Goal: Task Accomplishment & Management: Complete application form

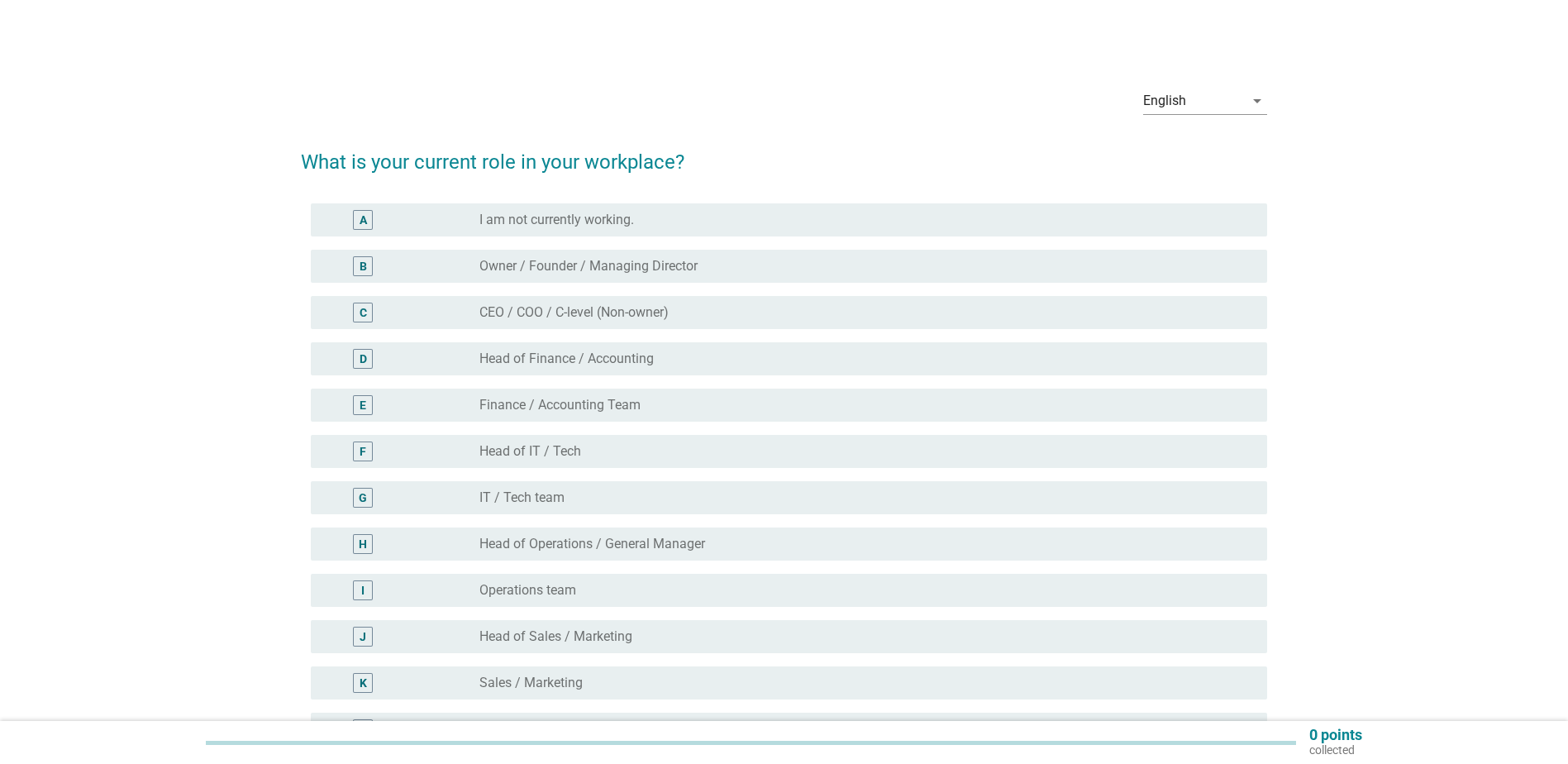
scroll to position [82, 0]
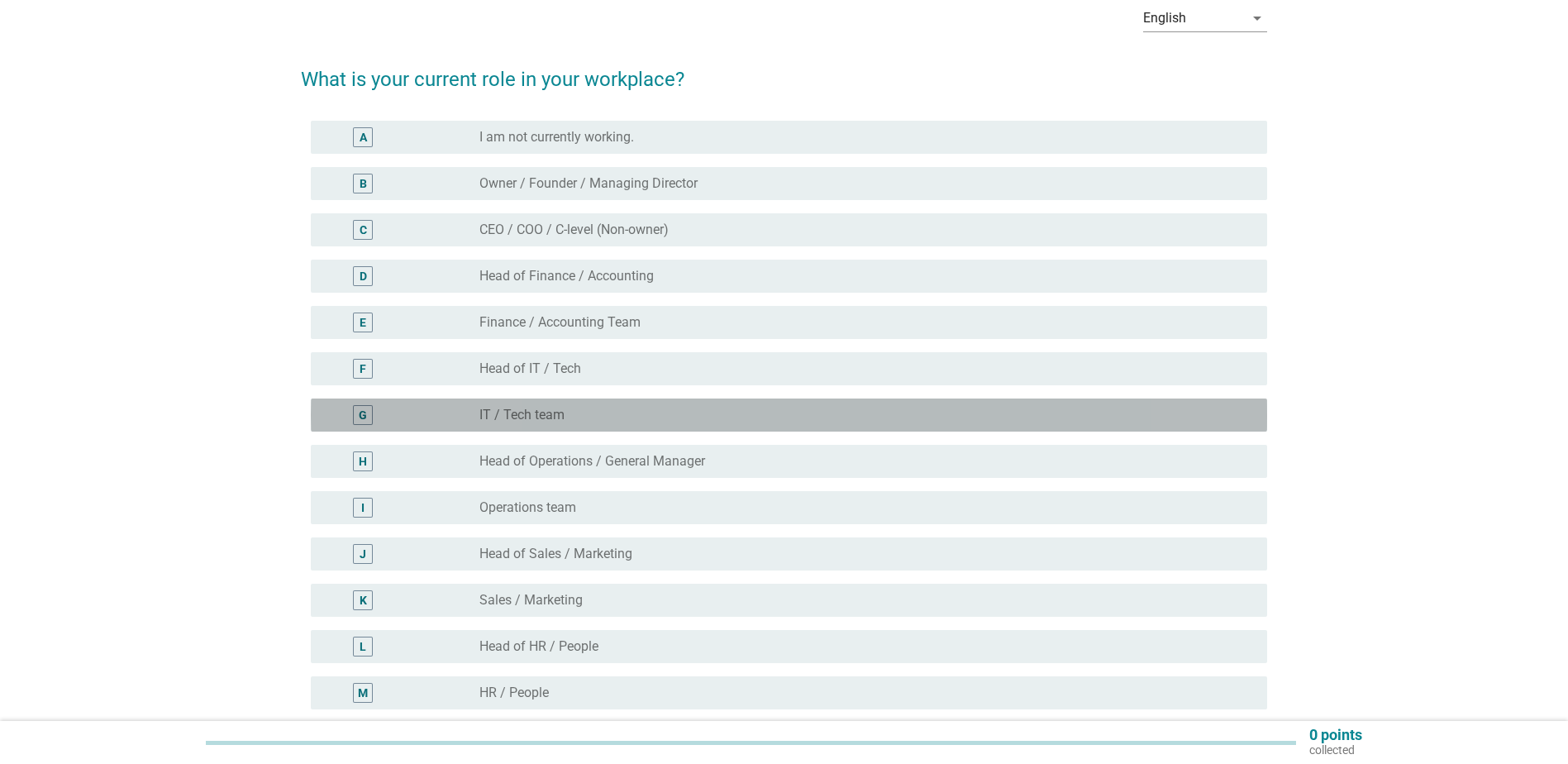
click at [563, 417] on label "IT / Tech team" at bounding box center [522, 415] width 85 height 17
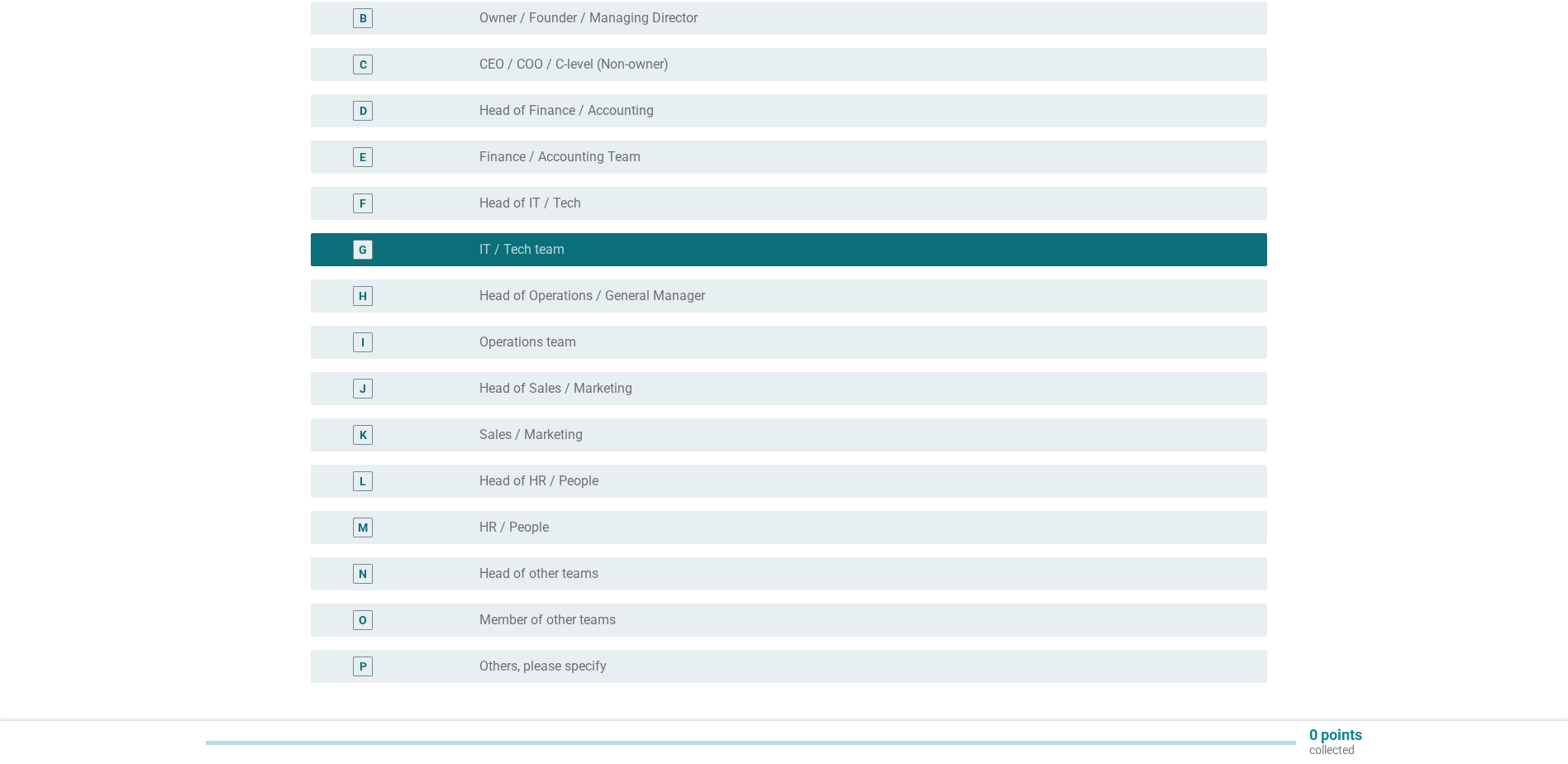
scroll to position [331, 0]
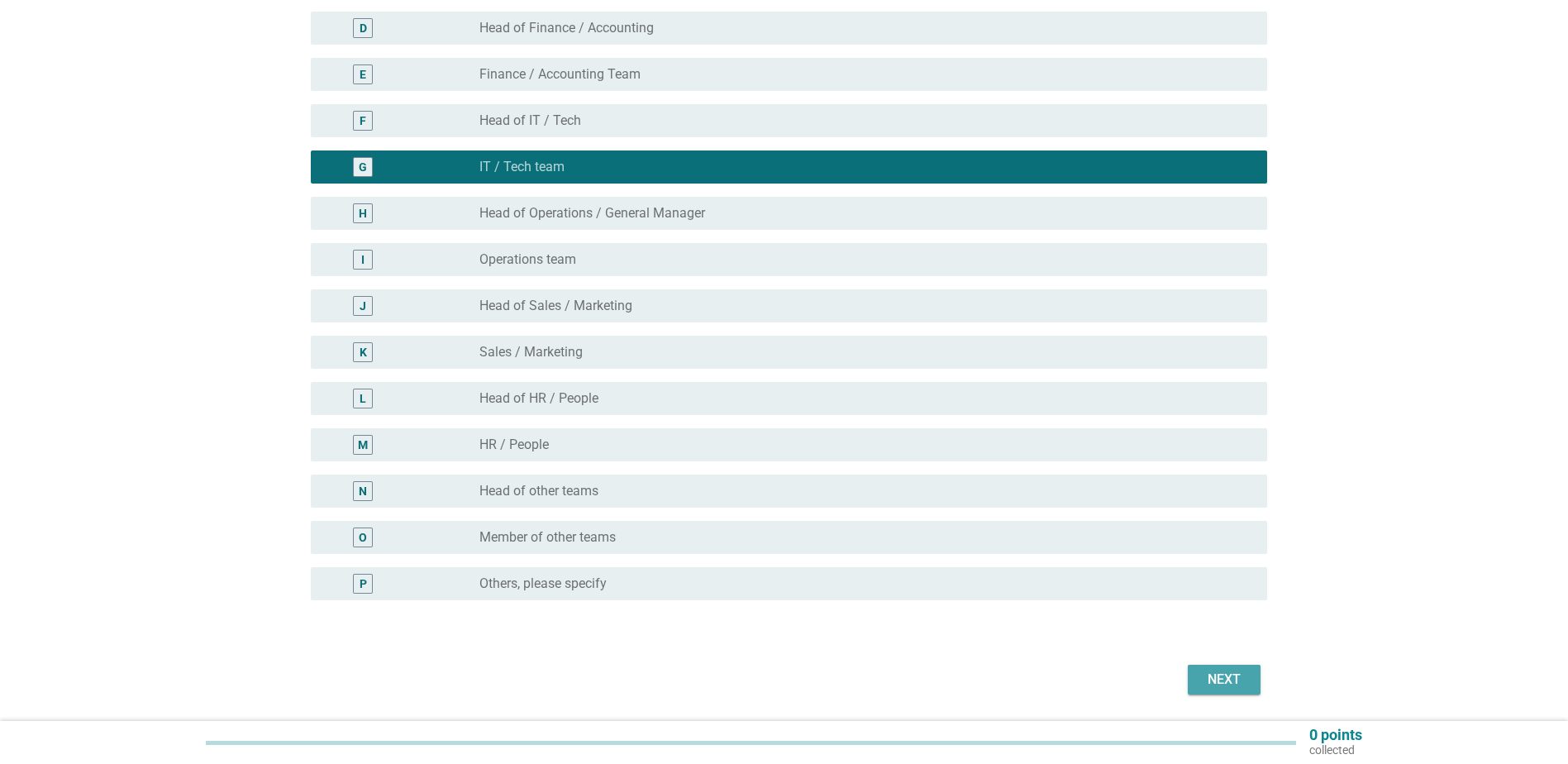
click at [1218, 669] on button "Next" at bounding box center [1225, 680] width 73 height 30
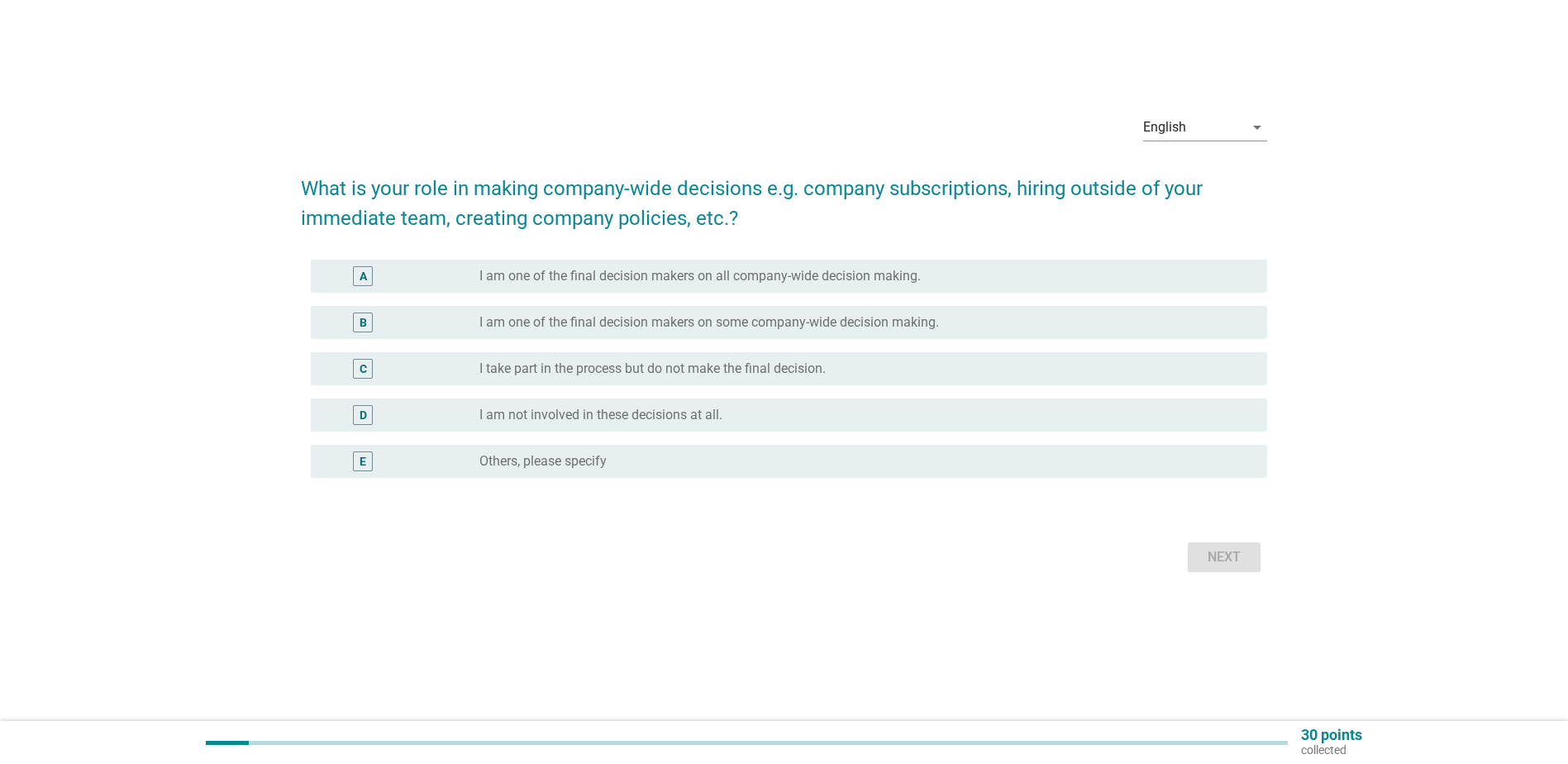
scroll to position [0, 0]
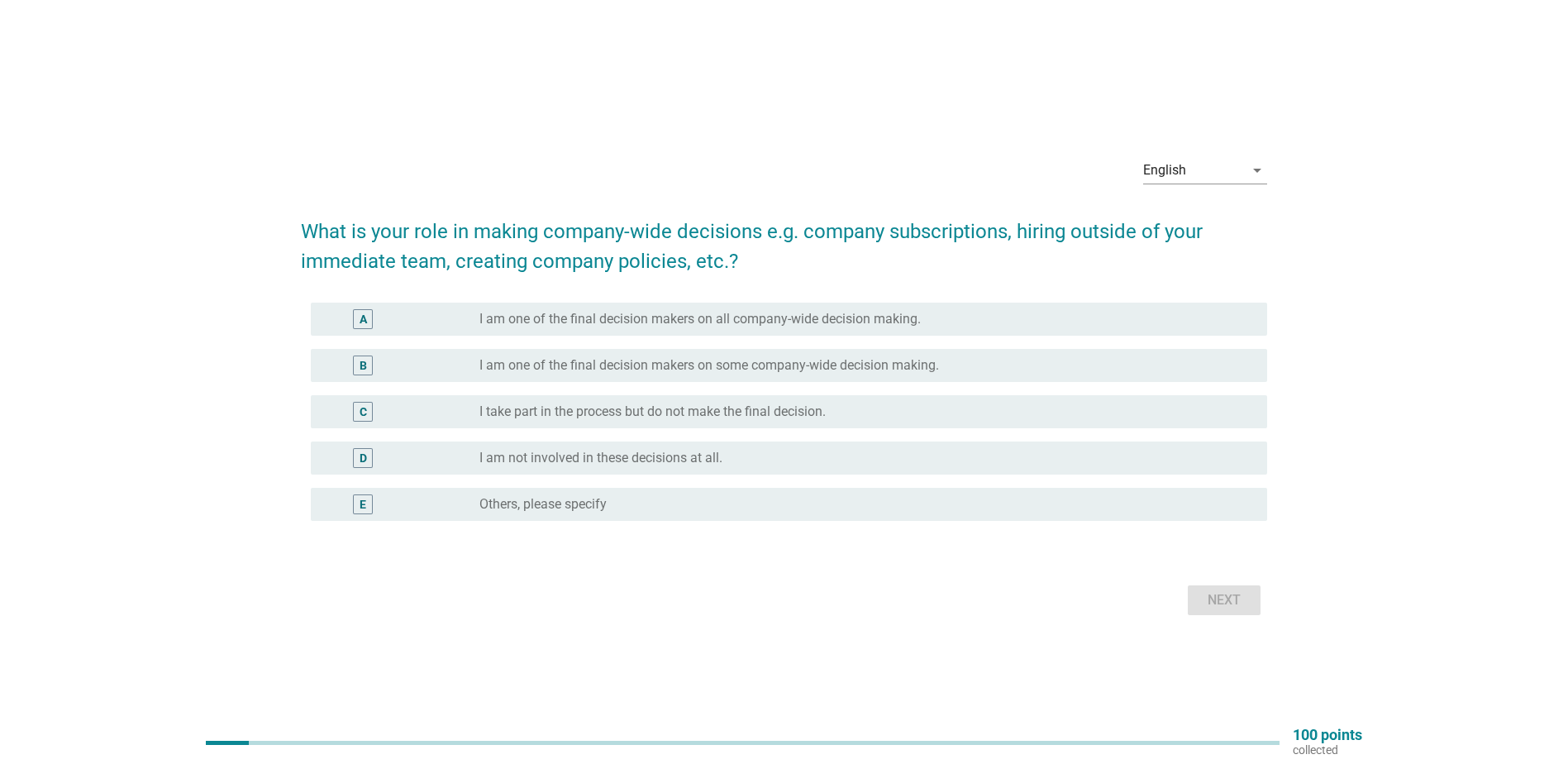
click at [745, 417] on label "I take part in the process but do not make the final decision." at bounding box center [652, 412] width 347 height 17
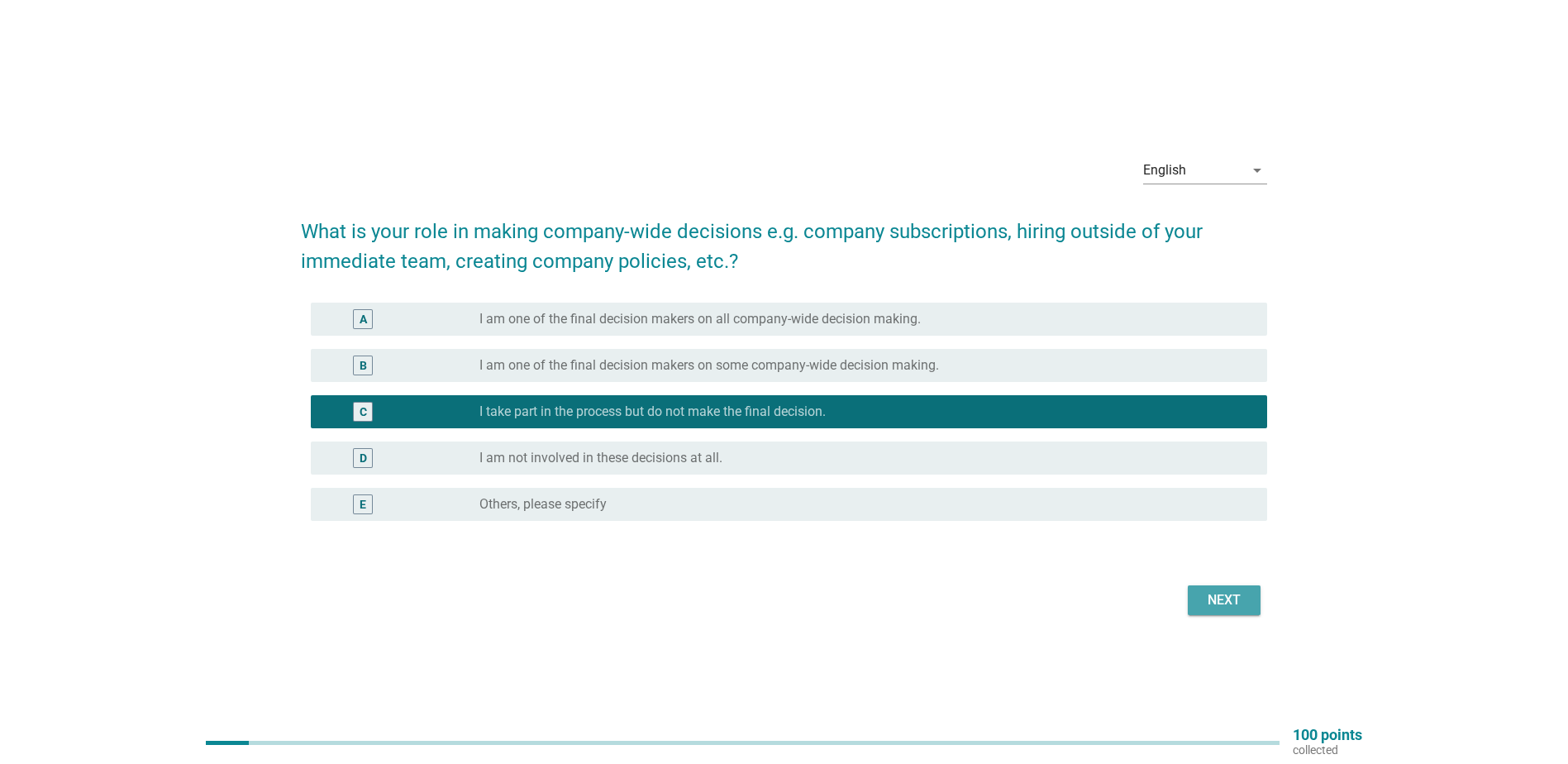
click at [1233, 591] on div "Next" at bounding box center [1225, 600] width 47 height 20
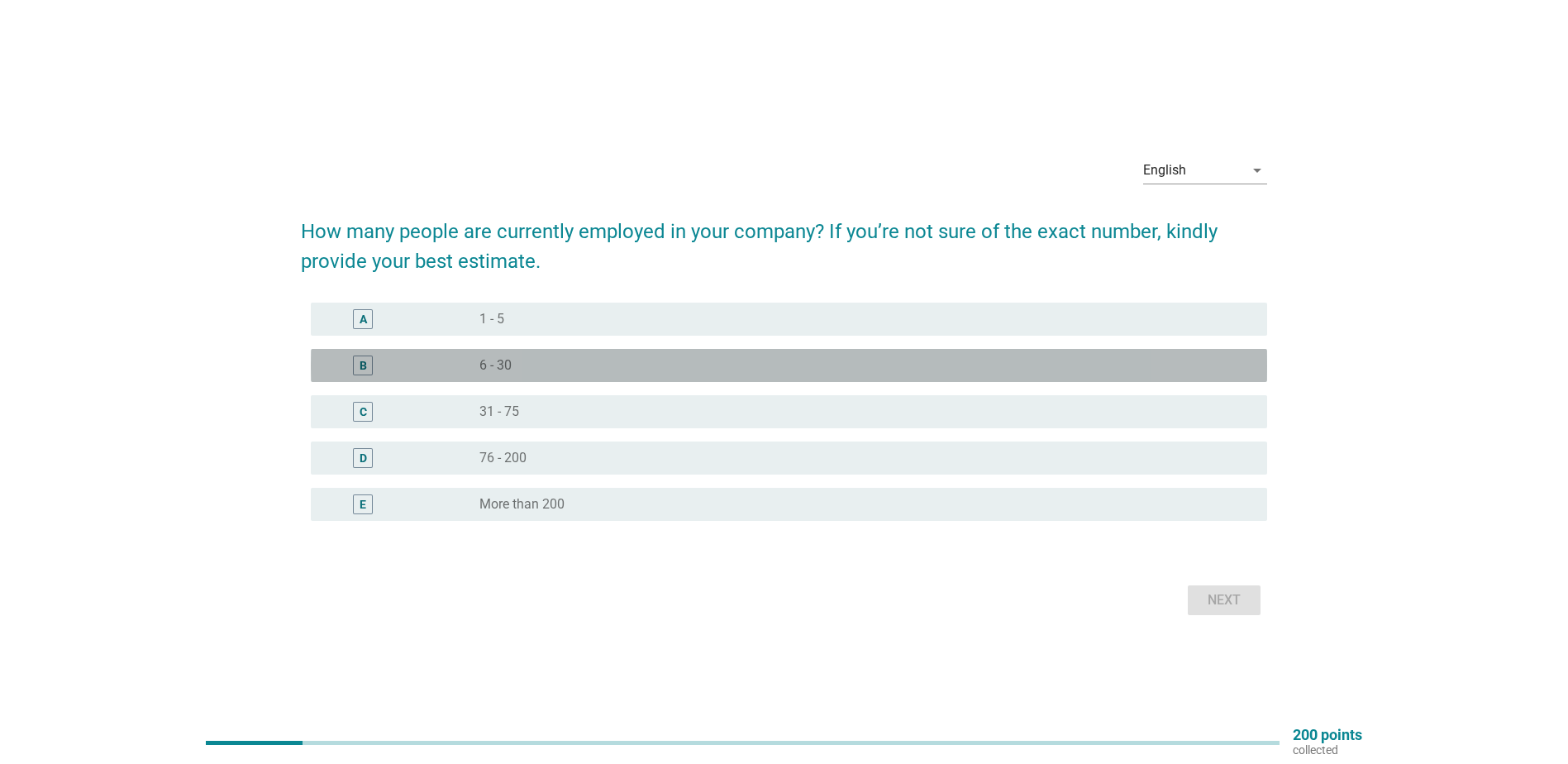
click at [524, 371] on div "radio_button_unchecked 6 - 30" at bounding box center [860, 366] width 761 height 17
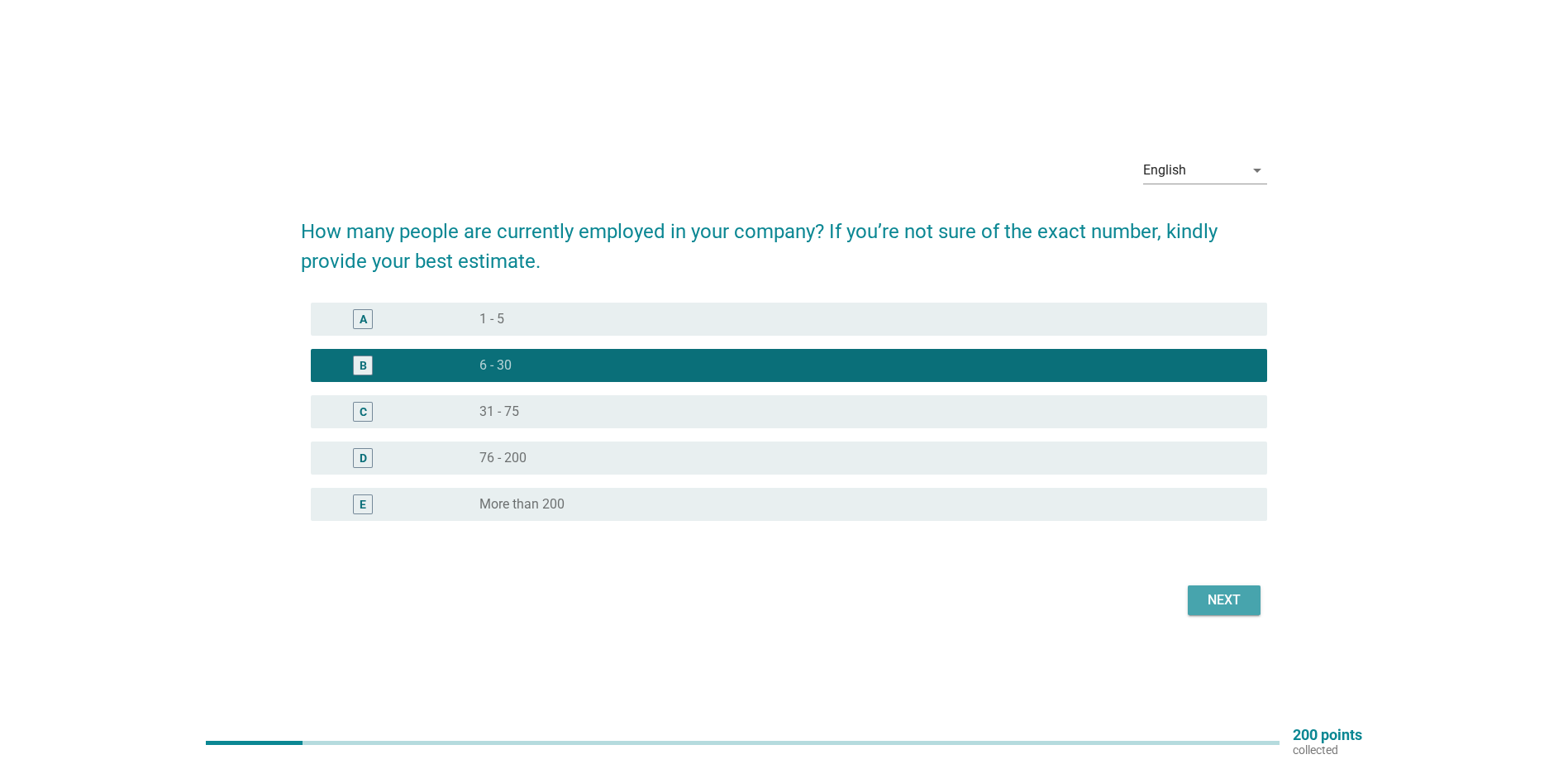
click at [1199, 597] on button "Next" at bounding box center [1225, 600] width 73 height 30
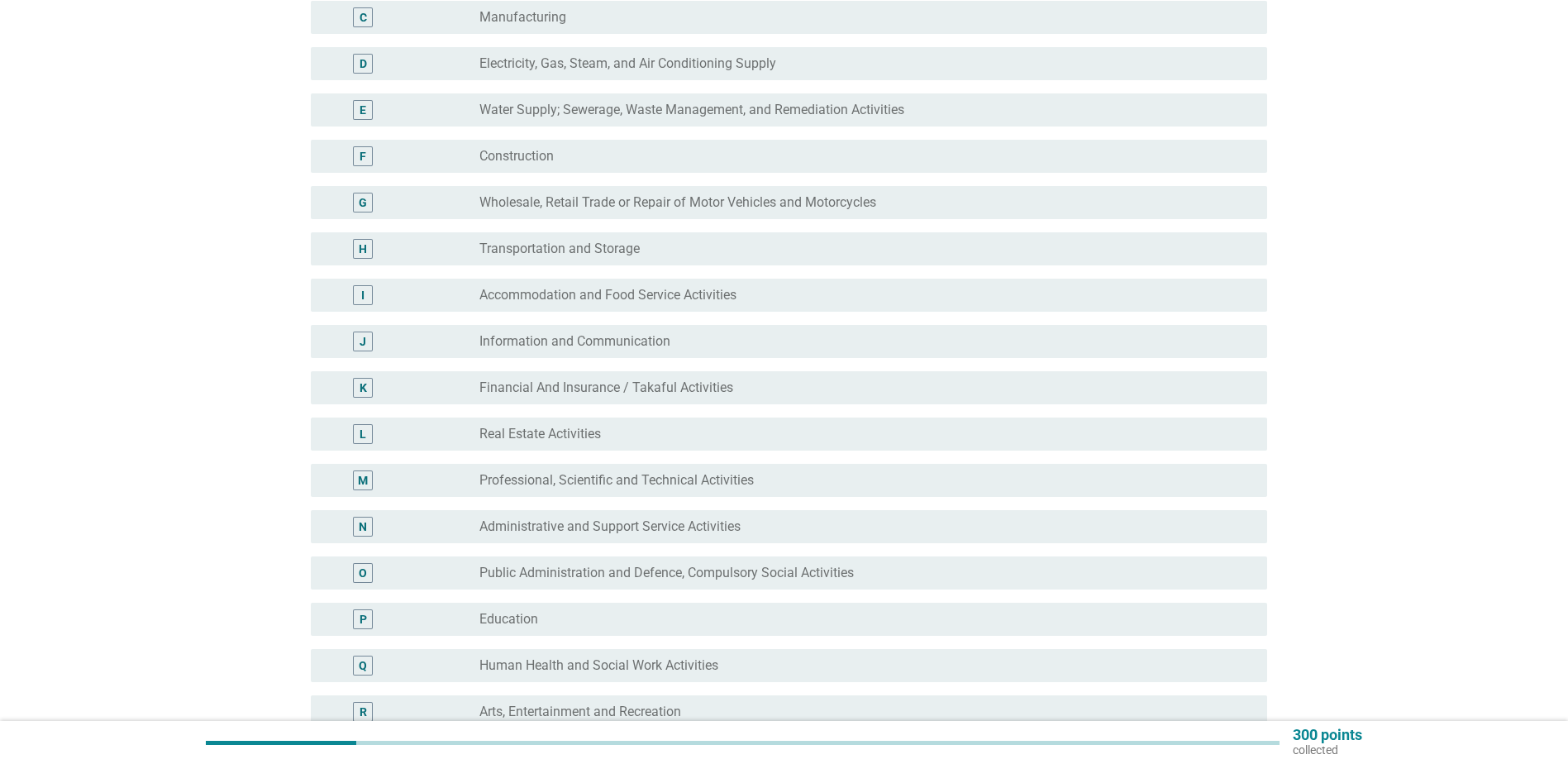
scroll to position [248, 0]
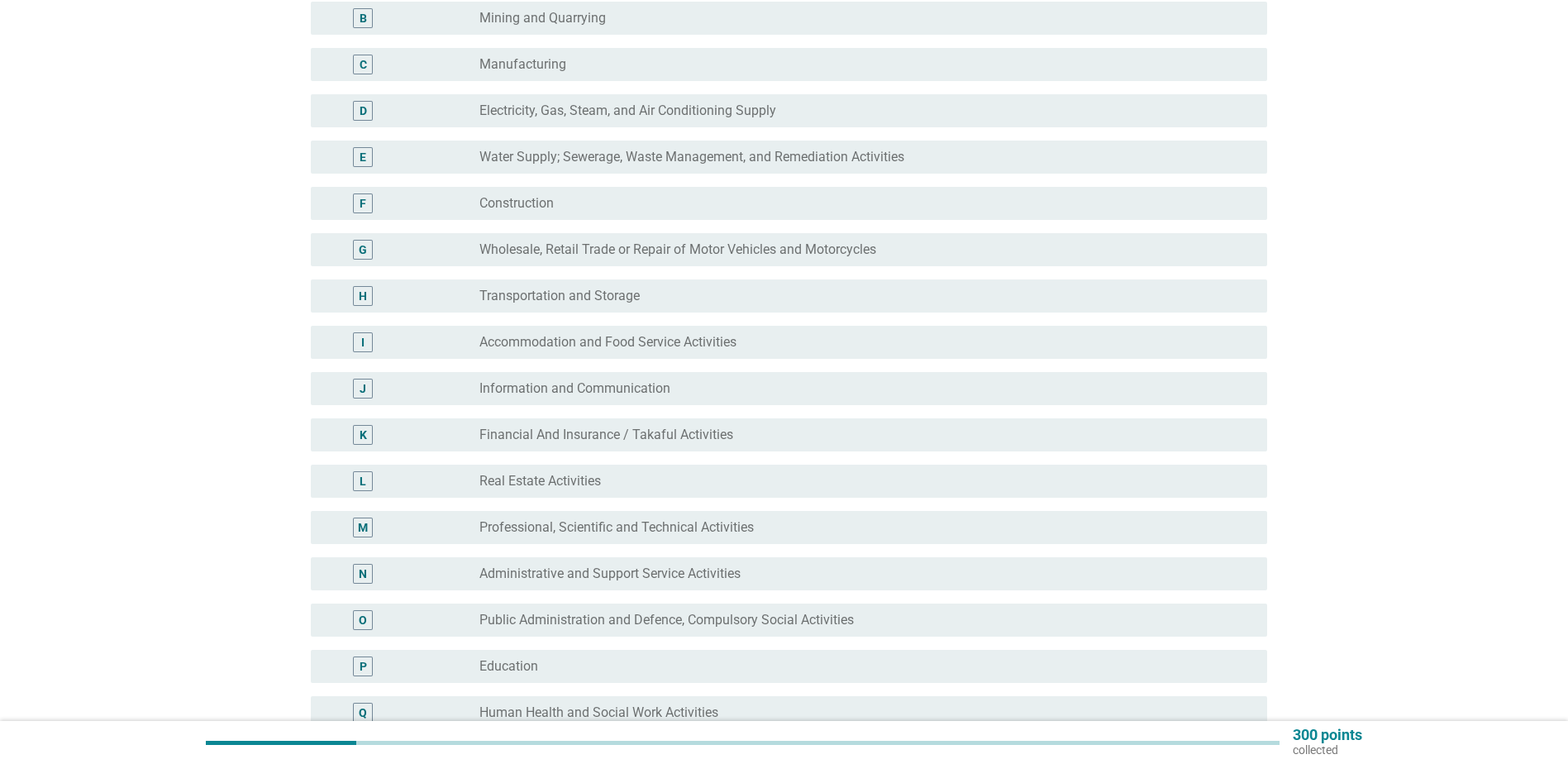
click at [642, 393] on label "Information and Communication" at bounding box center [575, 389] width 191 height 17
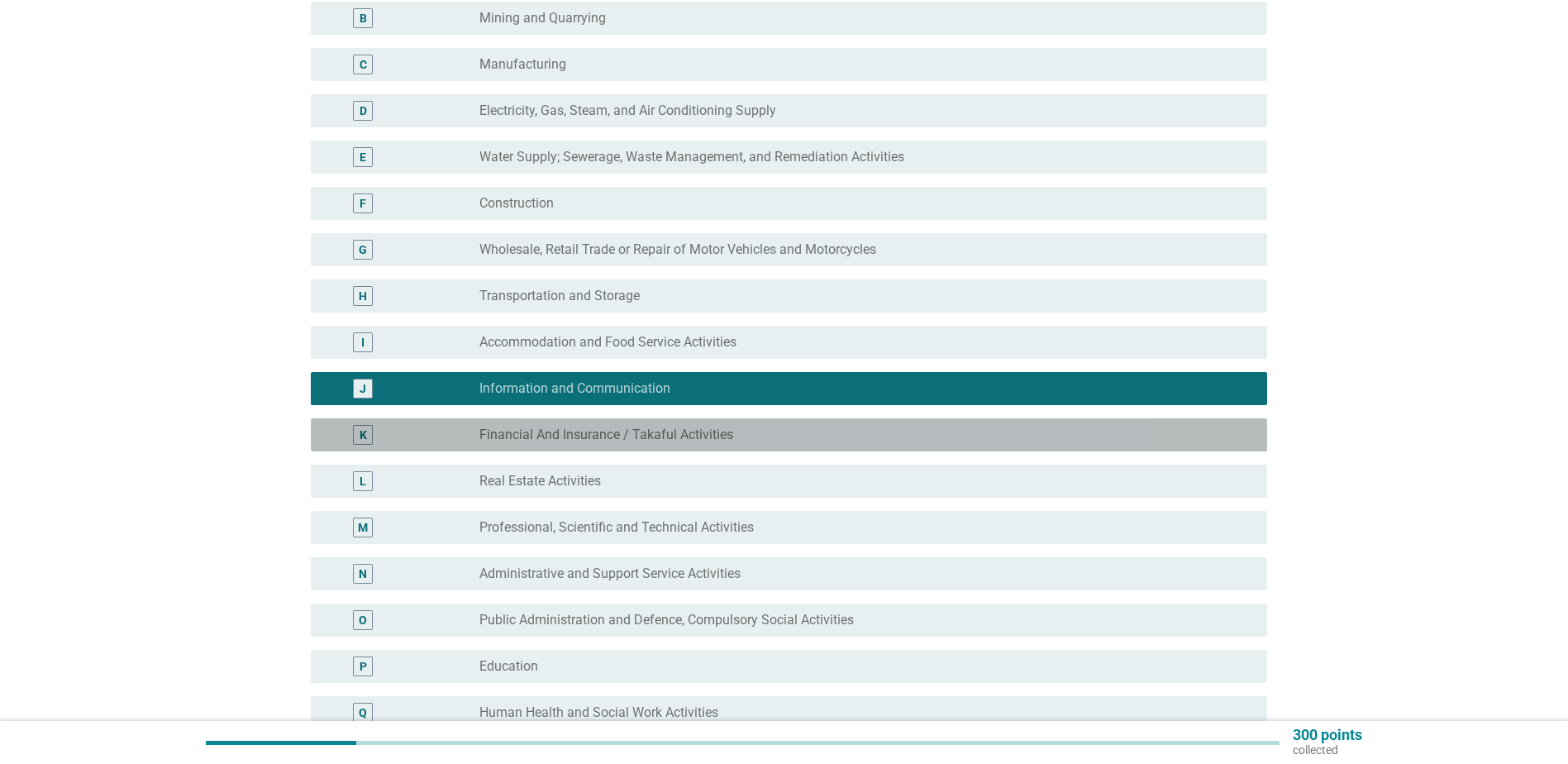
click at [671, 434] on label "Financial And Insurance / Takaful Activities" at bounding box center [606, 435] width 253 height 17
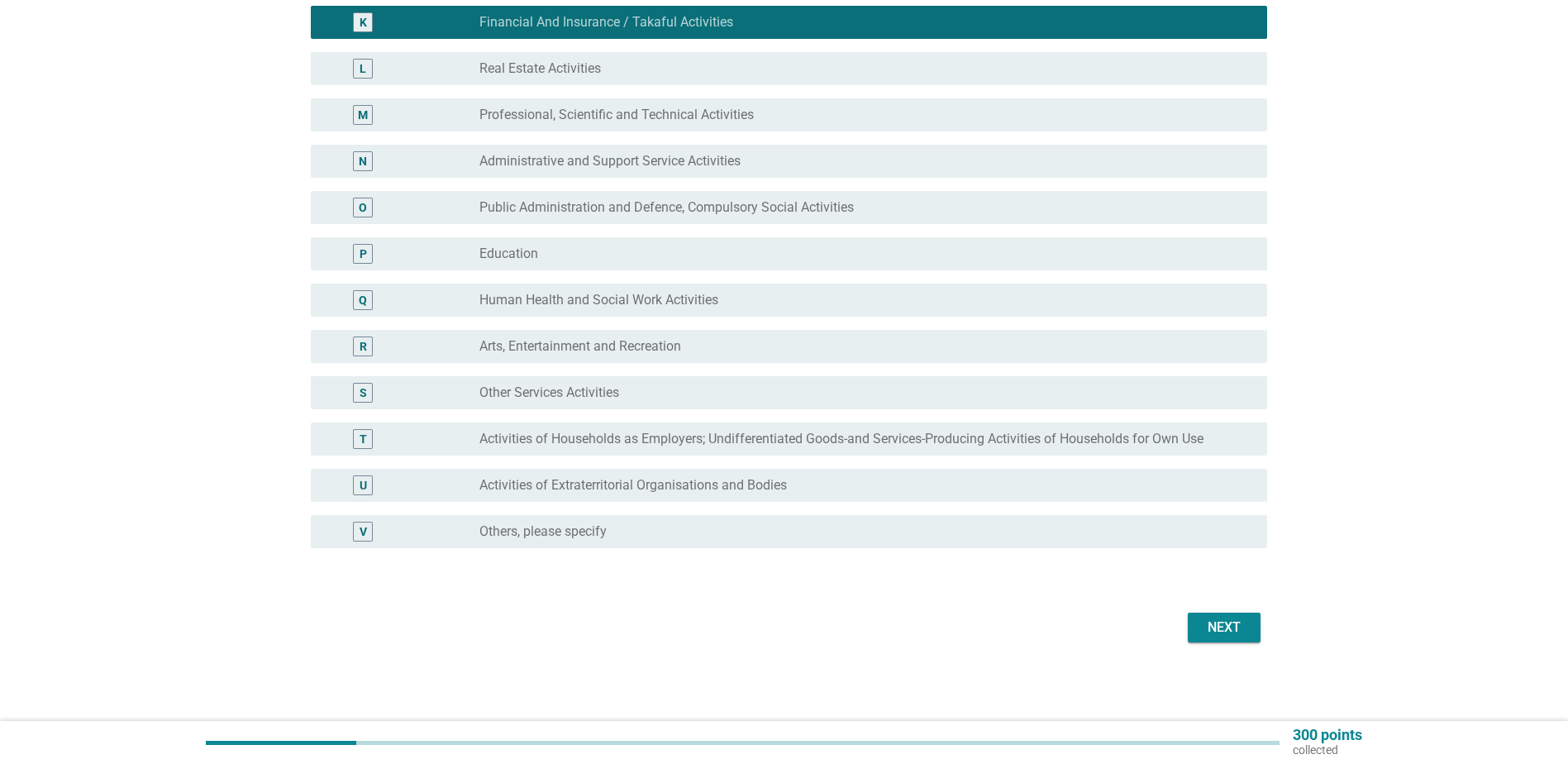
scroll to position [662, 0]
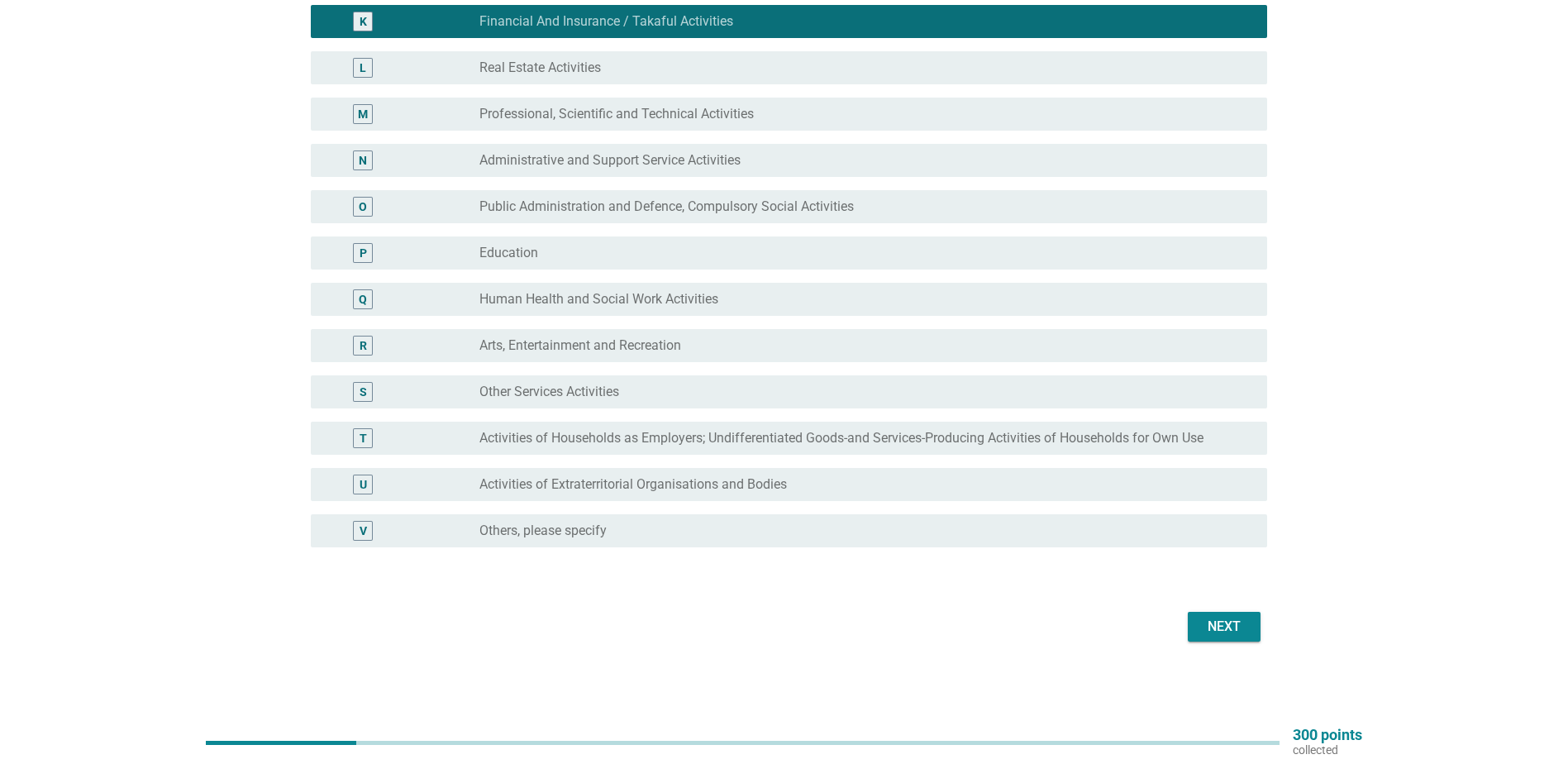
click at [1241, 620] on div "Next" at bounding box center [1225, 627] width 47 height 20
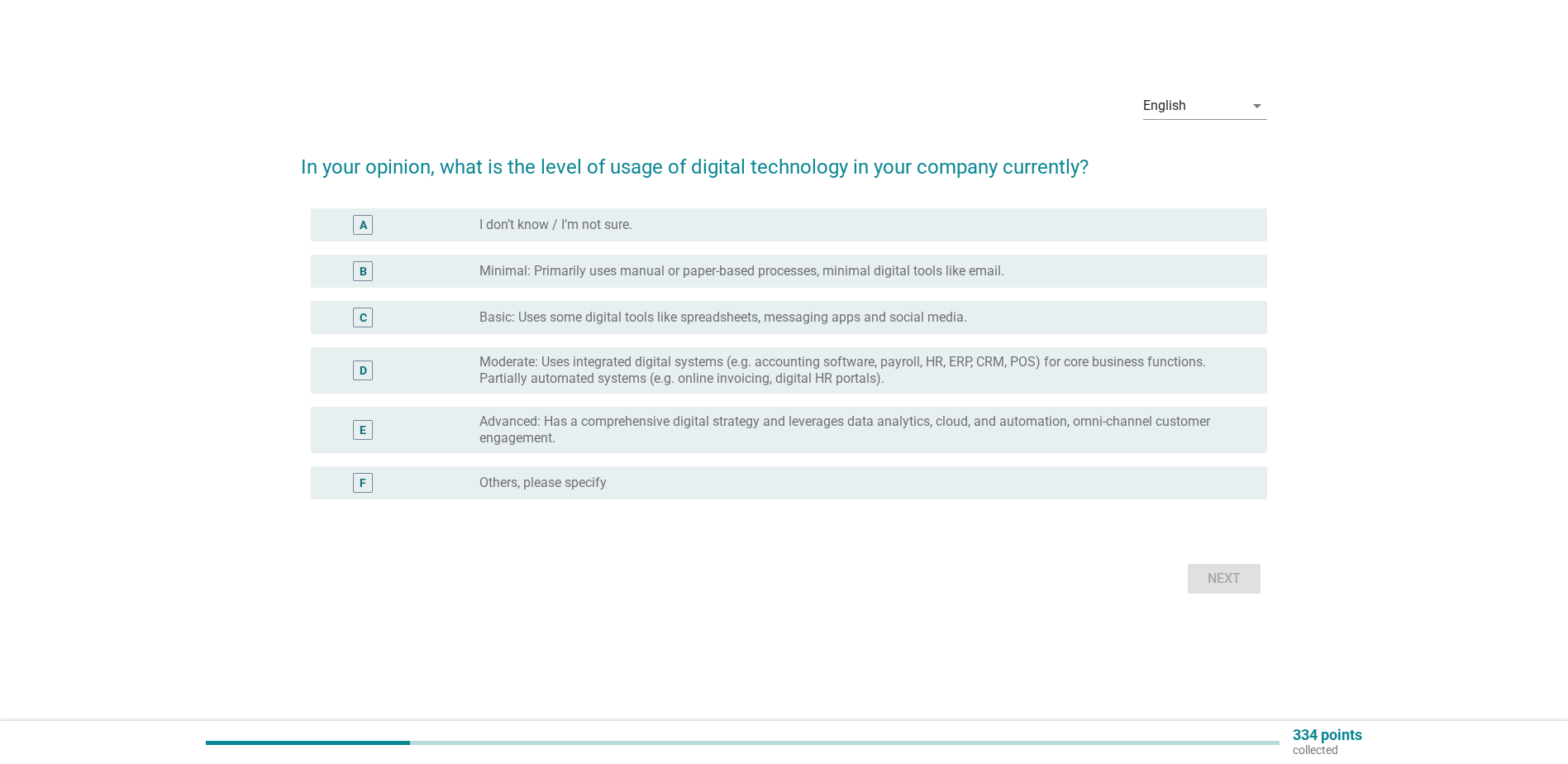
scroll to position [0, 0]
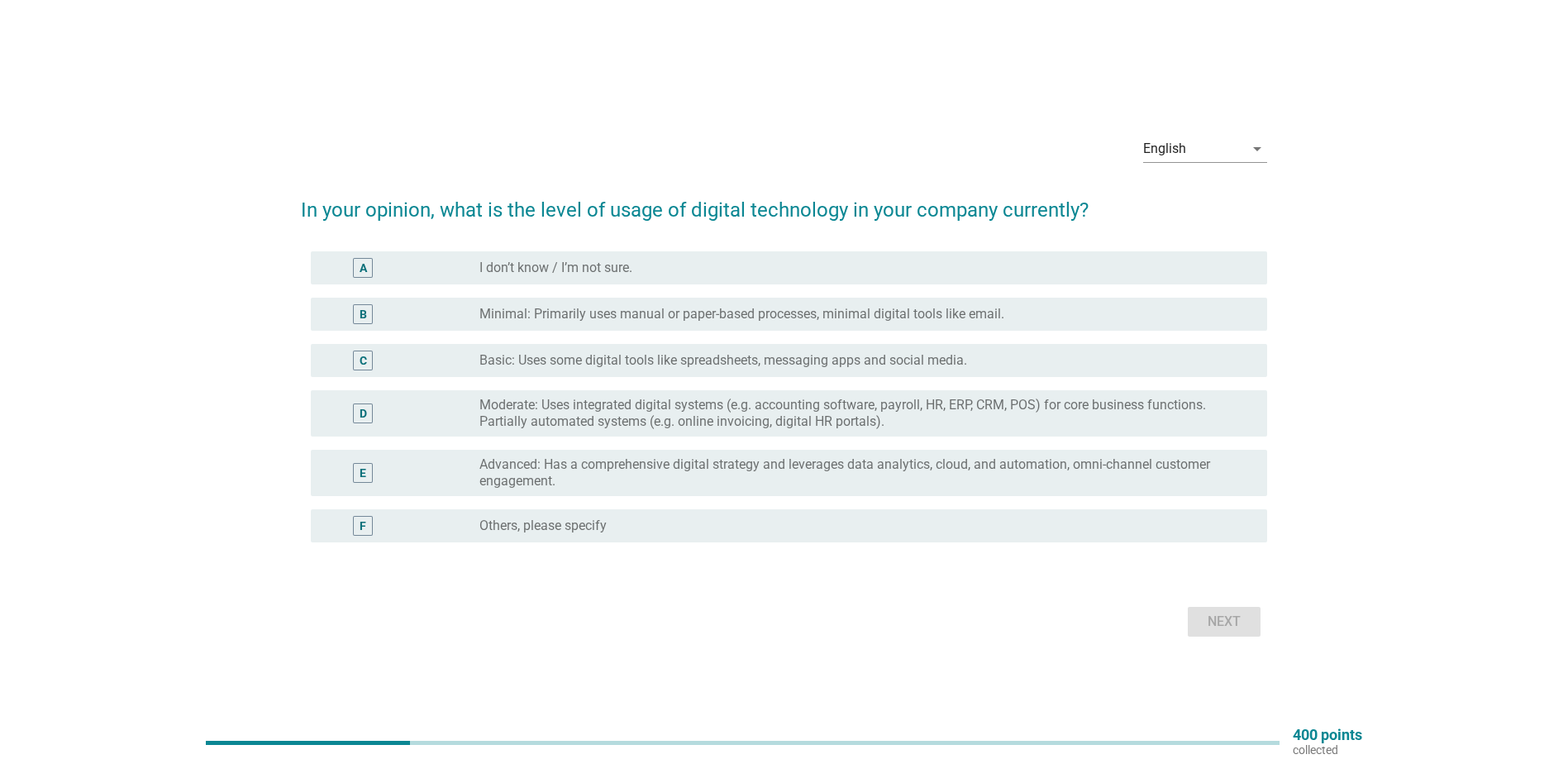
click at [700, 485] on label "Advanced: Has a comprehensive digital strategy and leverages data analytics, cl…" at bounding box center [860, 473] width 761 height 33
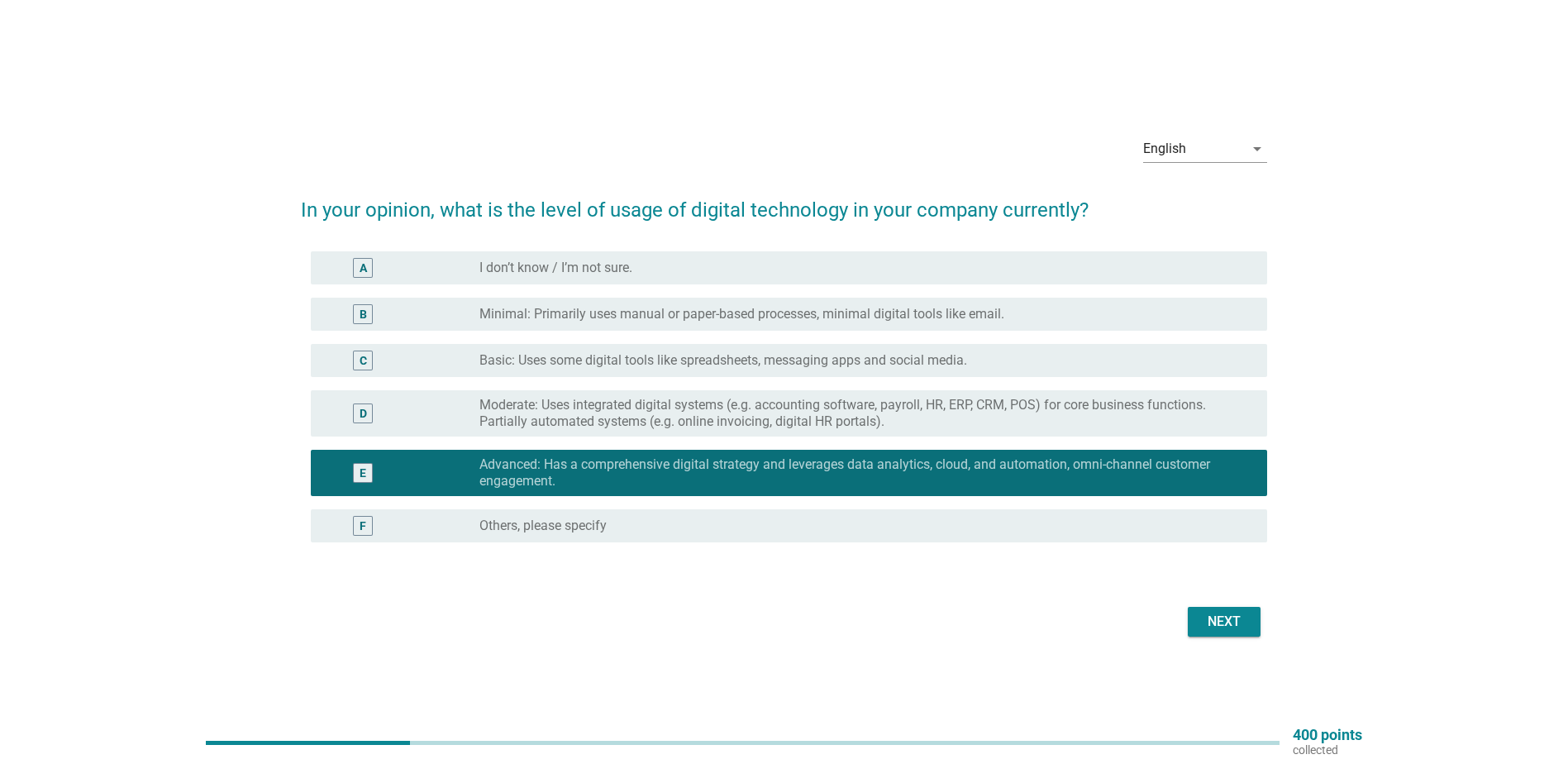
click at [1233, 623] on div "Next" at bounding box center [1225, 622] width 47 height 20
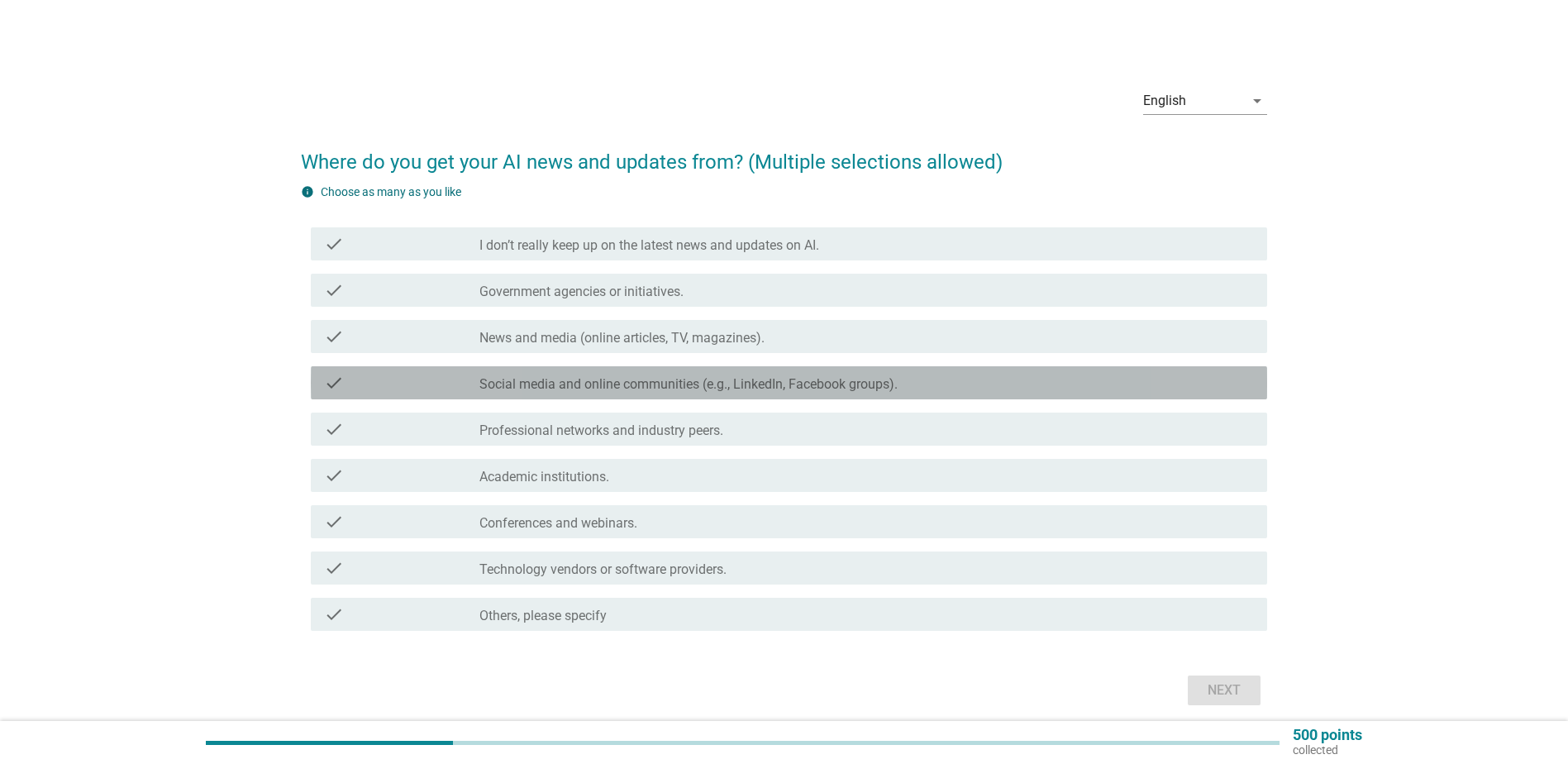
click at [595, 383] on label "Social media and online communities (e.g., LinkedIn, Facebook groups)." at bounding box center [688, 385] width 418 height 17
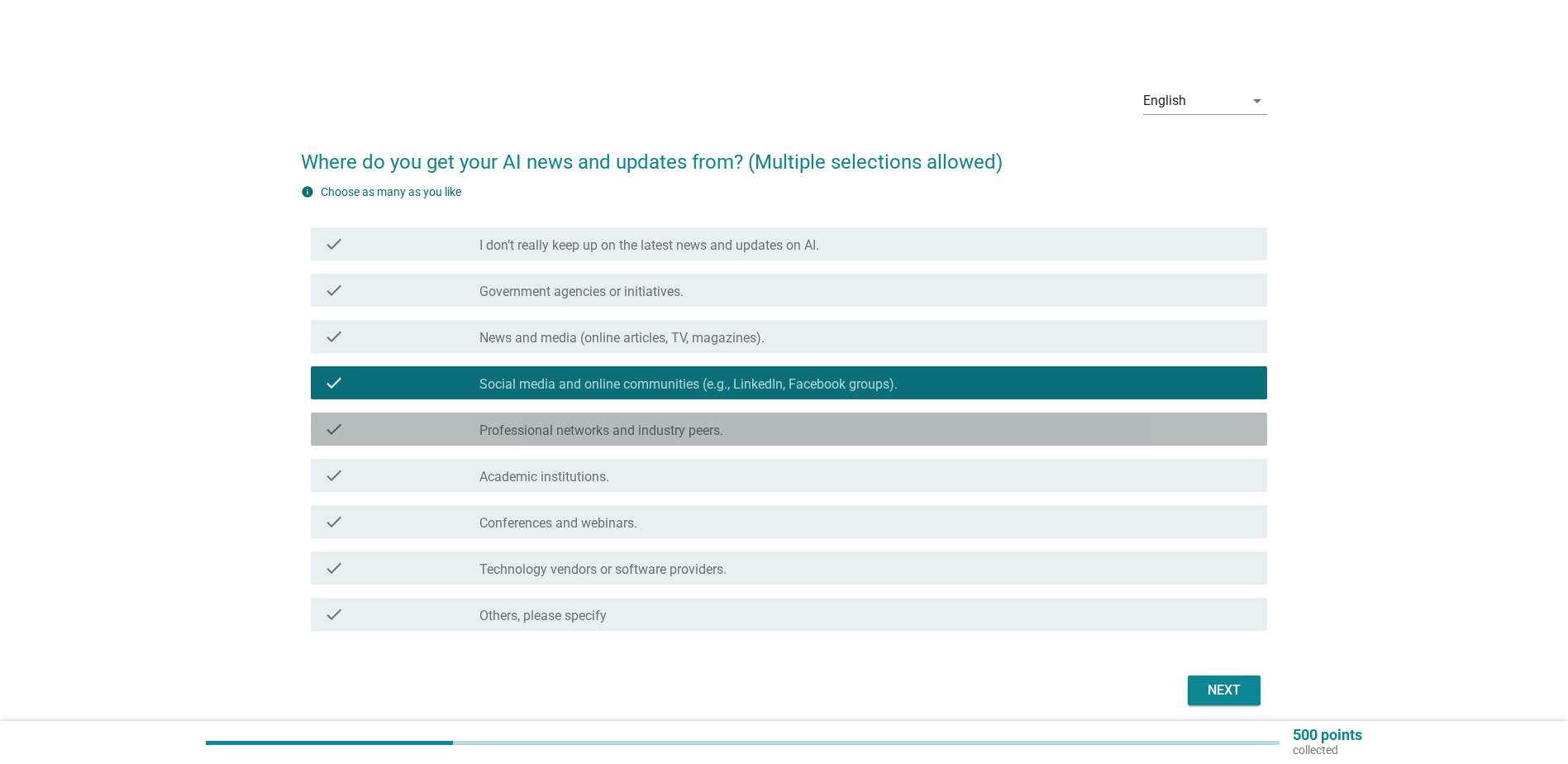
click at [582, 421] on div "check_box_outline_blank Professional networks and industry peers." at bounding box center [867, 429] width 774 height 20
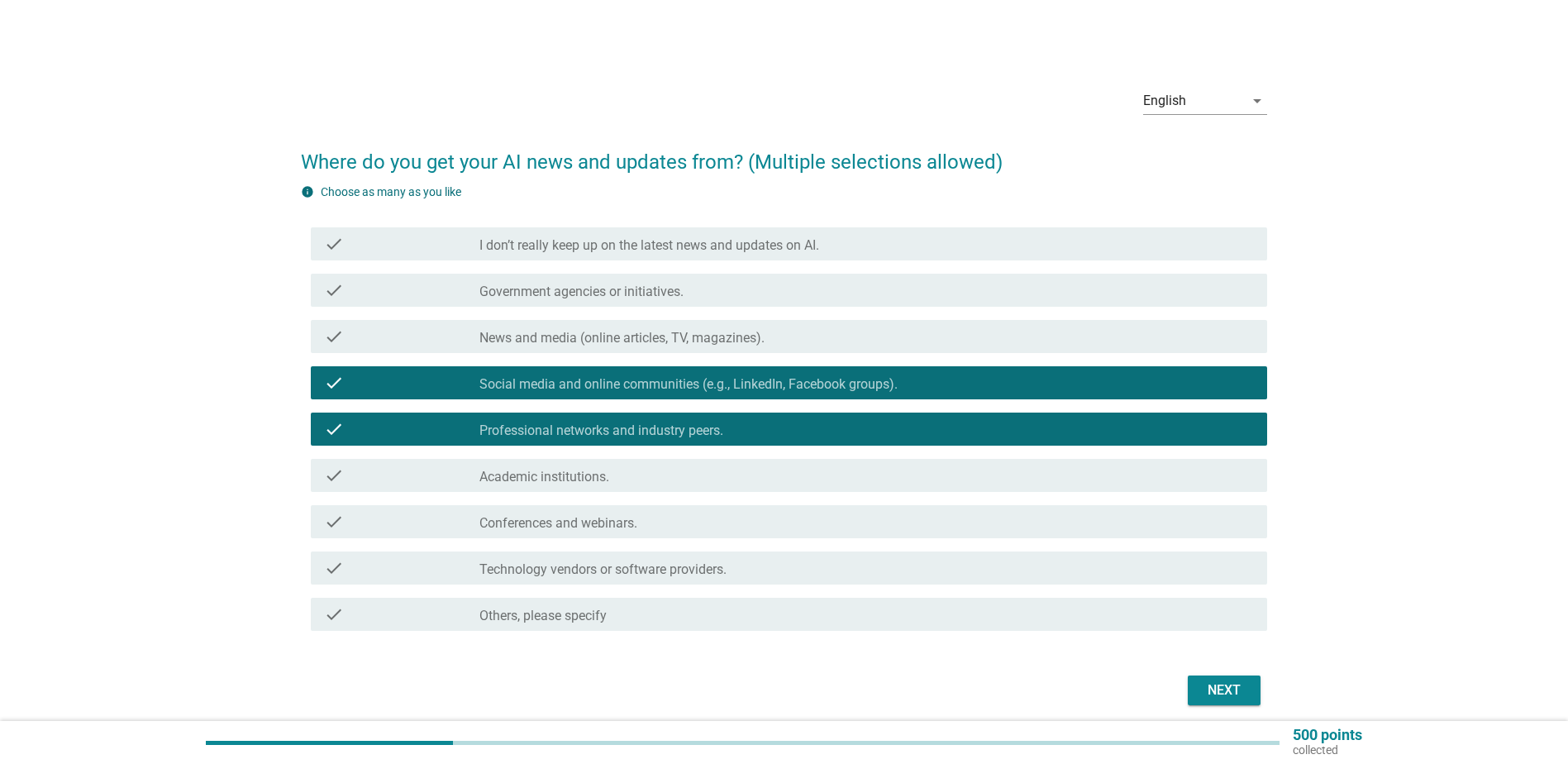
click at [1224, 691] on div "Next" at bounding box center [1225, 691] width 47 height 20
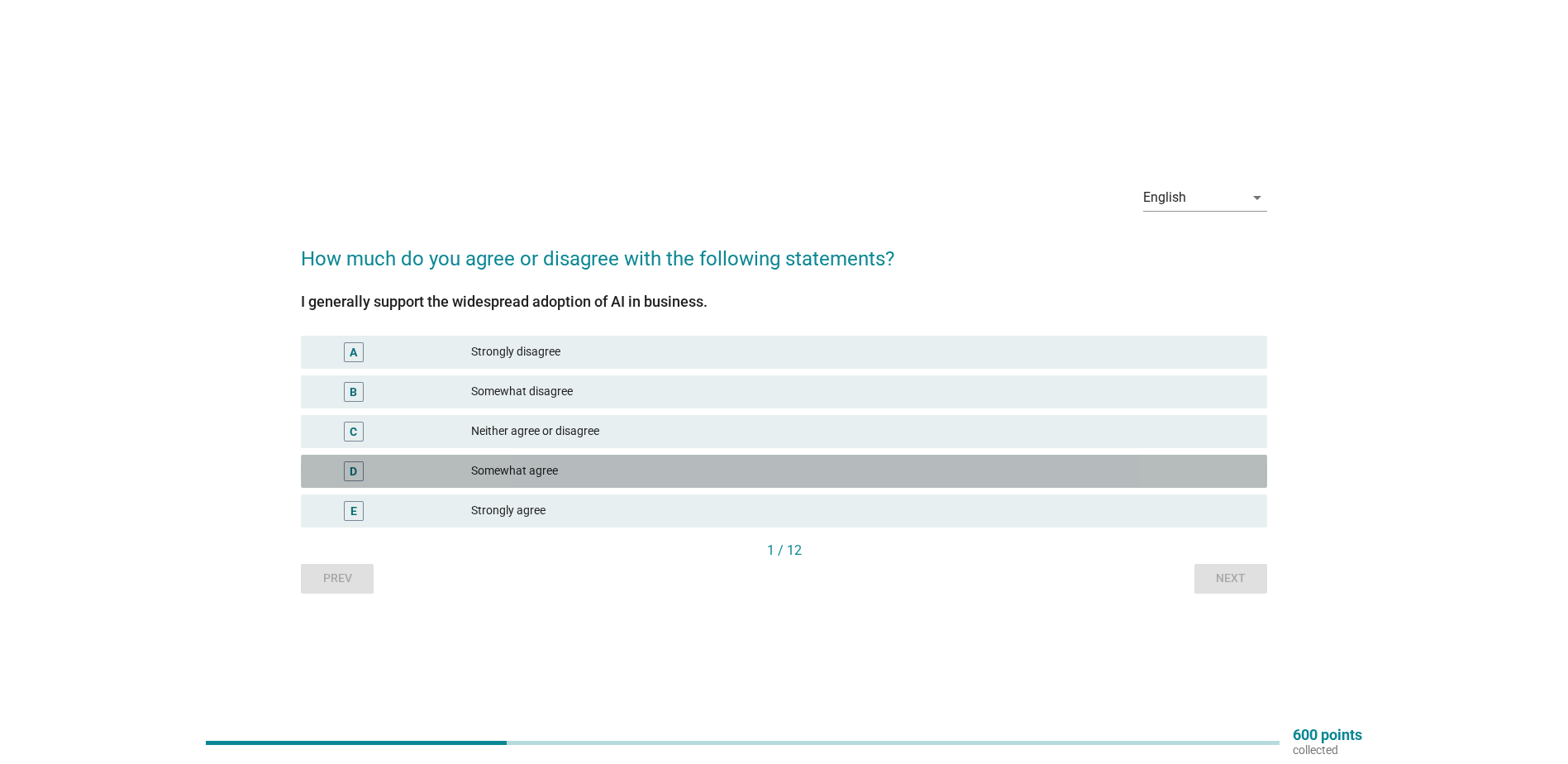
click at [548, 469] on div "Somewhat agree" at bounding box center [863, 471] width 783 height 20
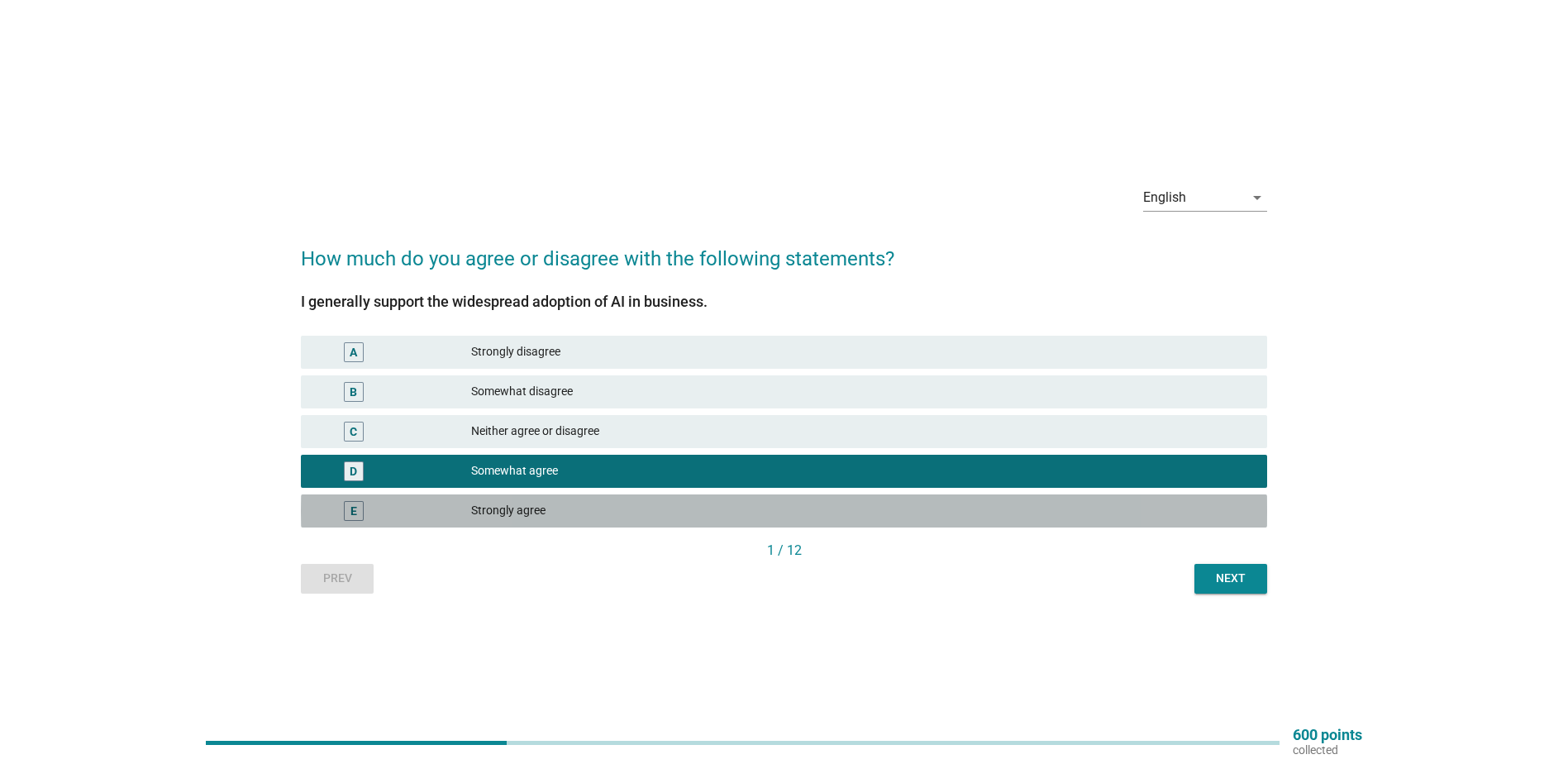
click at [976, 512] on div "Strongly agree" at bounding box center [863, 511] width 783 height 20
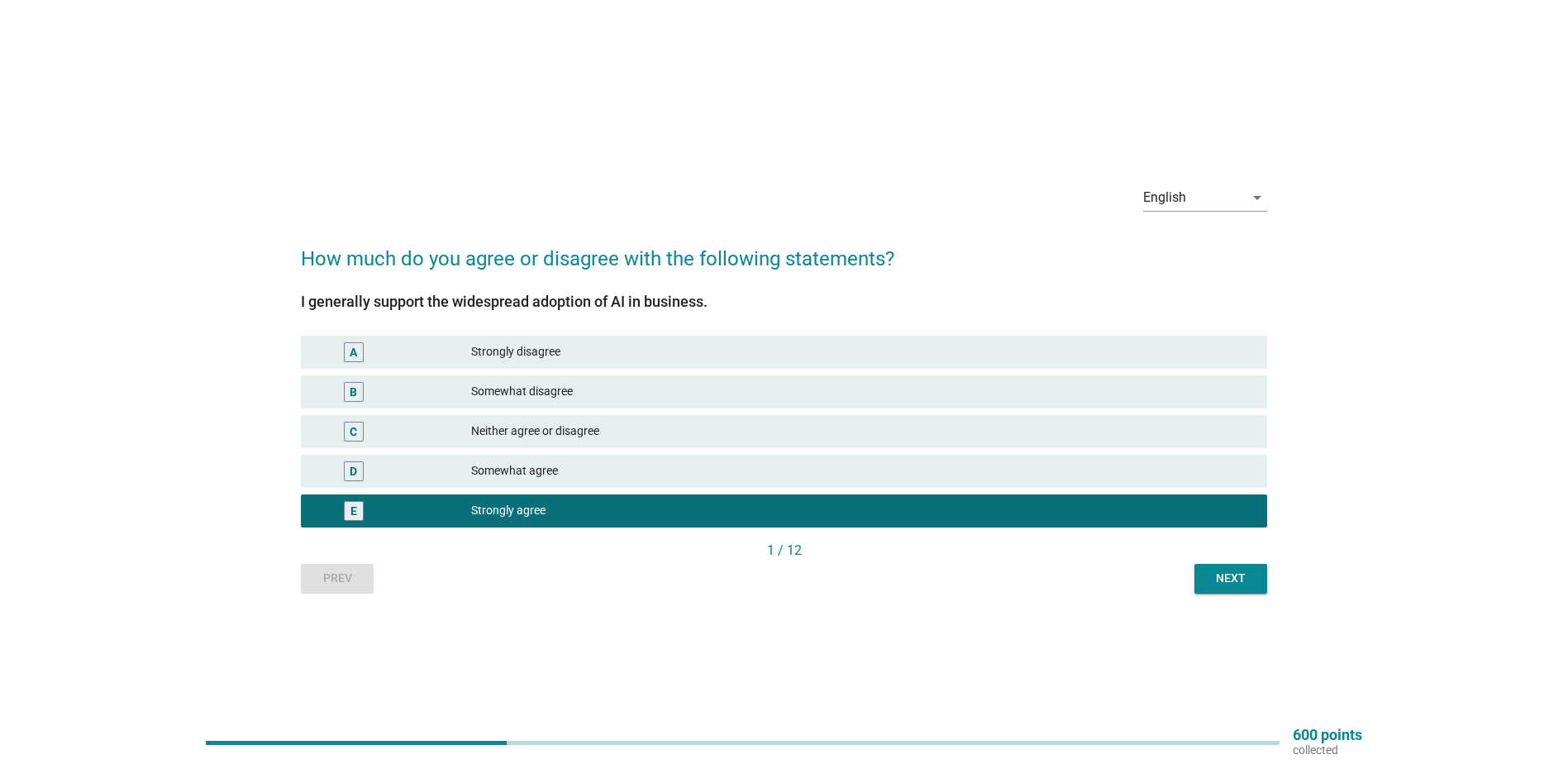
click at [1229, 574] on div "Next" at bounding box center [1231, 578] width 47 height 17
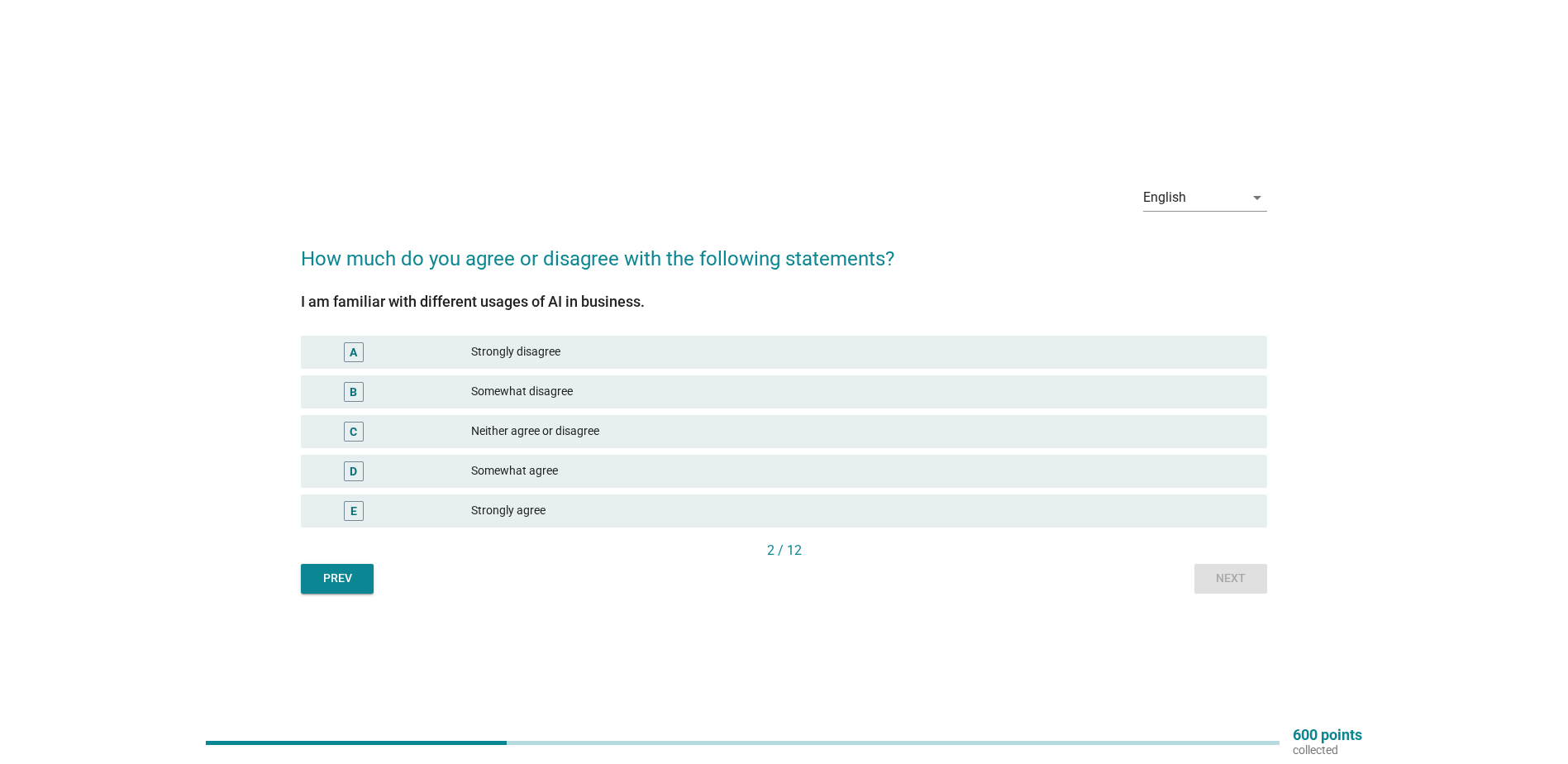
click at [617, 505] on div "Strongly agree" at bounding box center [863, 511] width 783 height 20
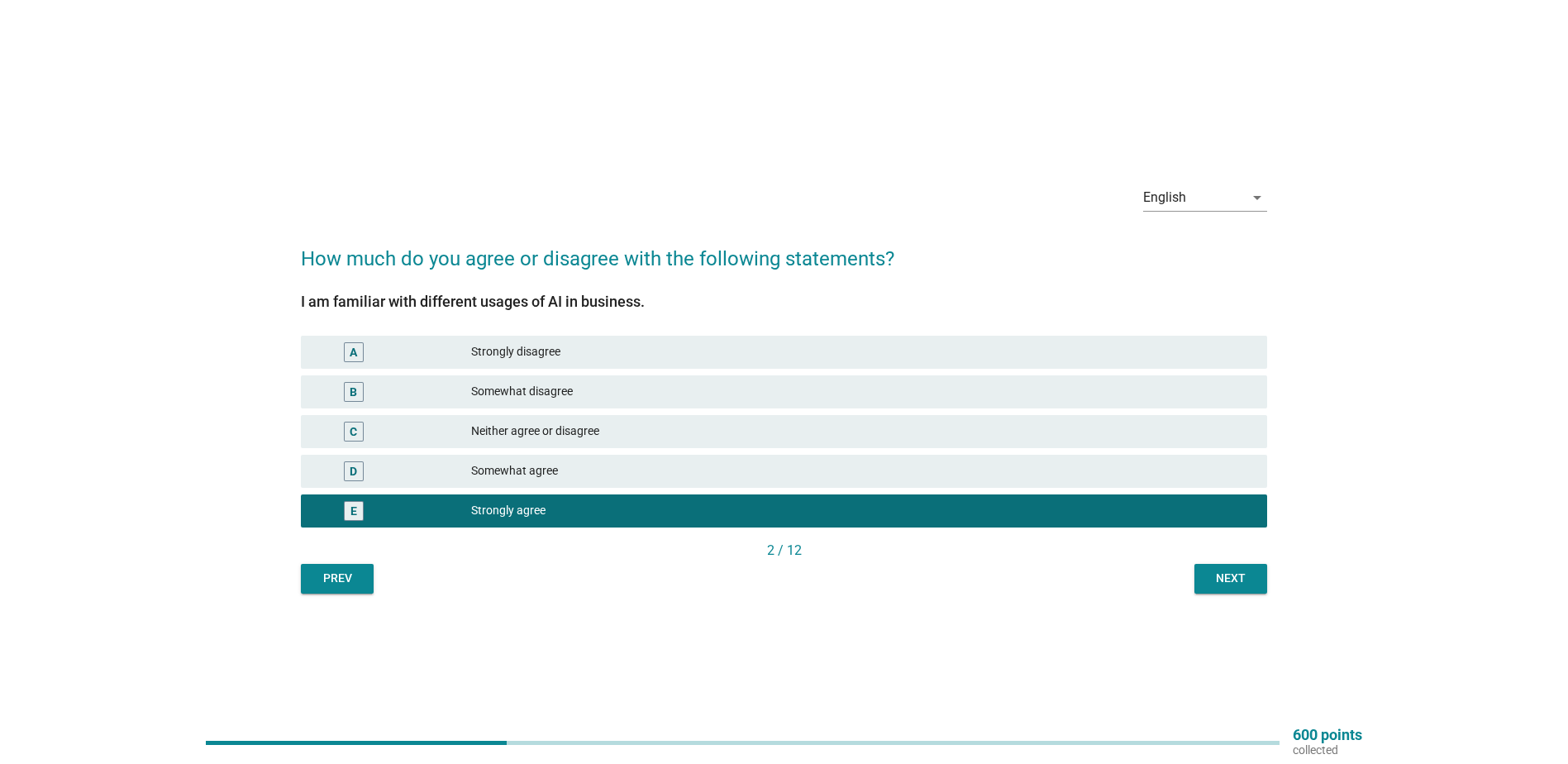
click at [626, 471] on div "Somewhat agree" at bounding box center [863, 471] width 783 height 20
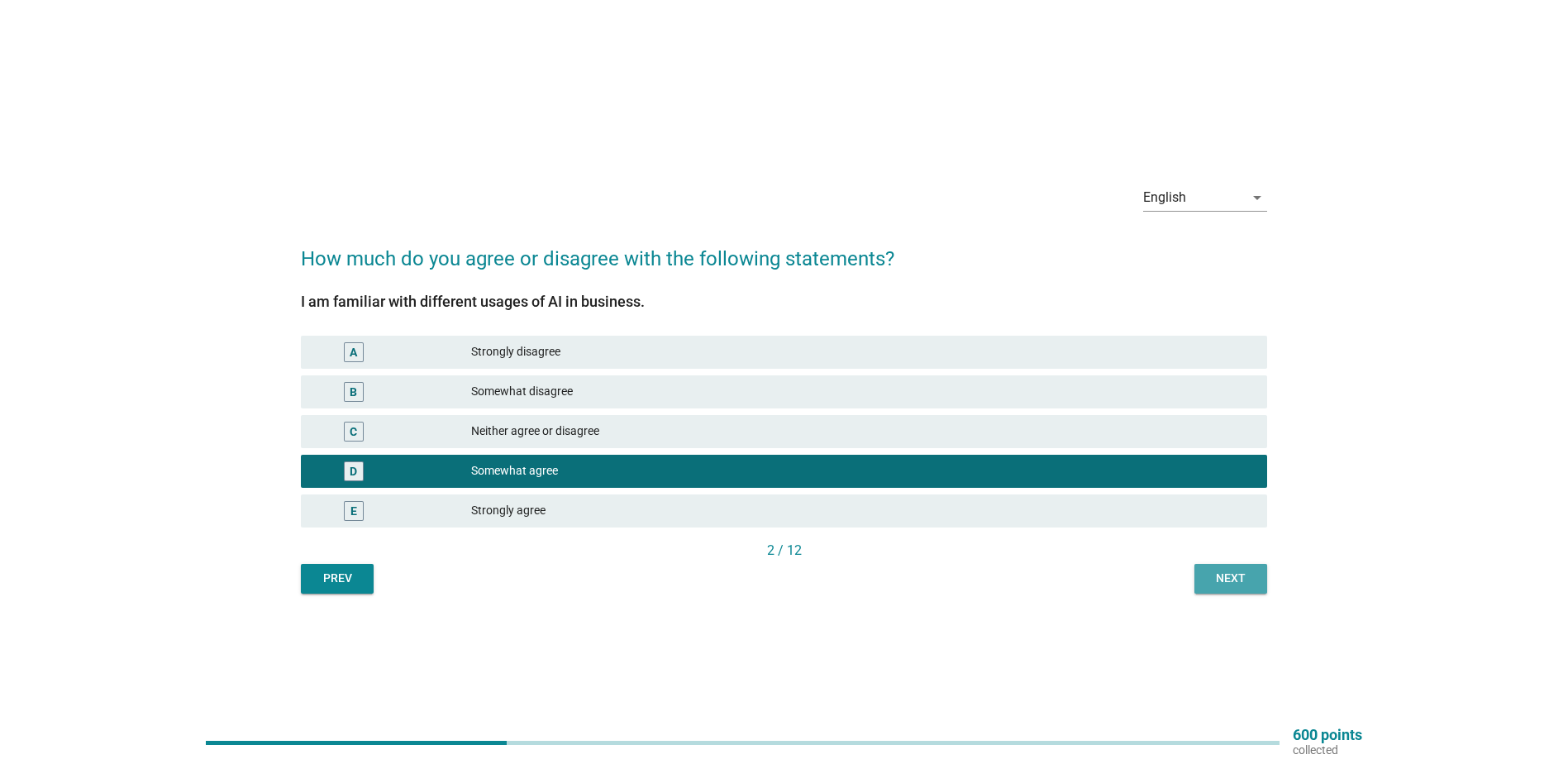
click at [1237, 566] on button "Next" at bounding box center [1231, 579] width 73 height 30
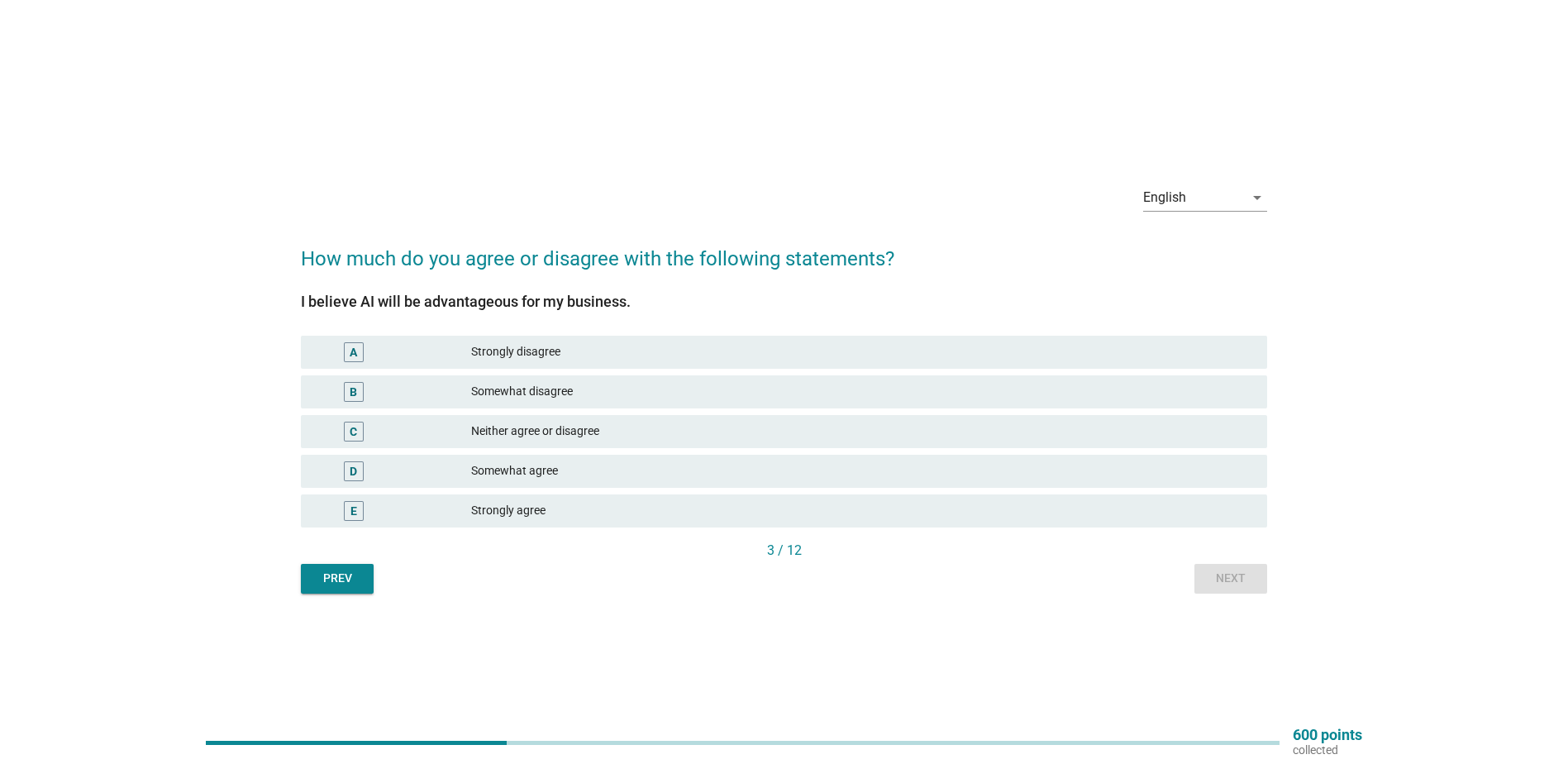
click at [603, 465] on div "Somewhat agree" at bounding box center [863, 471] width 783 height 20
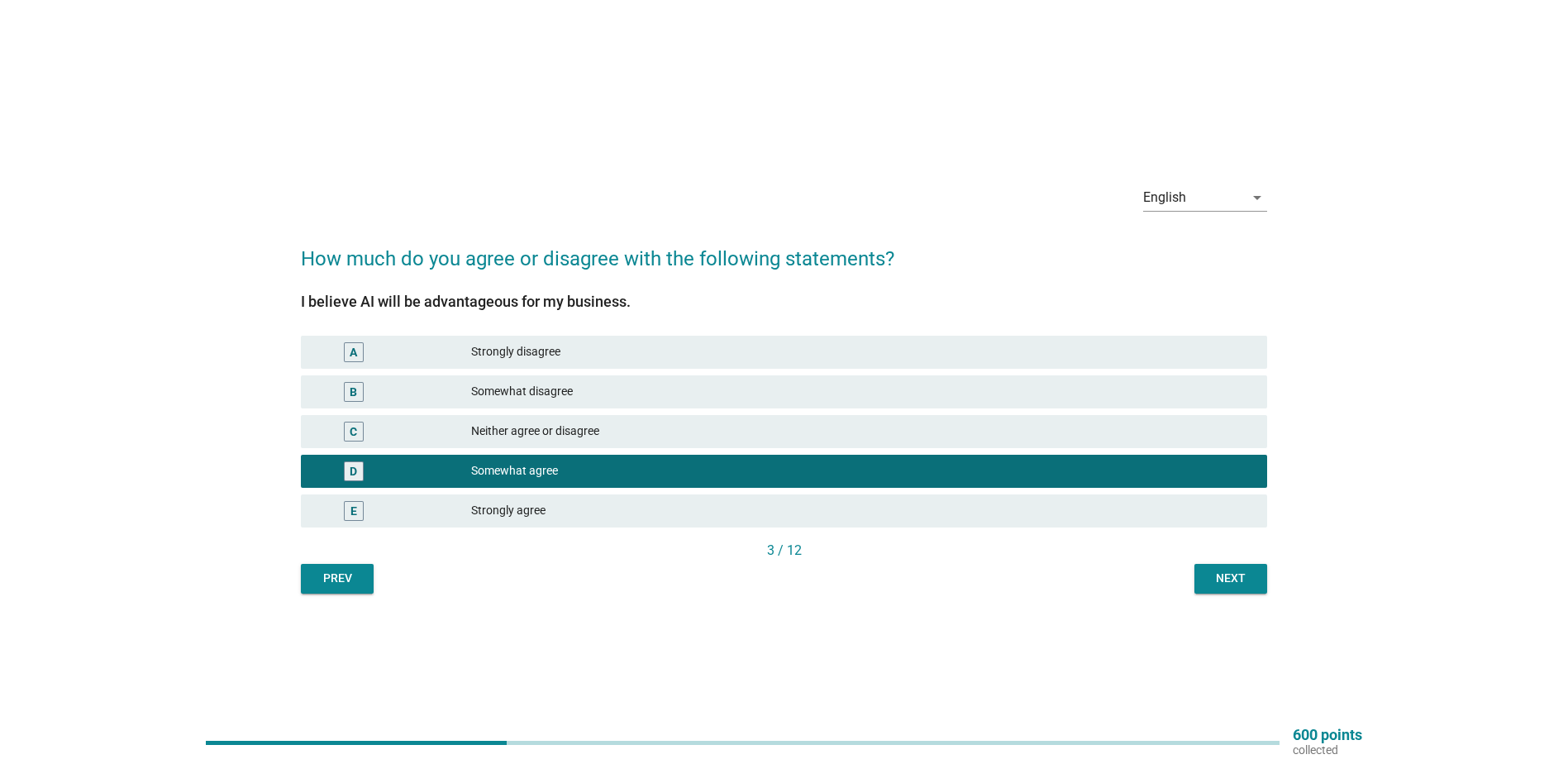
click at [1221, 575] on div "Next" at bounding box center [1231, 578] width 47 height 17
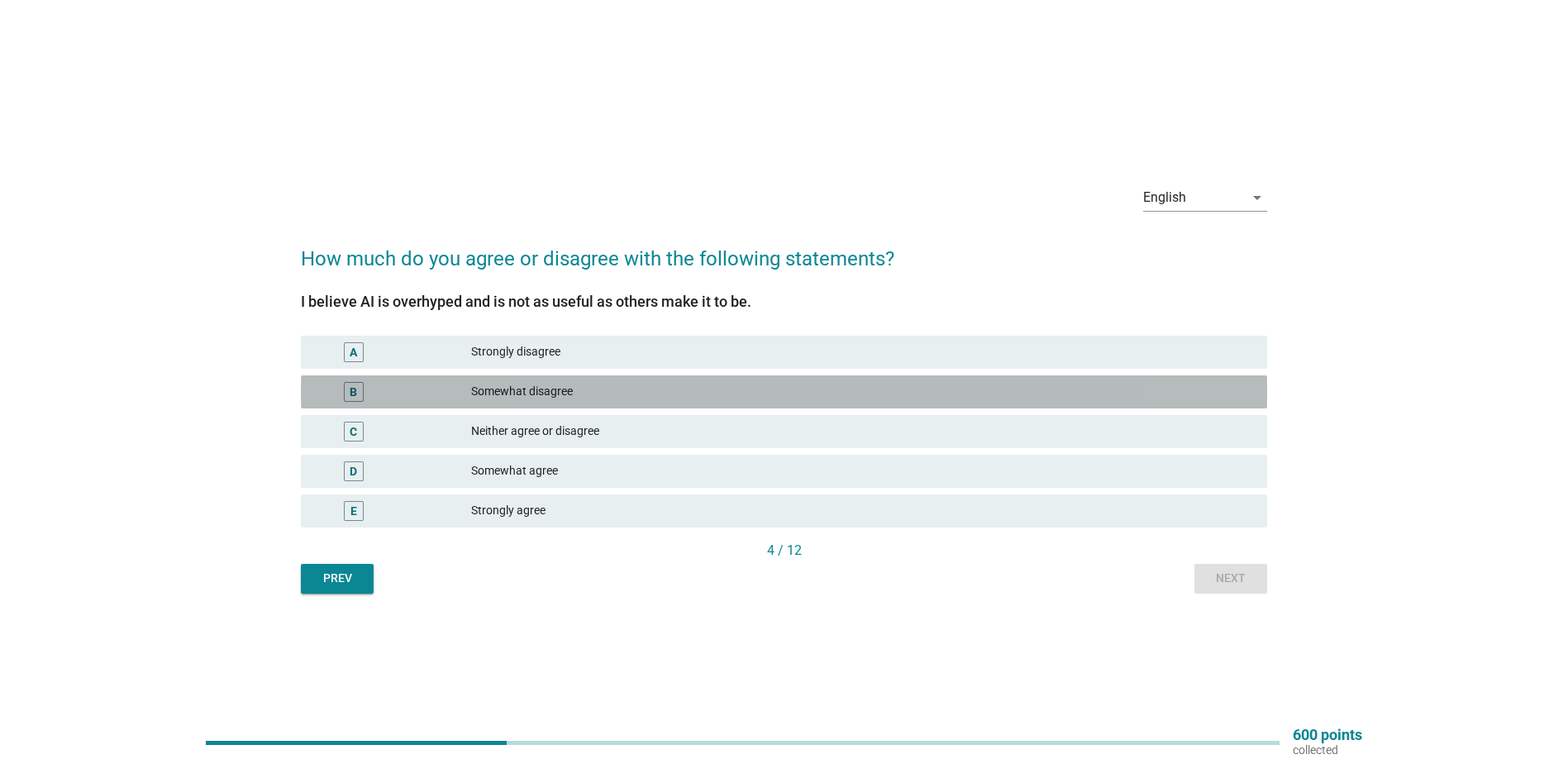
click at [599, 387] on div "Somewhat disagree" at bounding box center [863, 392] width 783 height 20
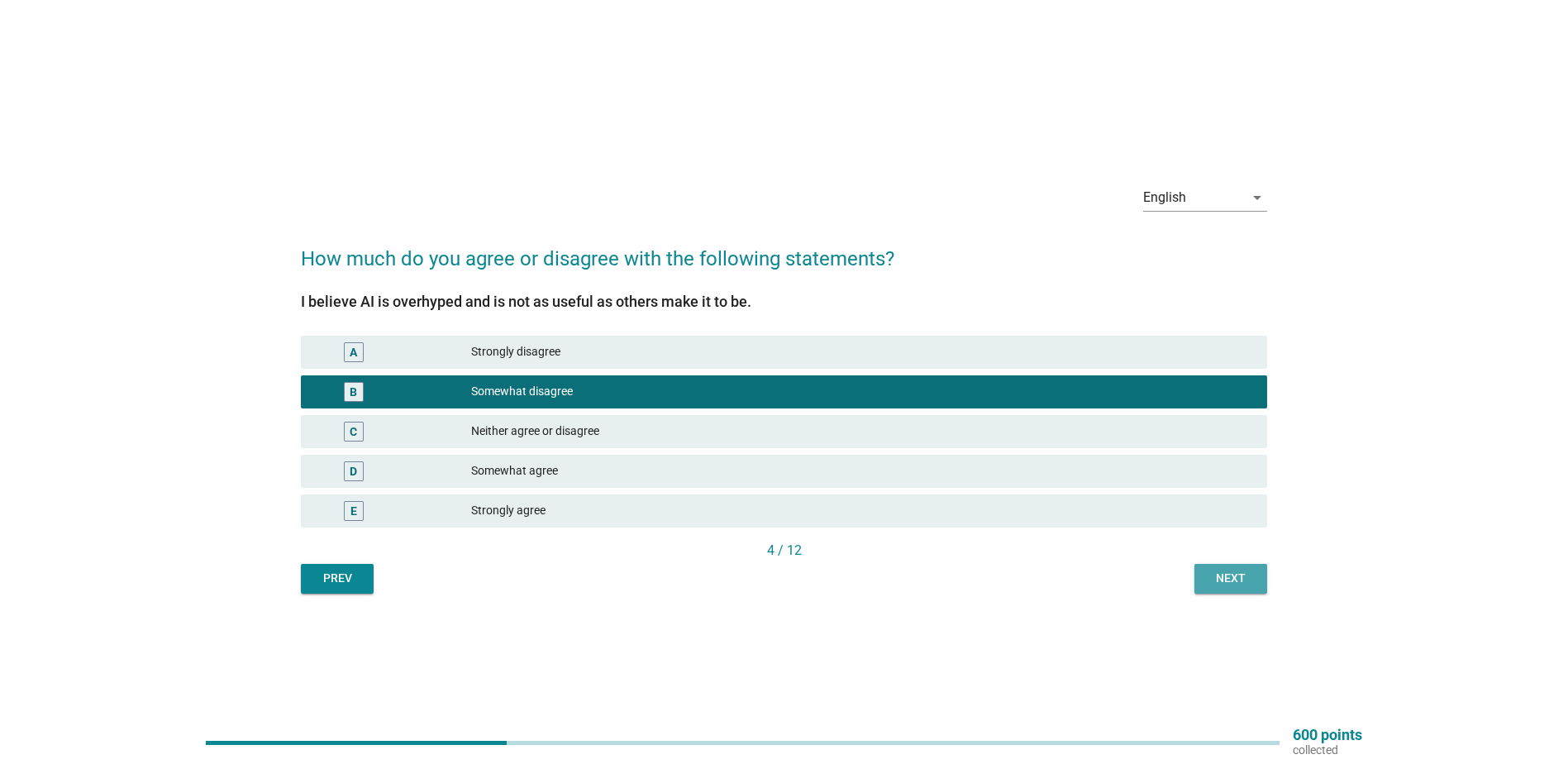
click at [1257, 586] on button "Next" at bounding box center [1231, 579] width 73 height 30
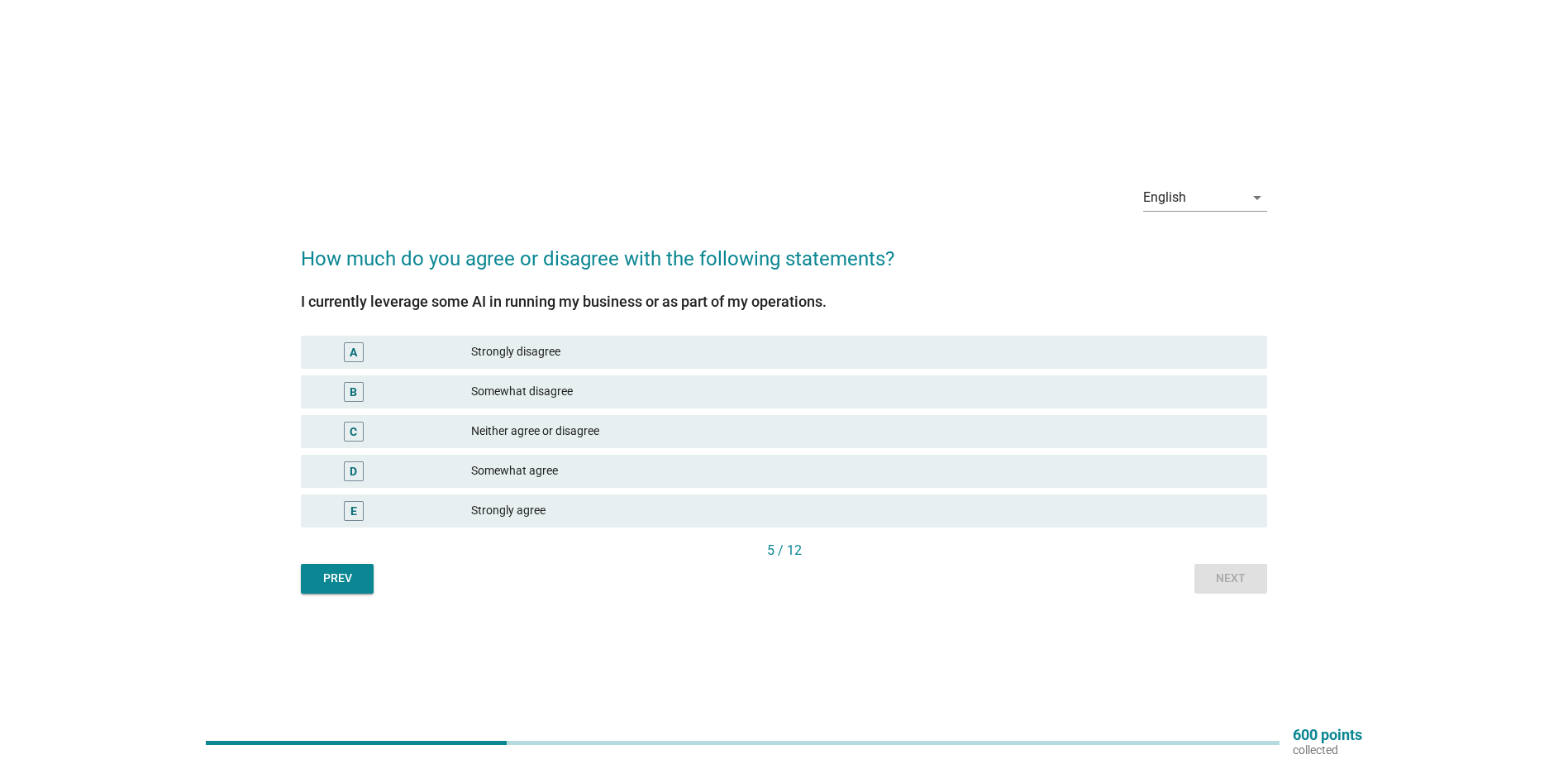
drag, startPoint x: 545, startPoint y: 540, endPoint x: 549, endPoint y: 520, distance: 20.4
click at [545, 539] on div "I currently leverage some AI in running my business or as part of my operations…" at bounding box center [784, 417] width 966 height 247
click at [550, 518] on div "Strongly agree" at bounding box center [863, 511] width 783 height 20
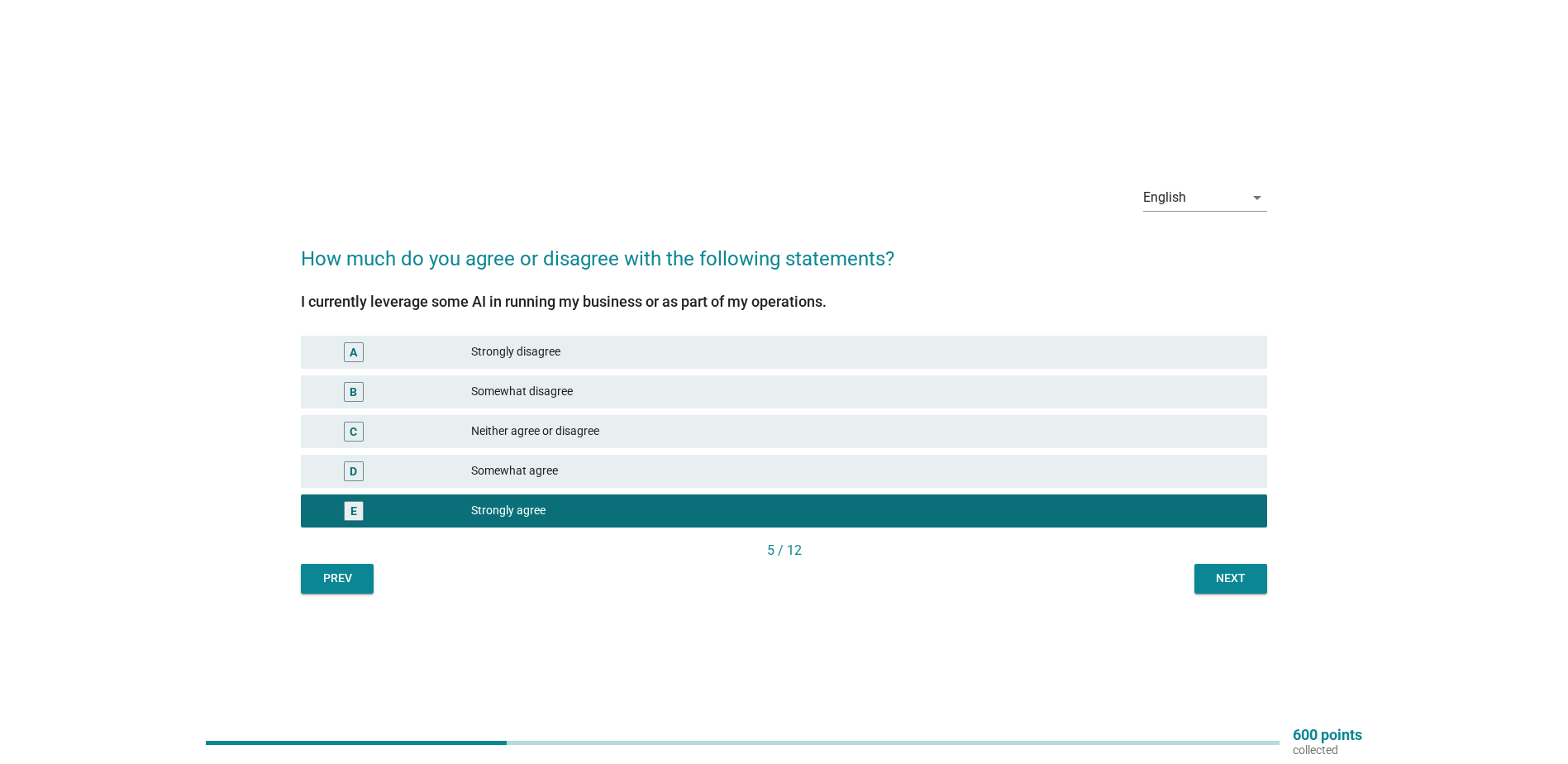
click at [1248, 579] on div "Next" at bounding box center [1231, 578] width 47 height 17
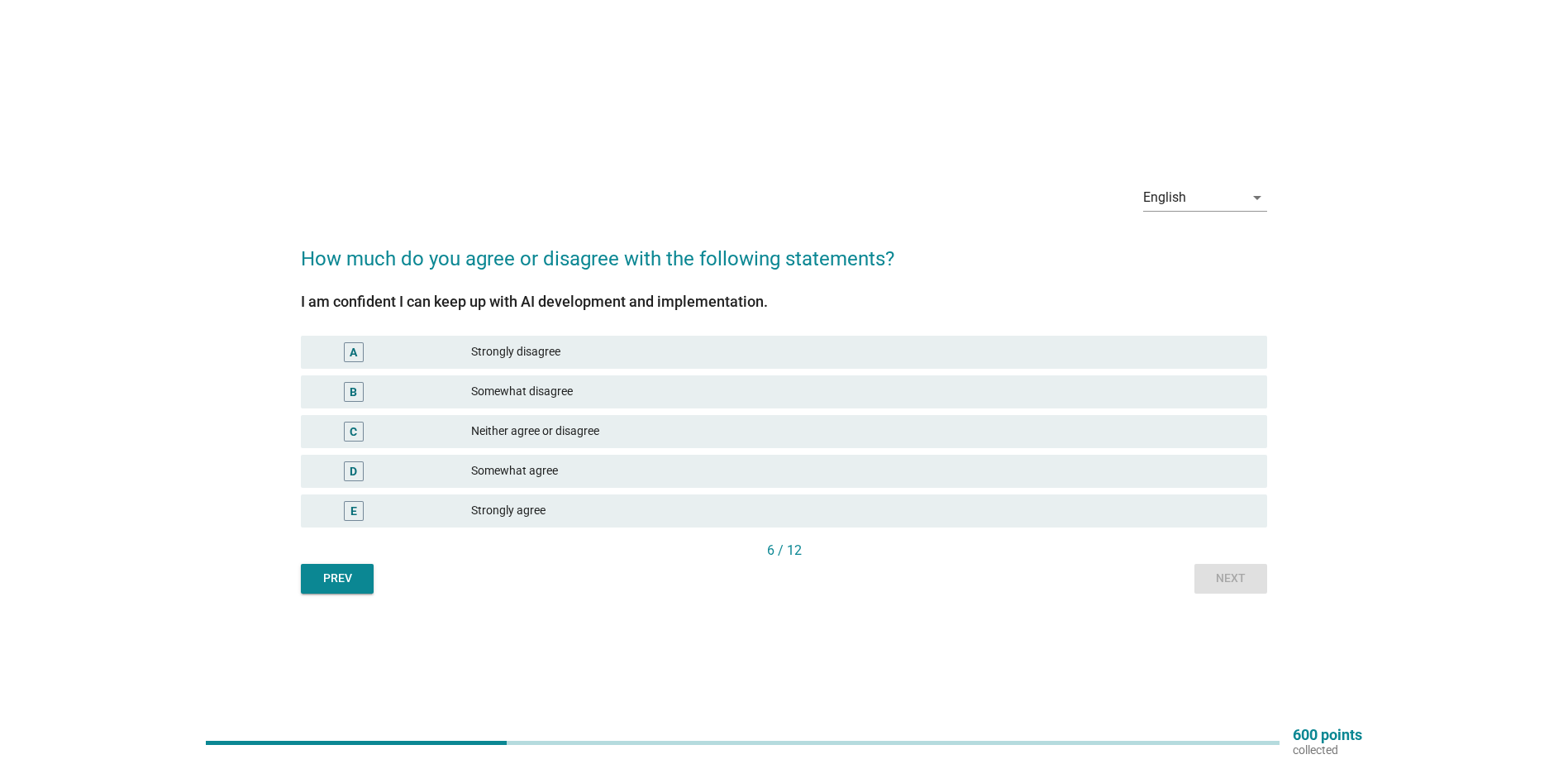
click at [519, 476] on div "Somewhat agree" at bounding box center [863, 471] width 783 height 20
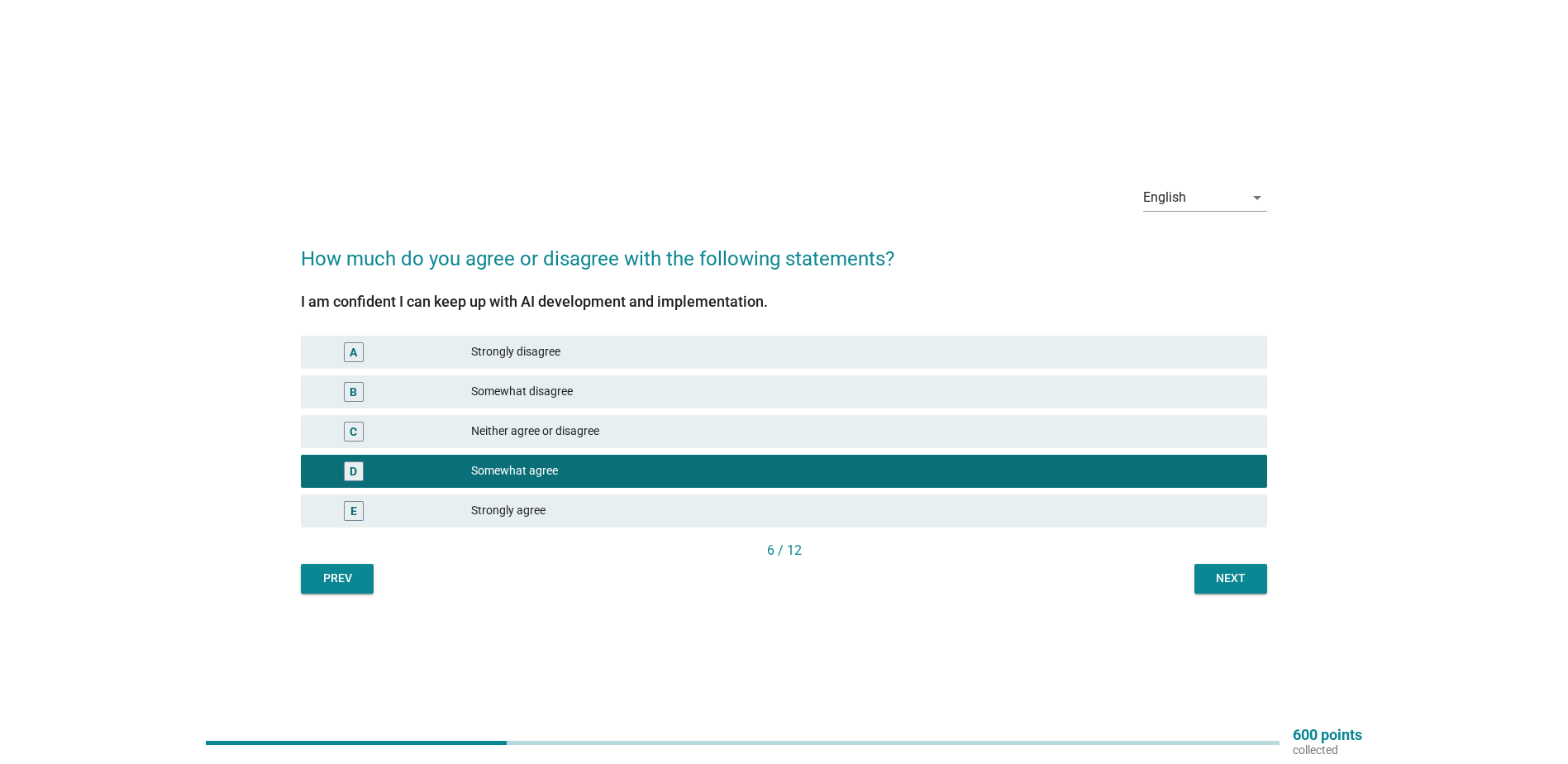
click at [1207, 577] on button "Next" at bounding box center [1231, 579] width 73 height 30
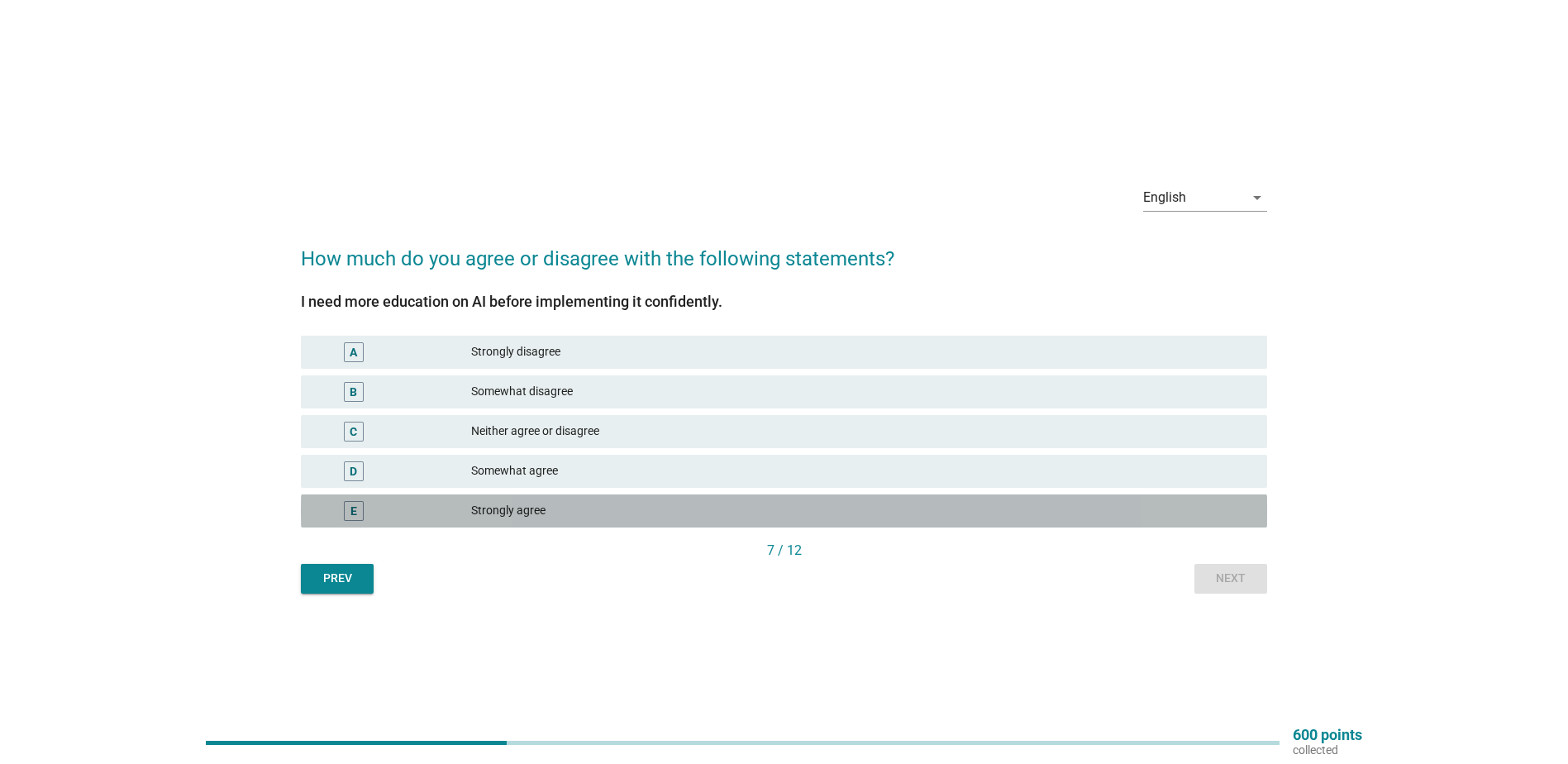
click at [577, 511] on div "Strongly agree" at bounding box center [863, 511] width 783 height 20
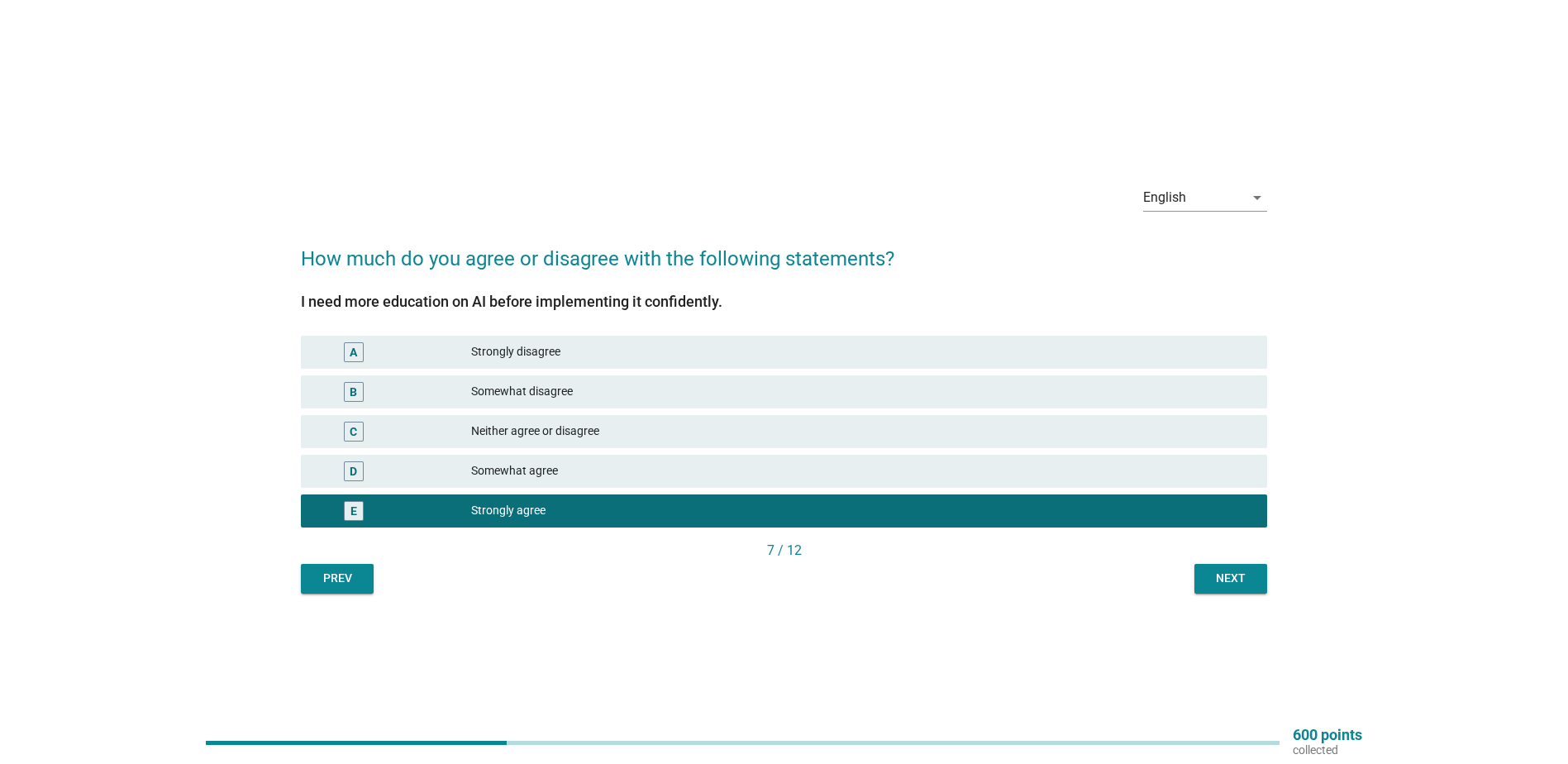
click at [1250, 578] on div "Next" at bounding box center [1231, 578] width 47 height 17
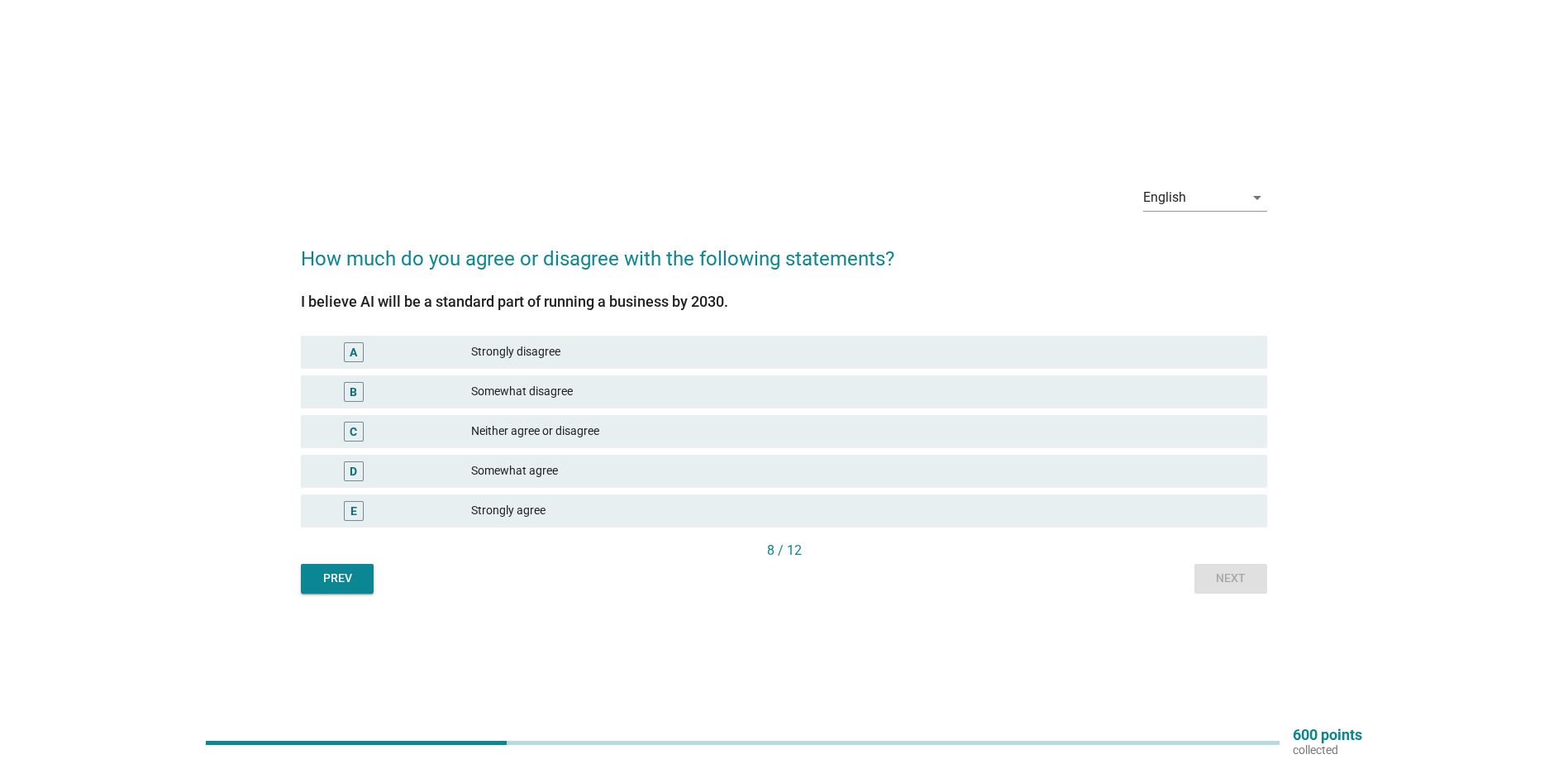
click at [583, 457] on div "D Somewhat agree" at bounding box center [784, 471] width 966 height 33
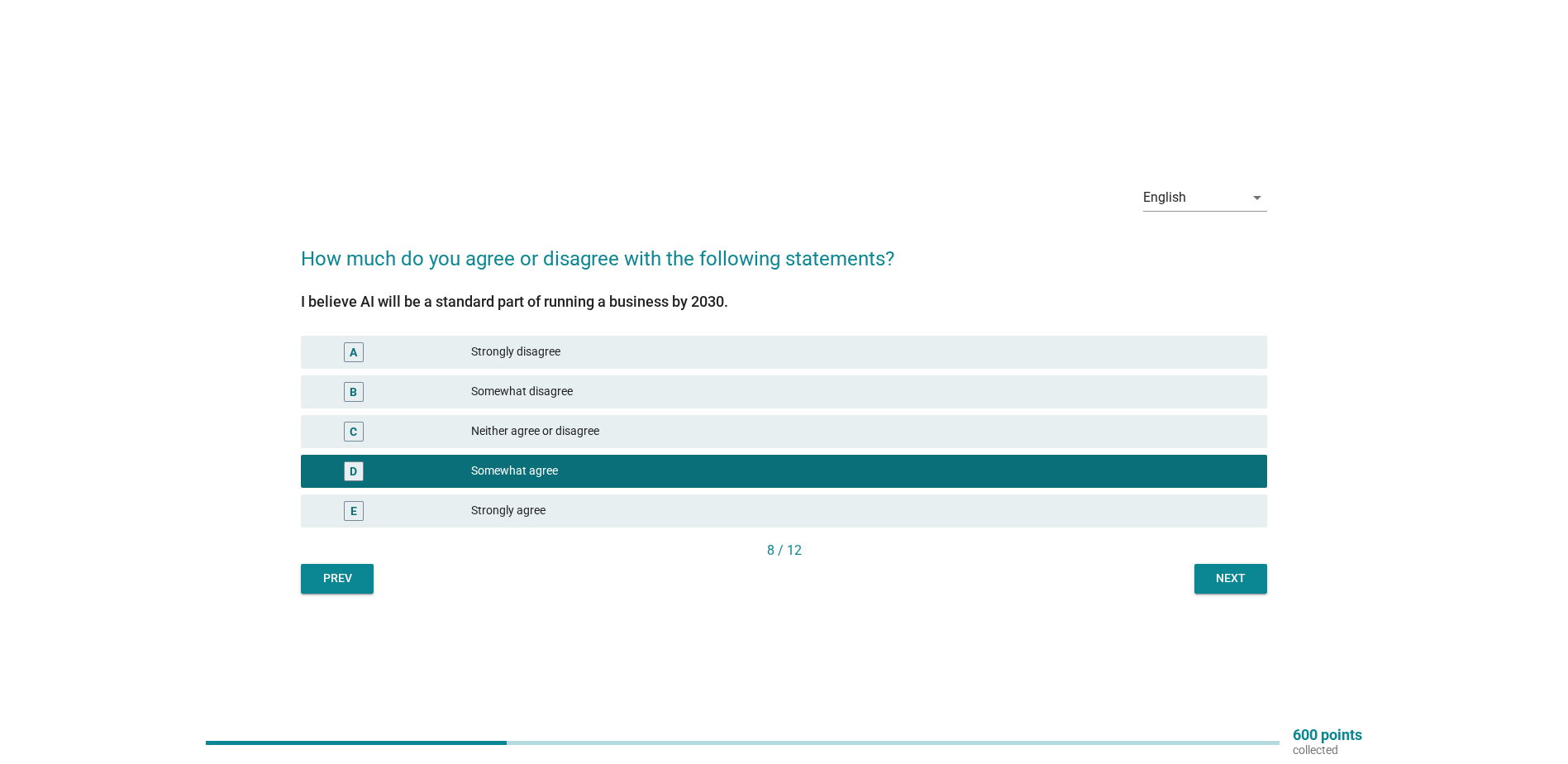
click at [1271, 585] on div "English arrow_drop_down How much do you agree or disagree with the following st…" at bounding box center [784, 382] width 993 height 449
click at [1258, 580] on button "Next" at bounding box center [1231, 579] width 73 height 30
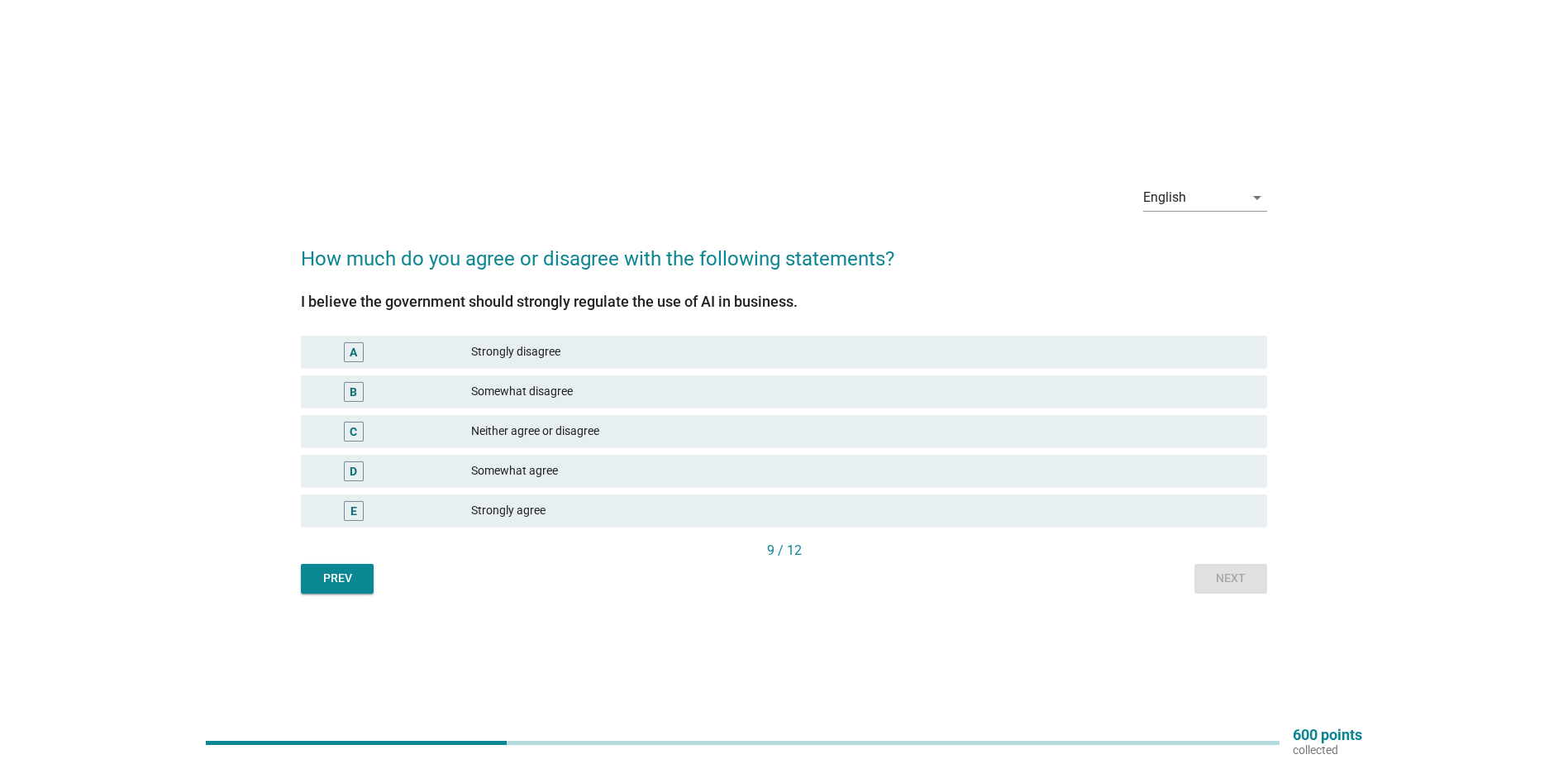
click at [556, 501] on div "Strongly agree" at bounding box center [863, 511] width 783 height 20
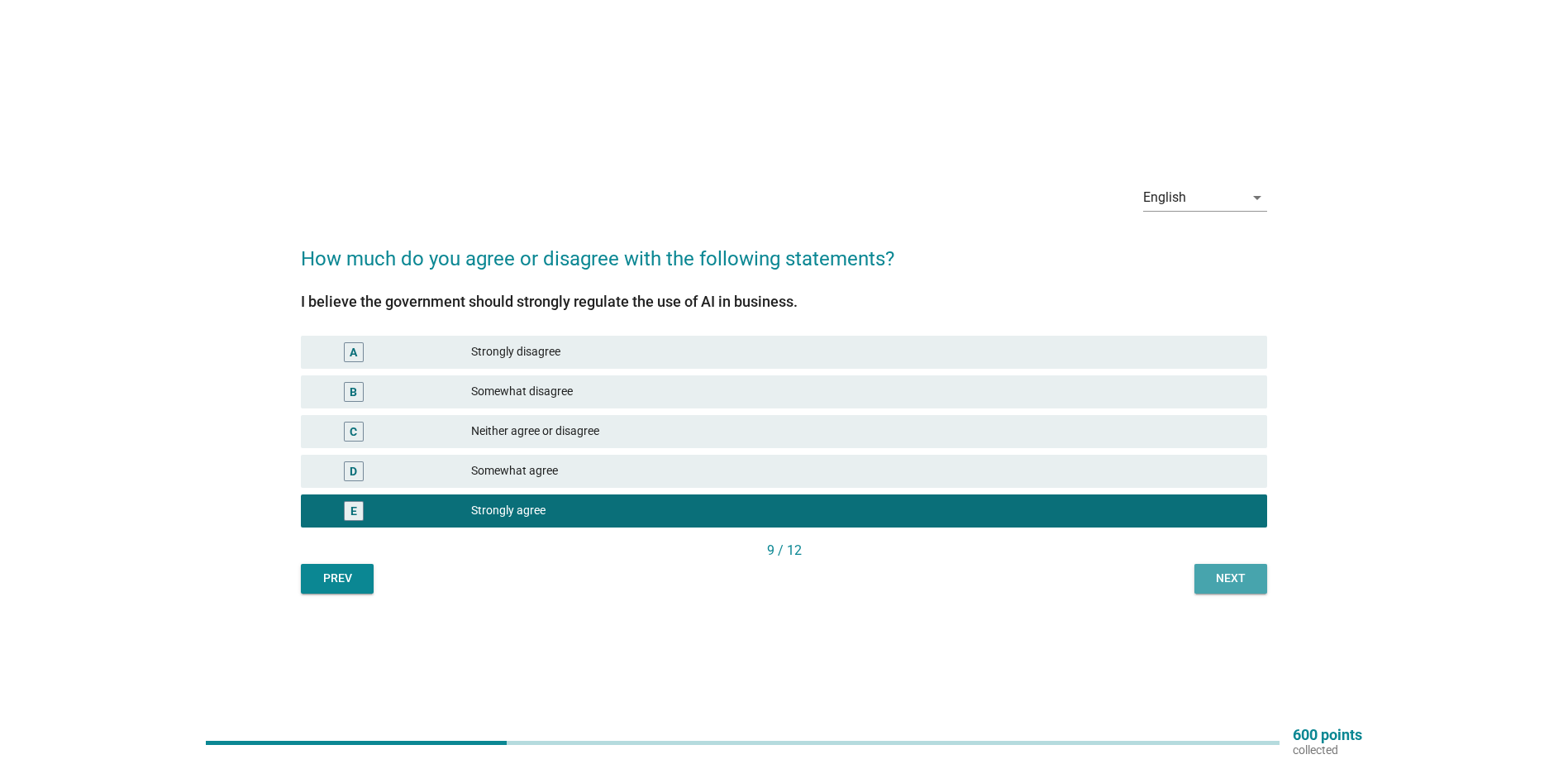
click at [1218, 567] on button "Next" at bounding box center [1231, 579] width 73 height 30
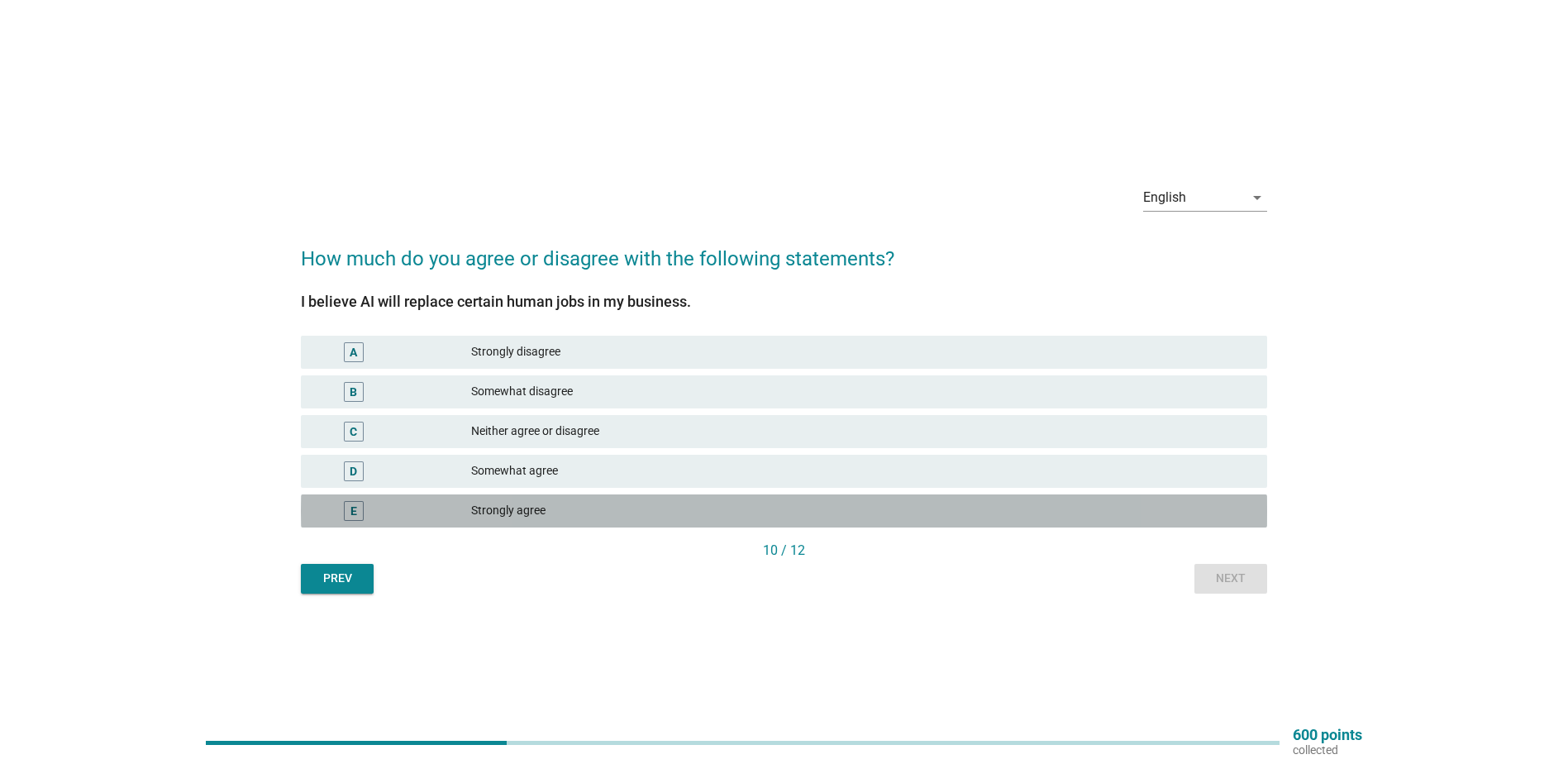
click at [565, 501] on div "Strongly agree" at bounding box center [863, 511] width 783 height 20
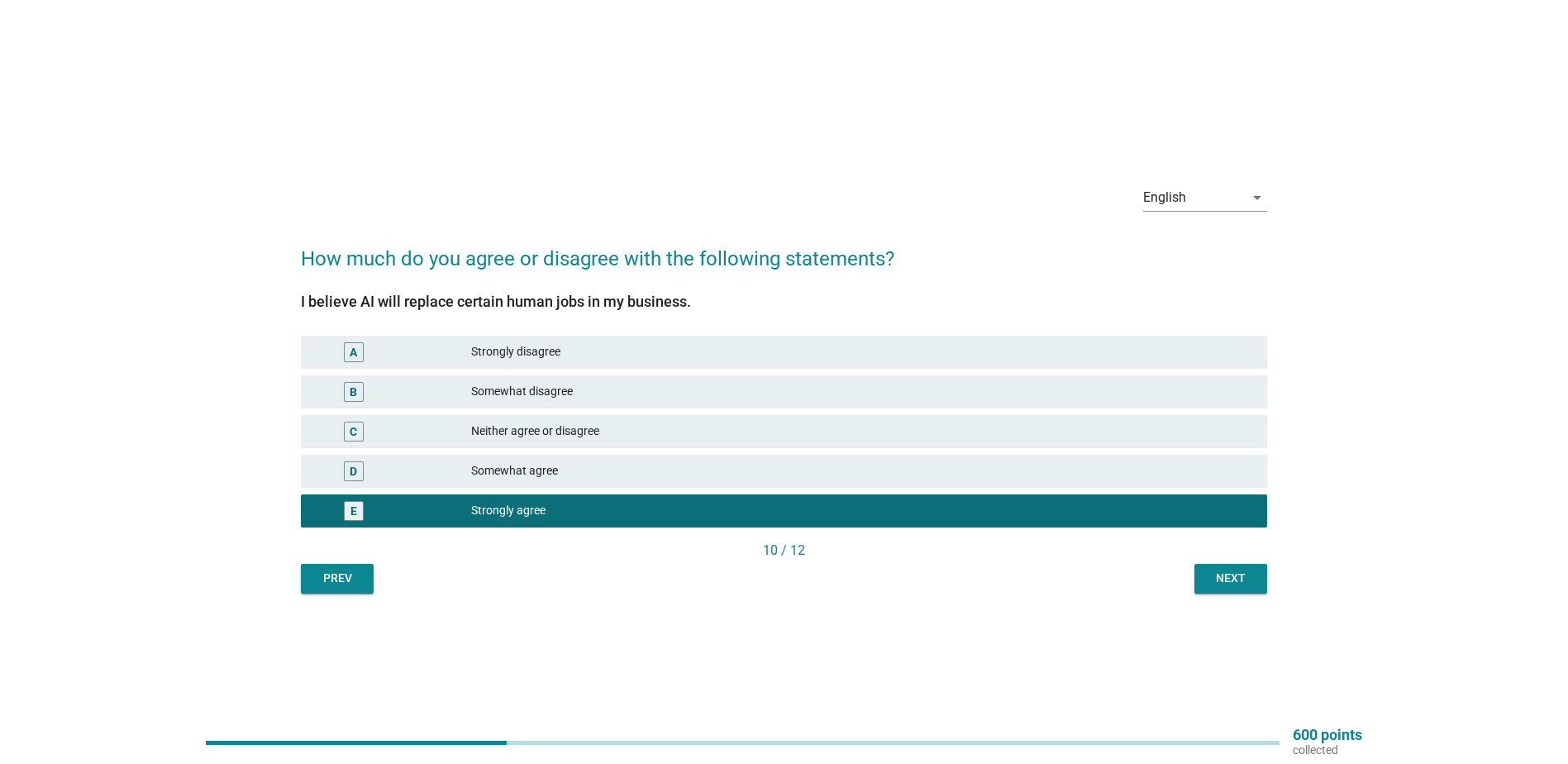
click at [1221, 569] on button "Next" at bounding box center [1231, 579] width 73 height 30
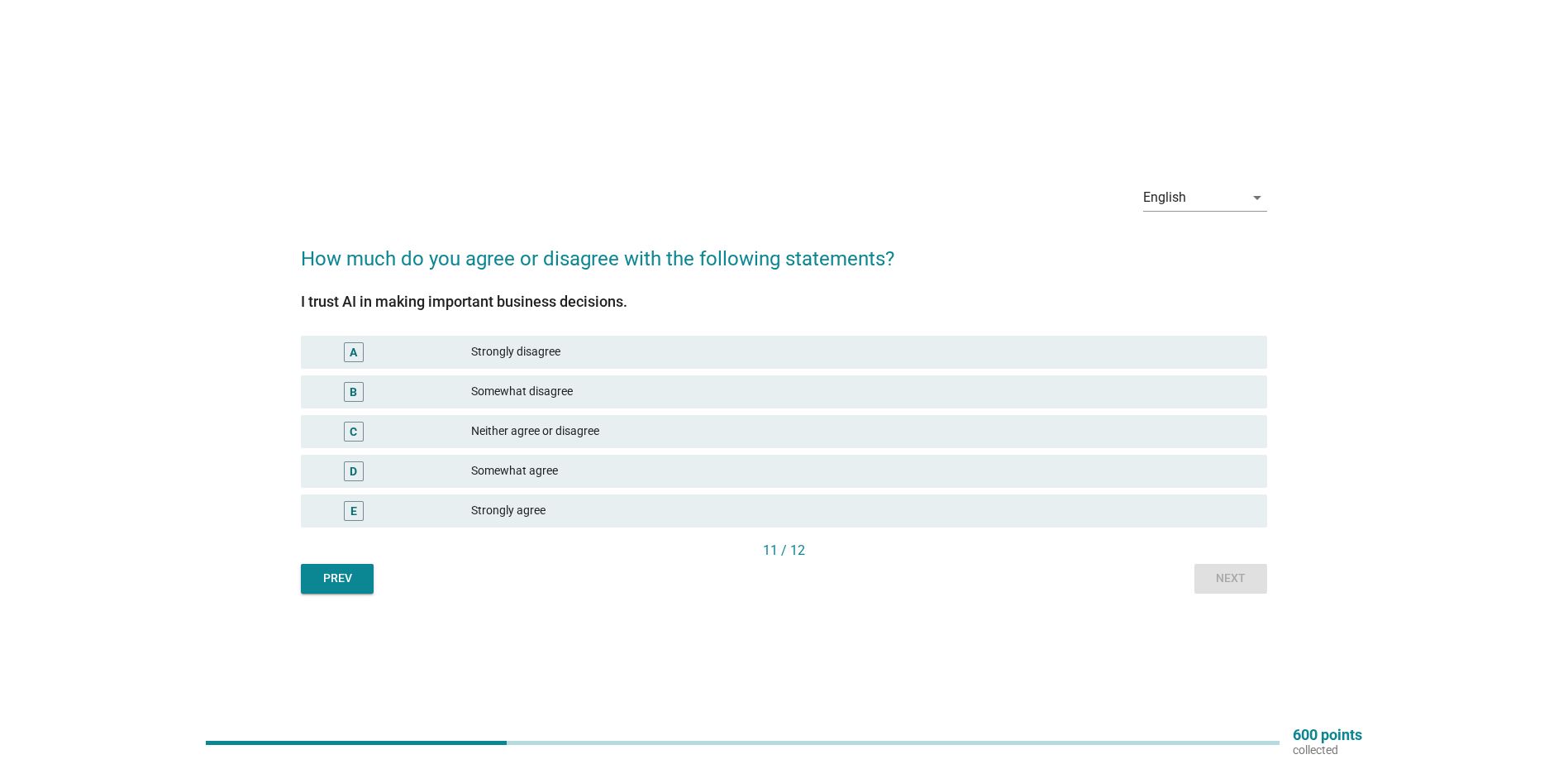
click at [588, 394] on div "Somewhat disagree" at bounding box center [863, 392] width 783 height 20
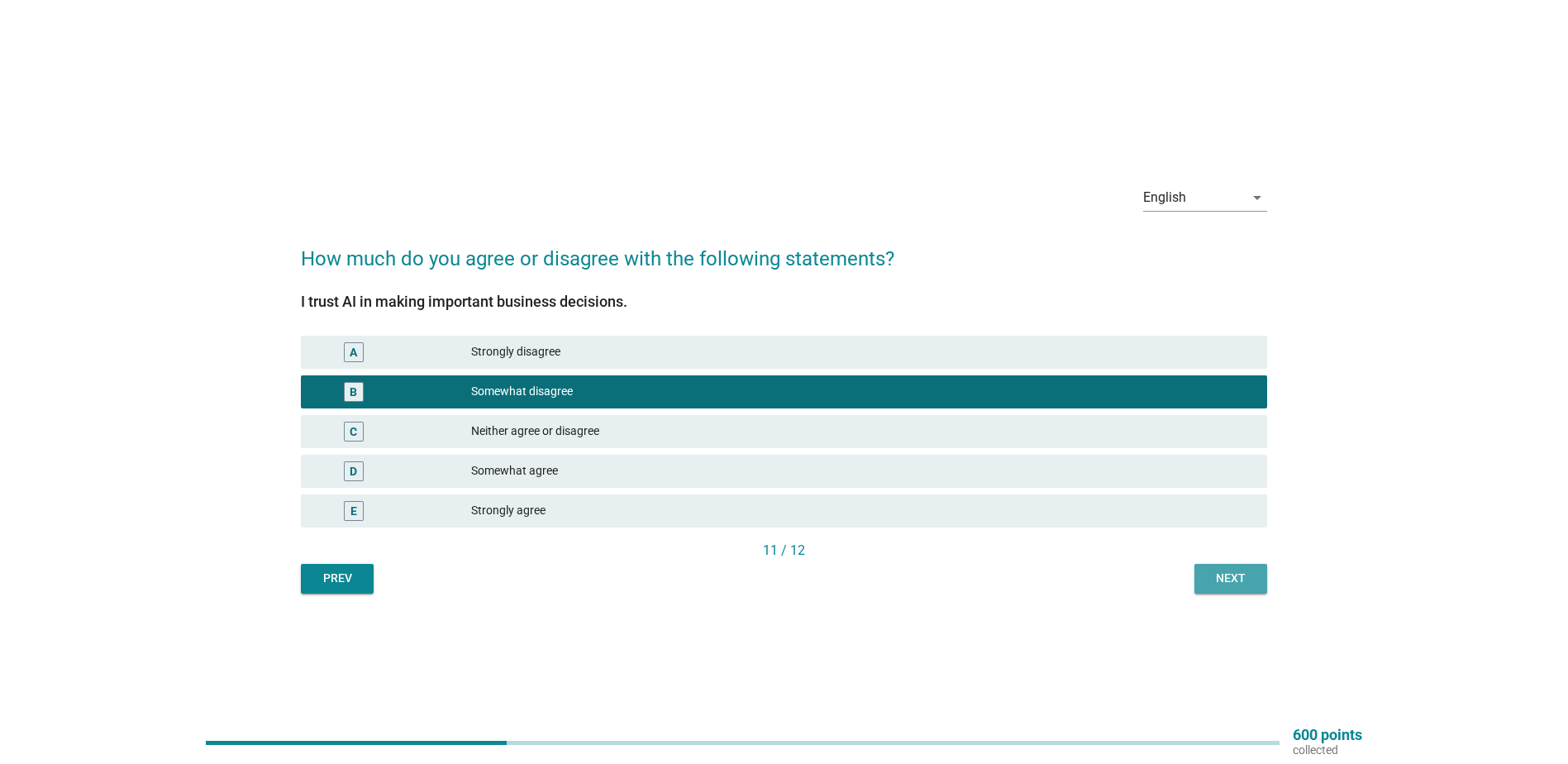
click at [1217, 577] on div "Next" at bounding box center [1231, 578] width 47 height 17
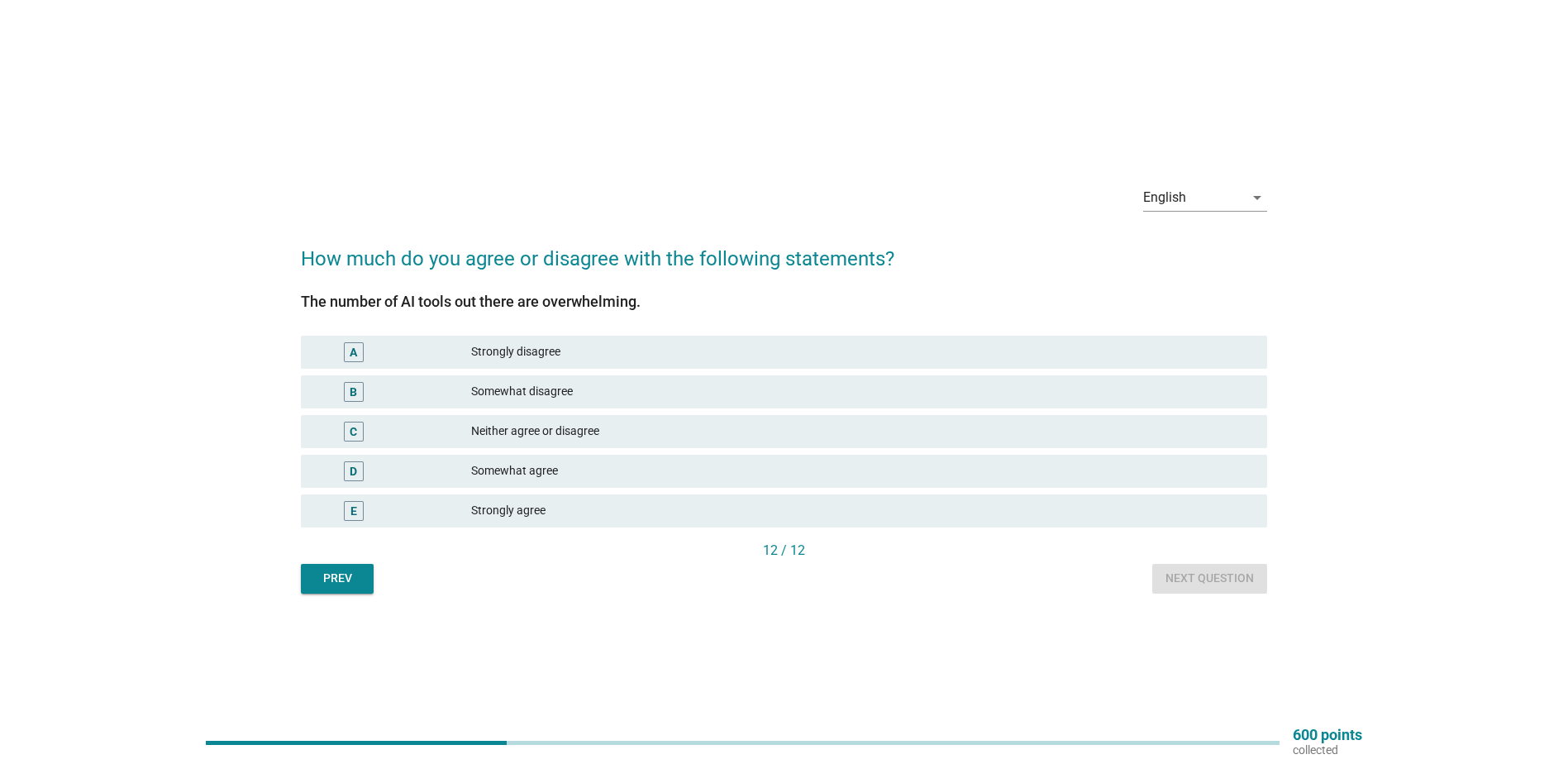
click at [603, 469] on div "Somewhat agree" at bounding box center [863, 471] width 783 height 20
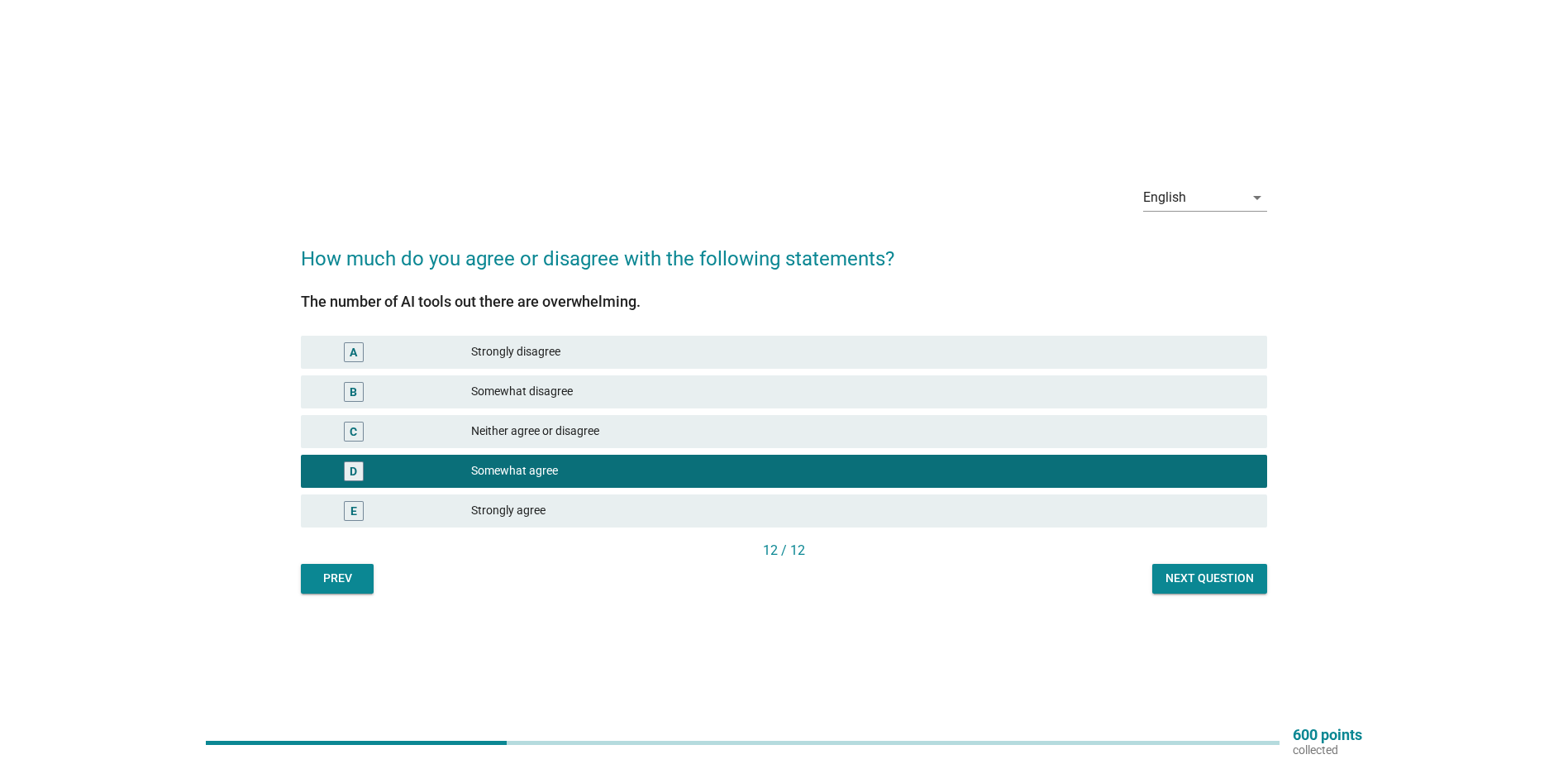
click at [1194, 572] on div "Next question" at bounding box center [1210, 578] width 88 height 17
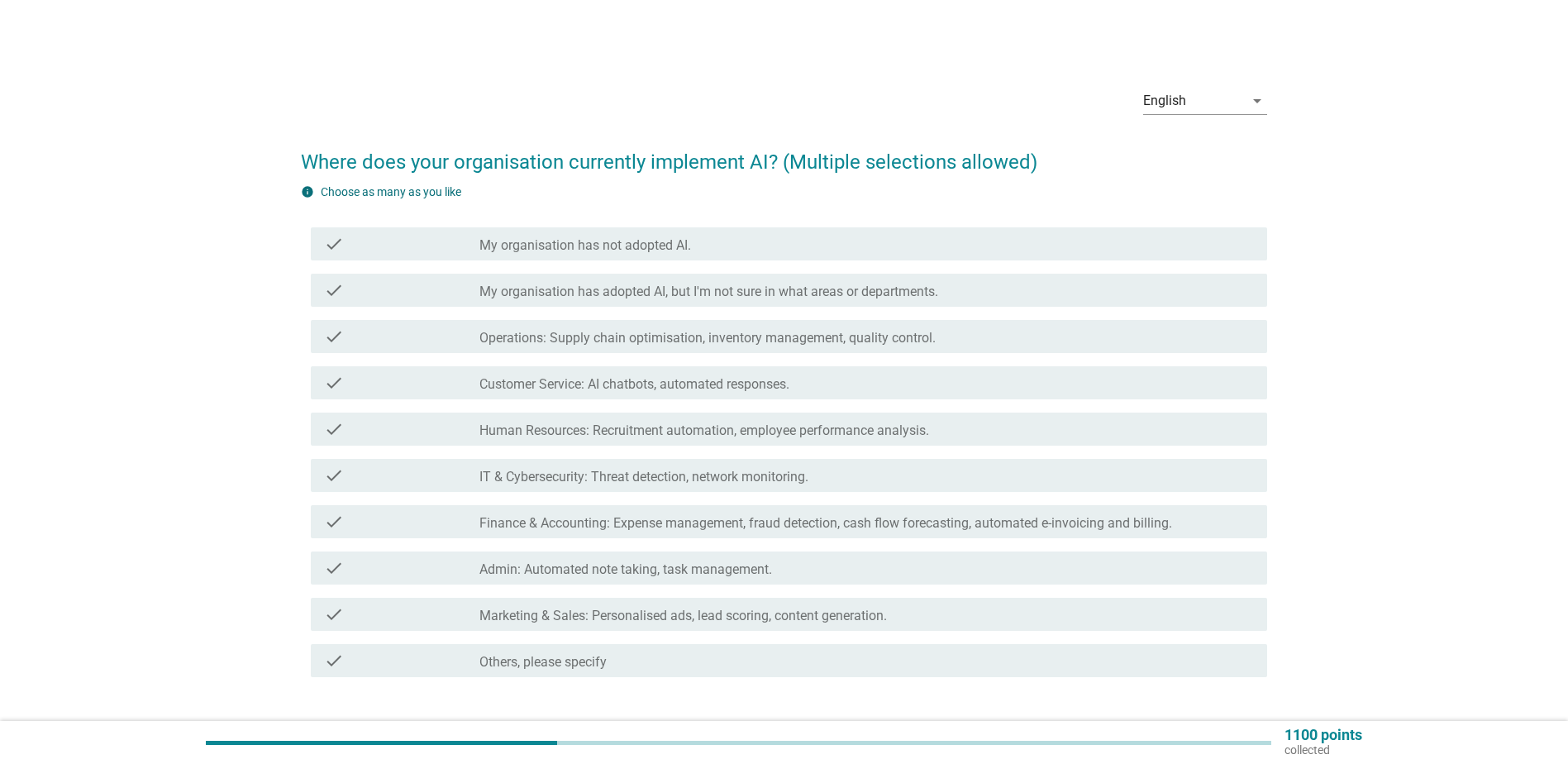
click at [685, 378] on label "Customer Service: AI chatbots, automated responses." at bounding box center [634, 385] width 310 height 17
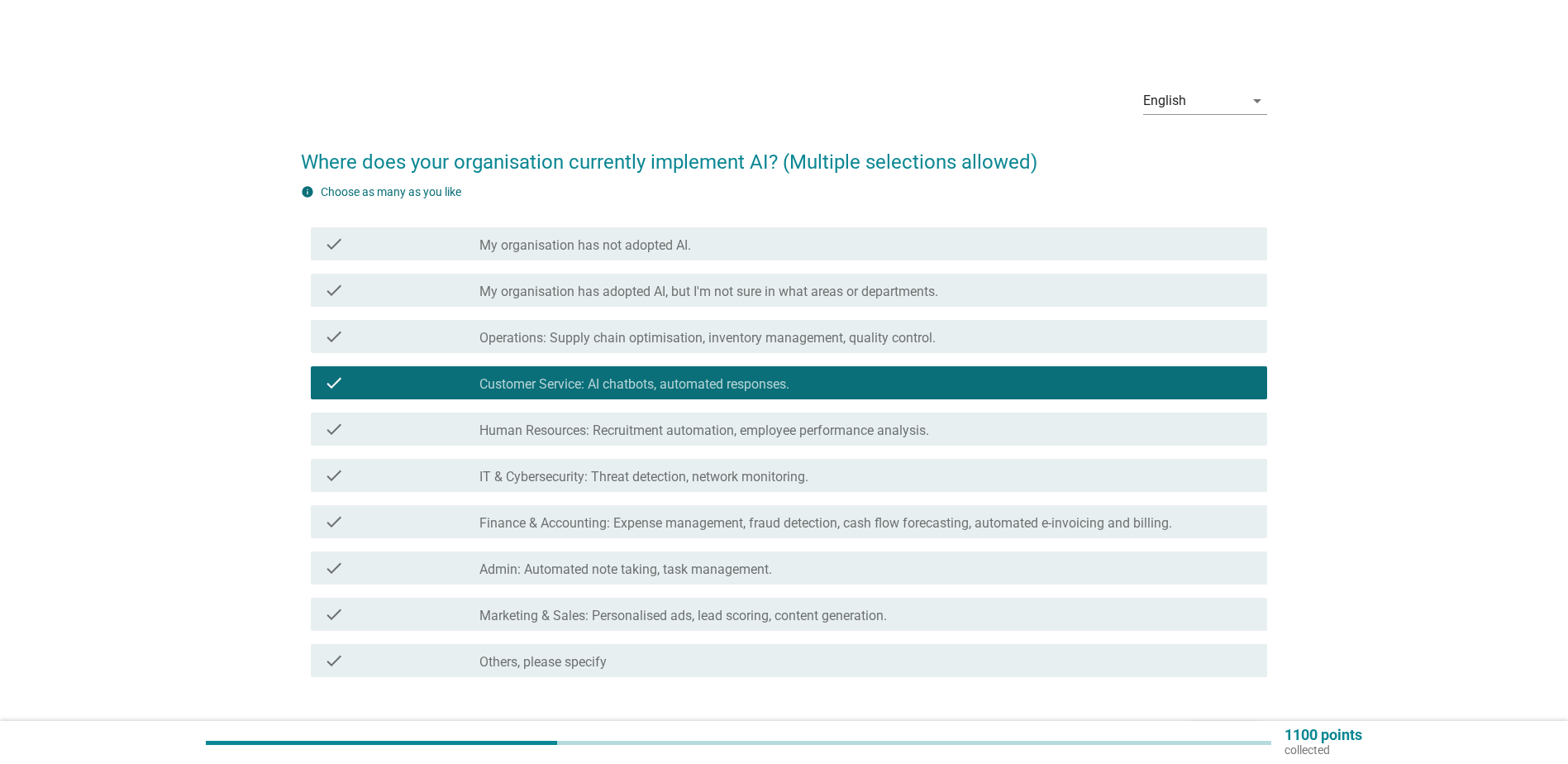
click at [729, 338] on label "Operations: Supply chain optimisation, inventory management, quality control." at bounding box center [707, 338] width 456 height 17
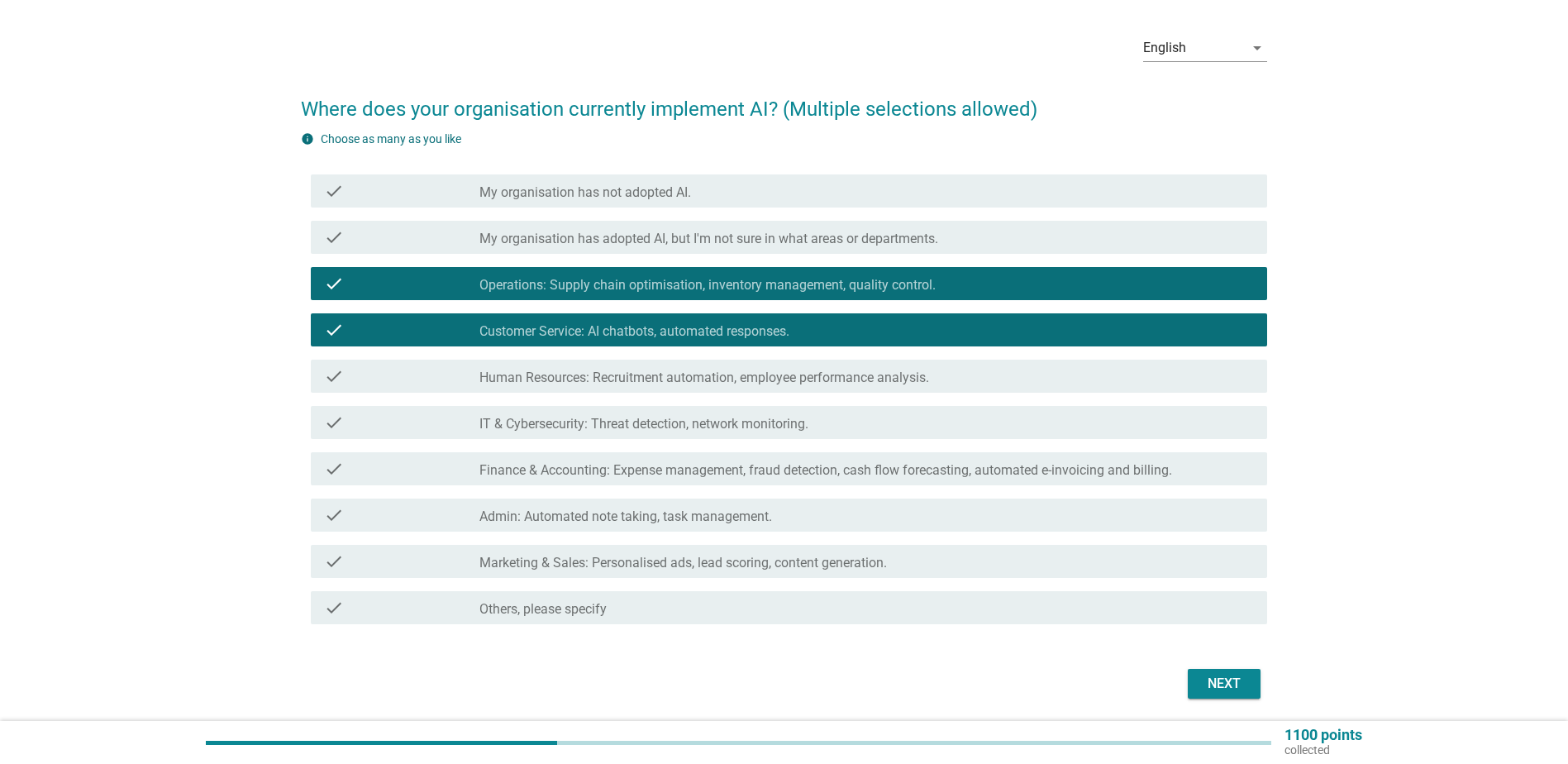
scroll to position [82, 0]
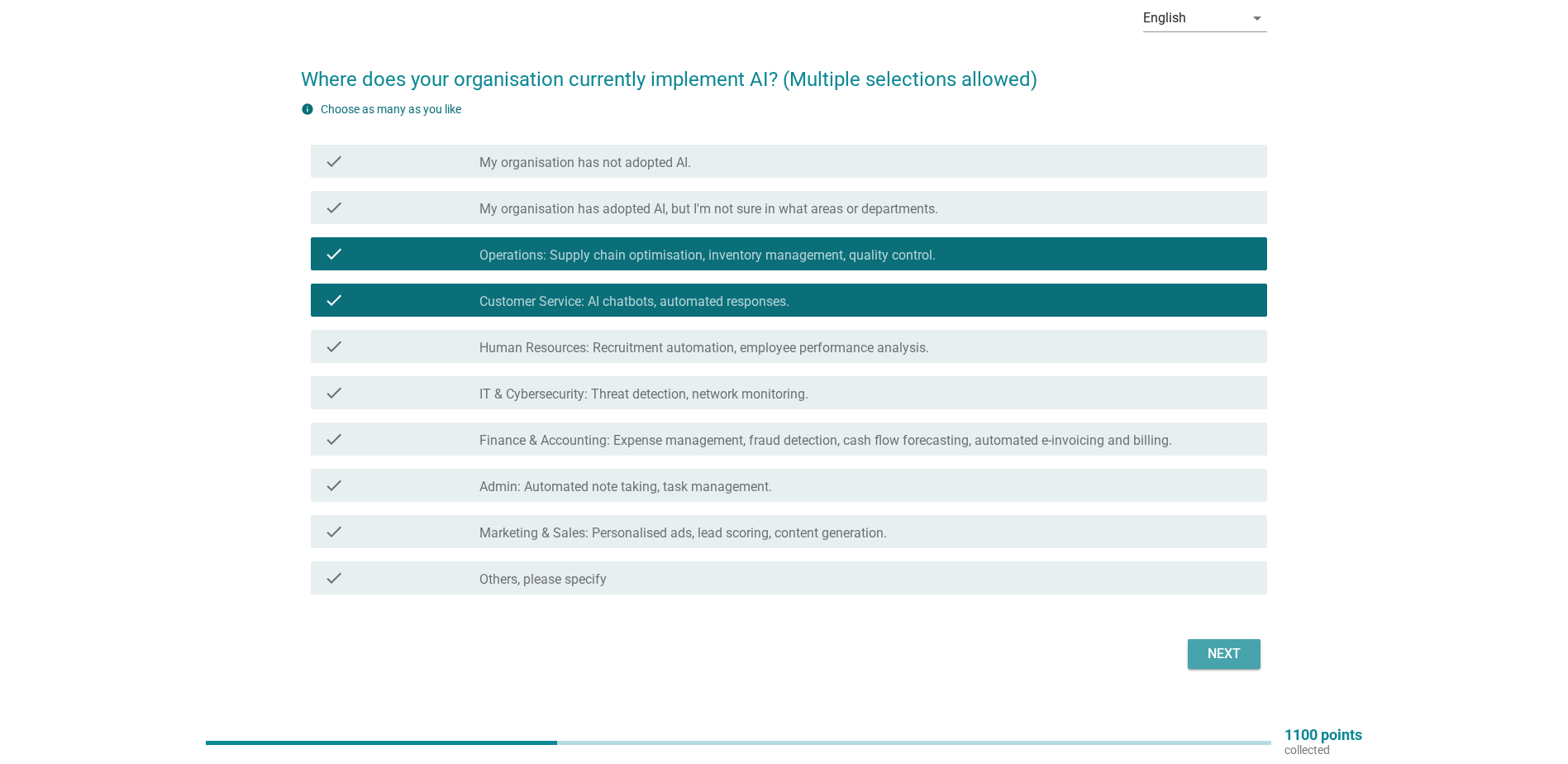
click at [1227, 645] on div "Next" at bounding box center [1225, 654] width 47 height 20
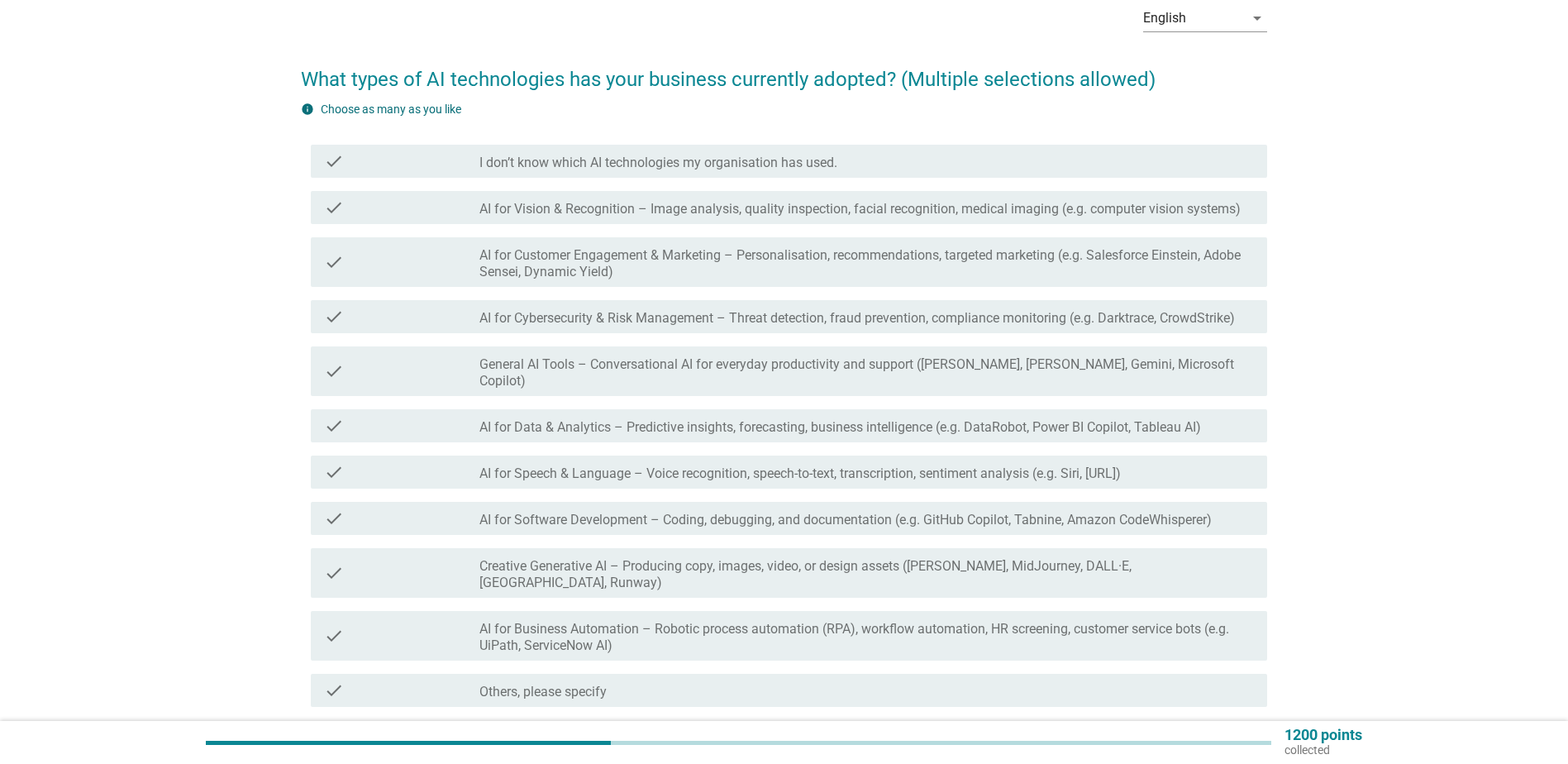
click at [602, 367] on label "General AI Tools – Conversational AI for everyday productivity and support ([PE…" at bounding box center [867, 373] width 774 height 33
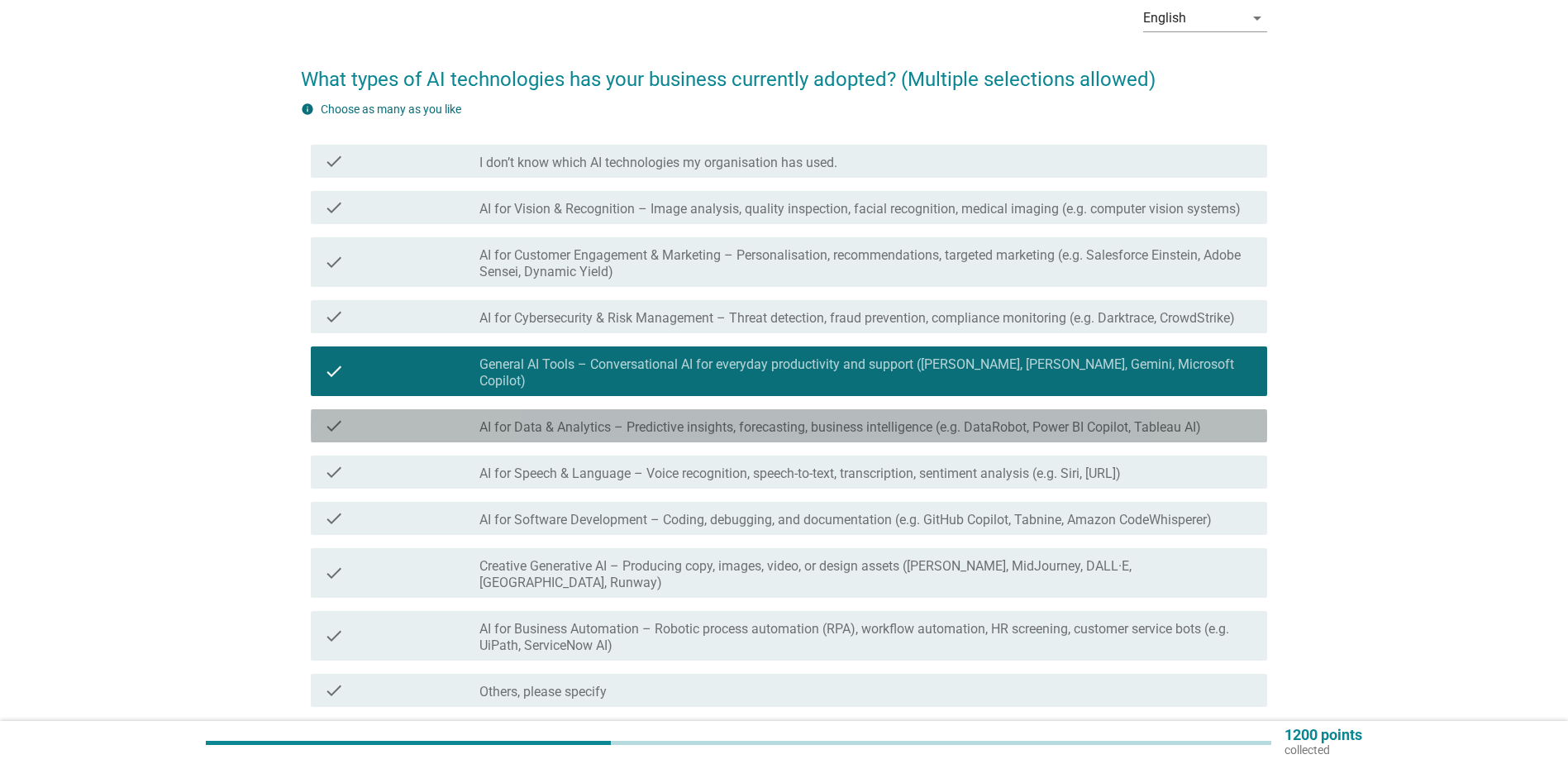
click at [602, 419] on label "AI for Data & Analytics – Predictive insights, forecasting, business intelligen…" at bounding box center [840, 427] width 722 height 17
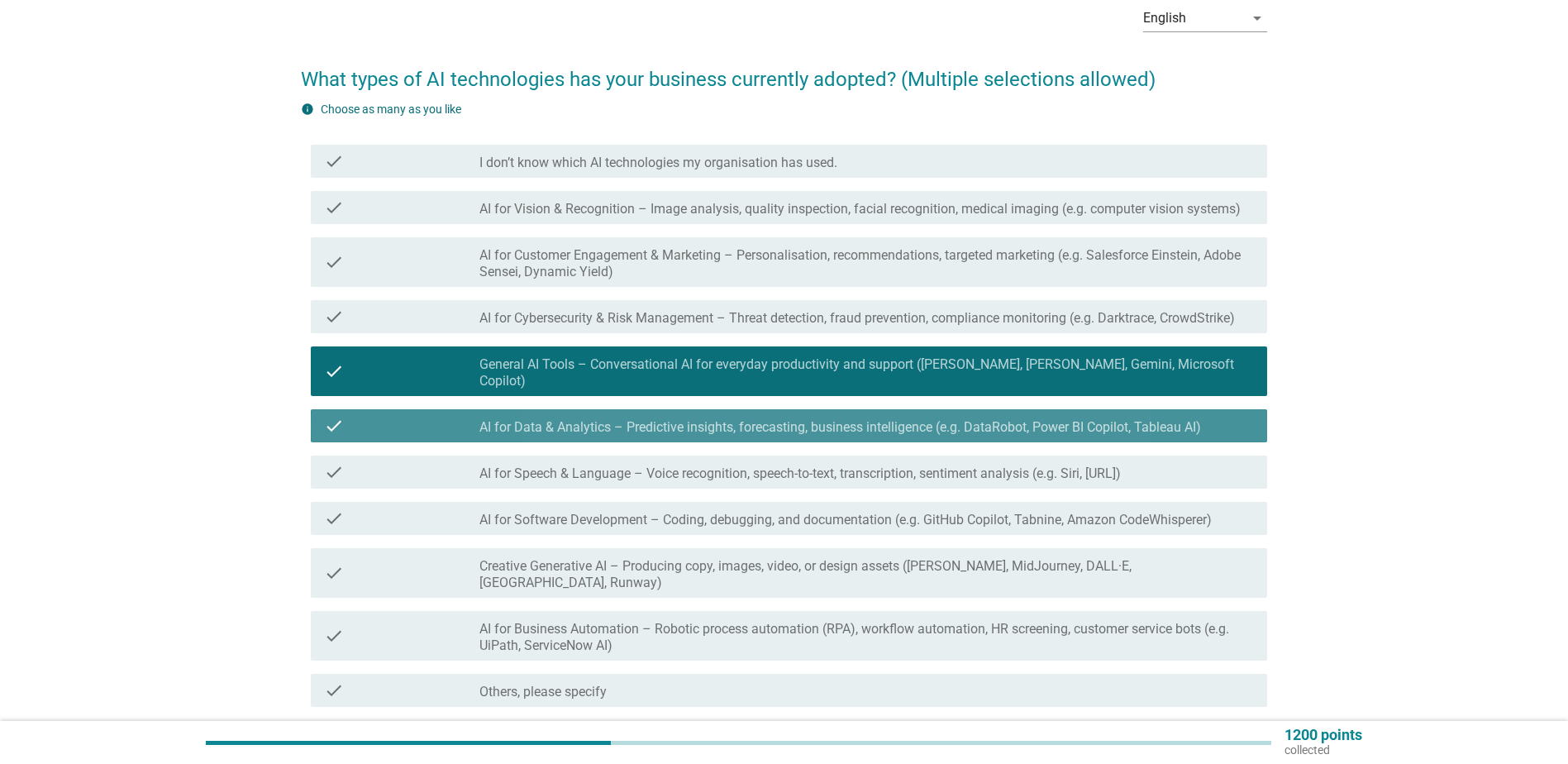
click at [602, 419] on label "AI for Data & Analytics – Predictive insights, forecasting, business intelligen…" at bounding box center [840, 427] width 722 height 17
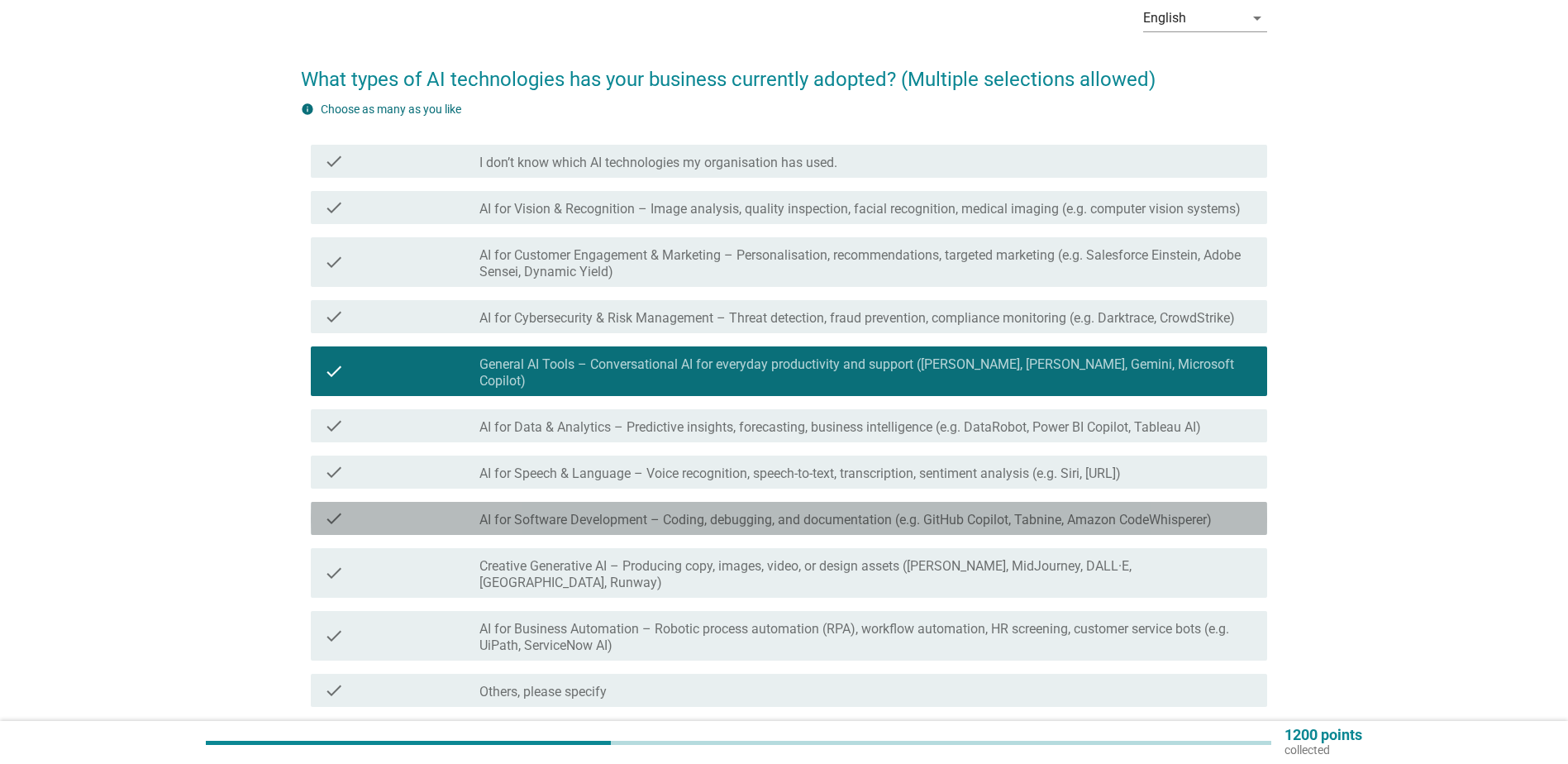
click at [649, 512] on label "AI for Software Development – Coding, debugging, and documentation (e.g. GitHub…" at bounding box center [845, 520] width 732 height 17
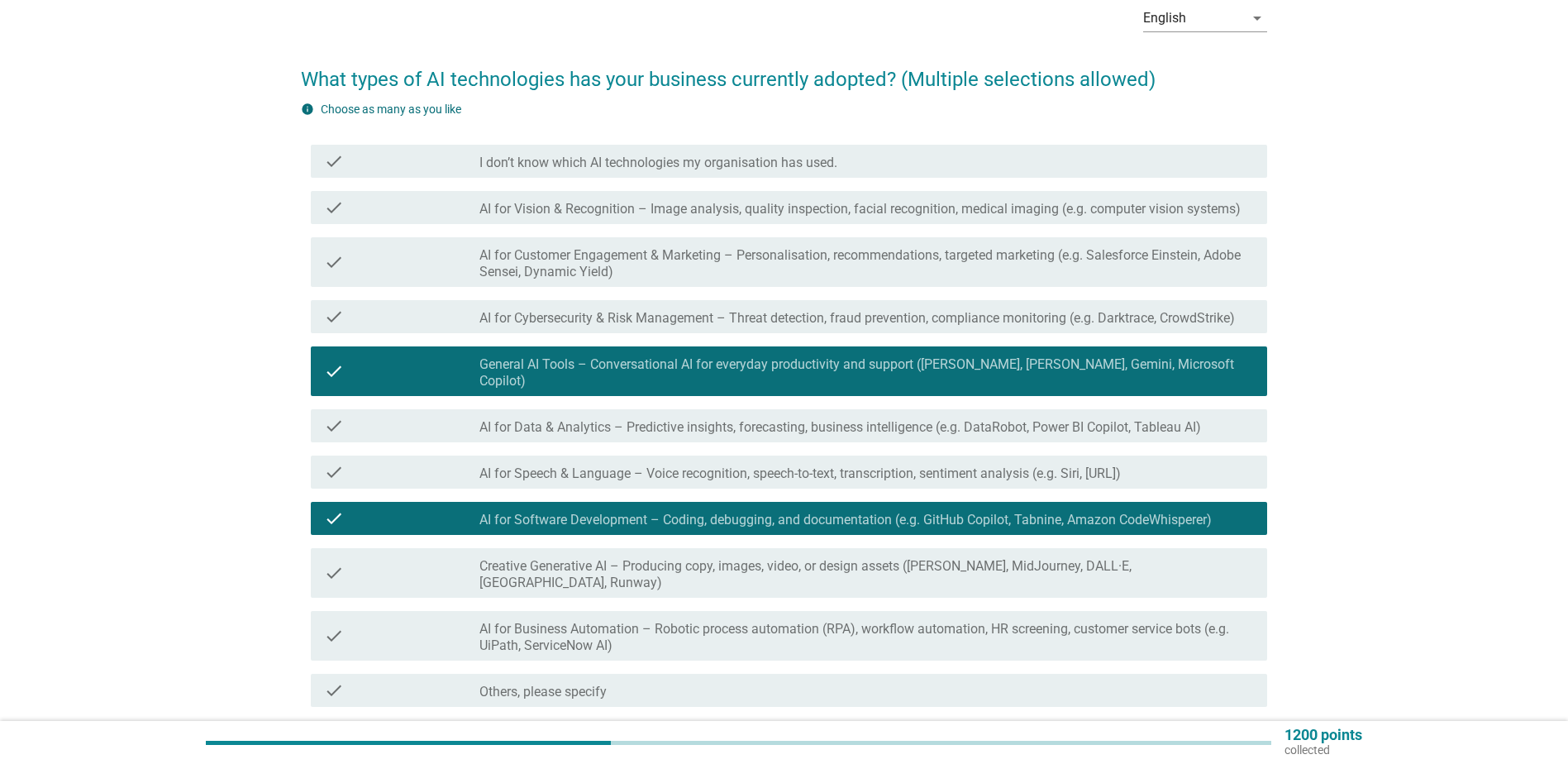
click at [1057, 621] on label "AI for Business Automation – Robotic process automation (RPA), workflow automat…" at bounding box center [867, 638] width 774 height 33
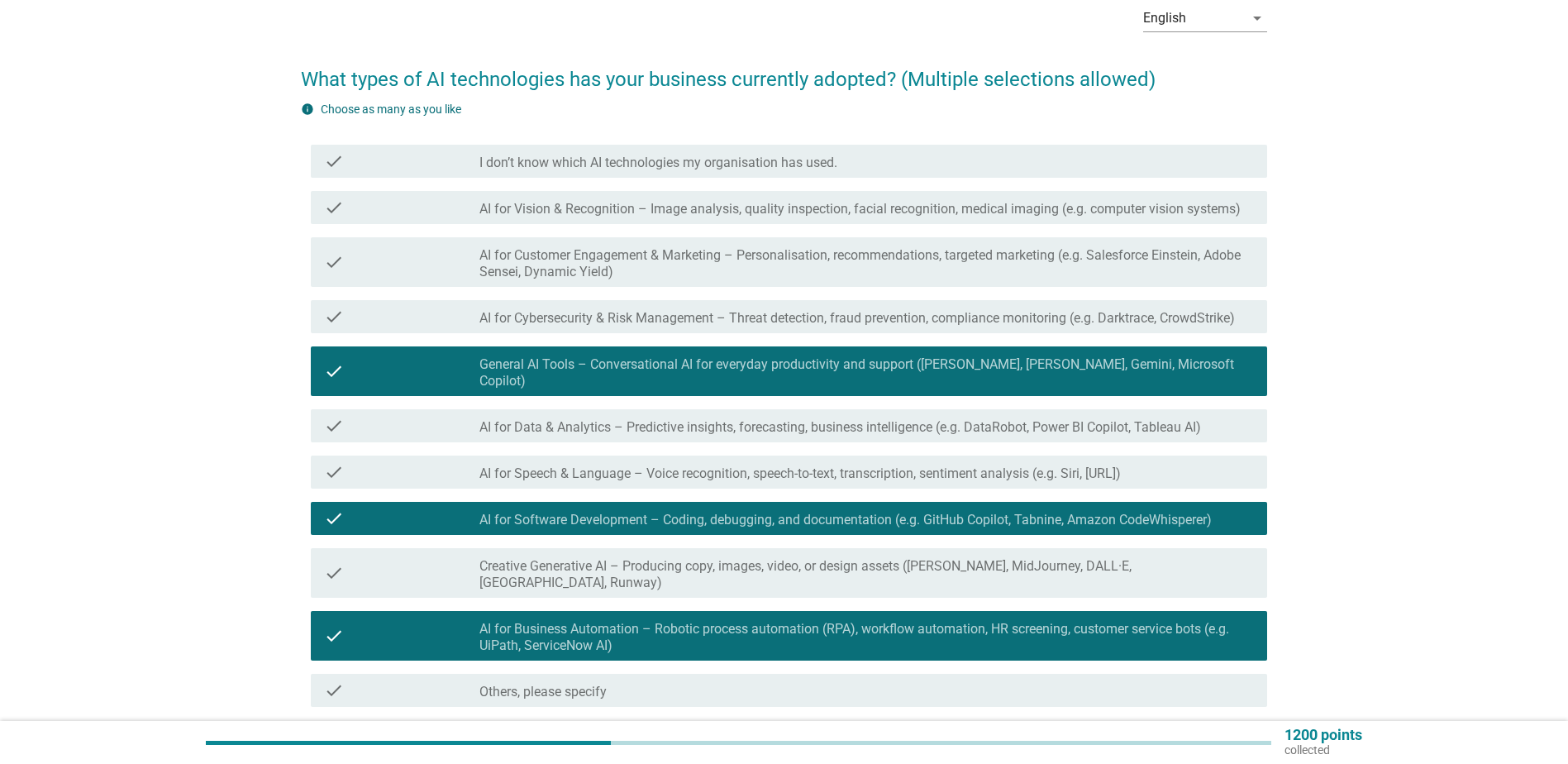
scroll to position [165, 0]
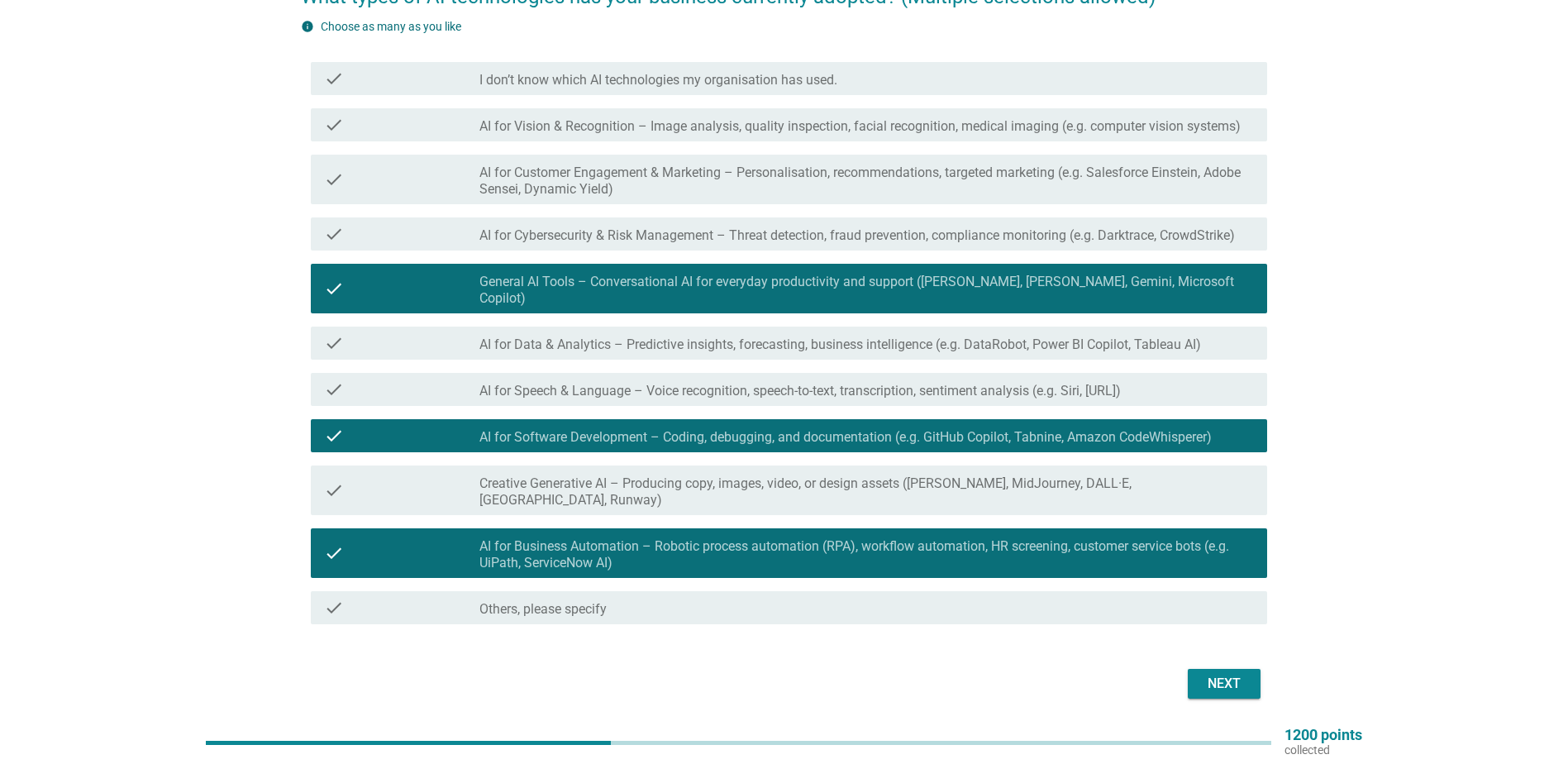
click at [1248, 669] on button "Next" at bounding box center [1225, 684] width 73 height 30
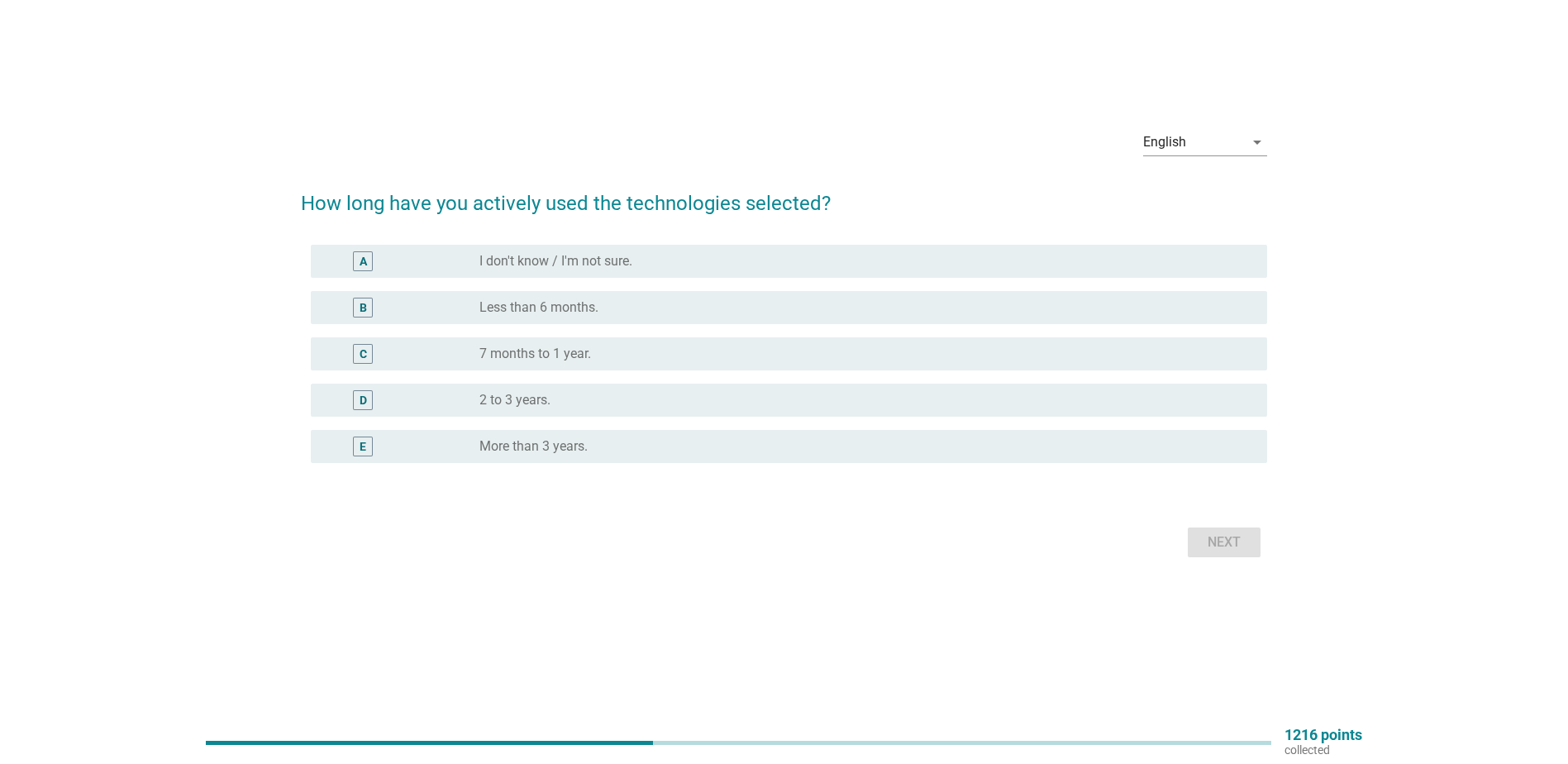
scroll to position [0, 0]
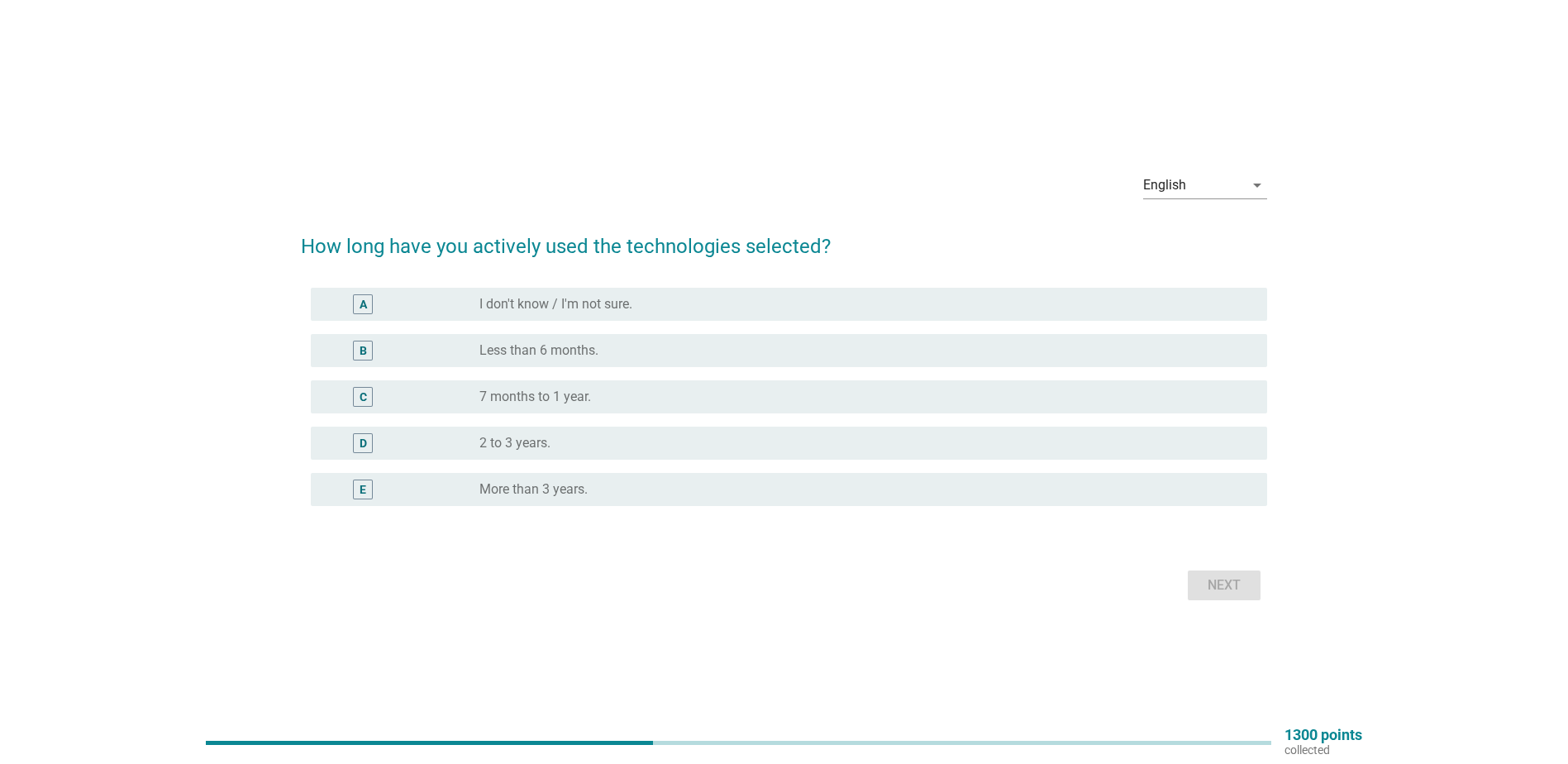
click at [608, 398] on div "radio_button_unchecked 7 months to 1 year." at bounding box center [860, 397] width 761 height 17
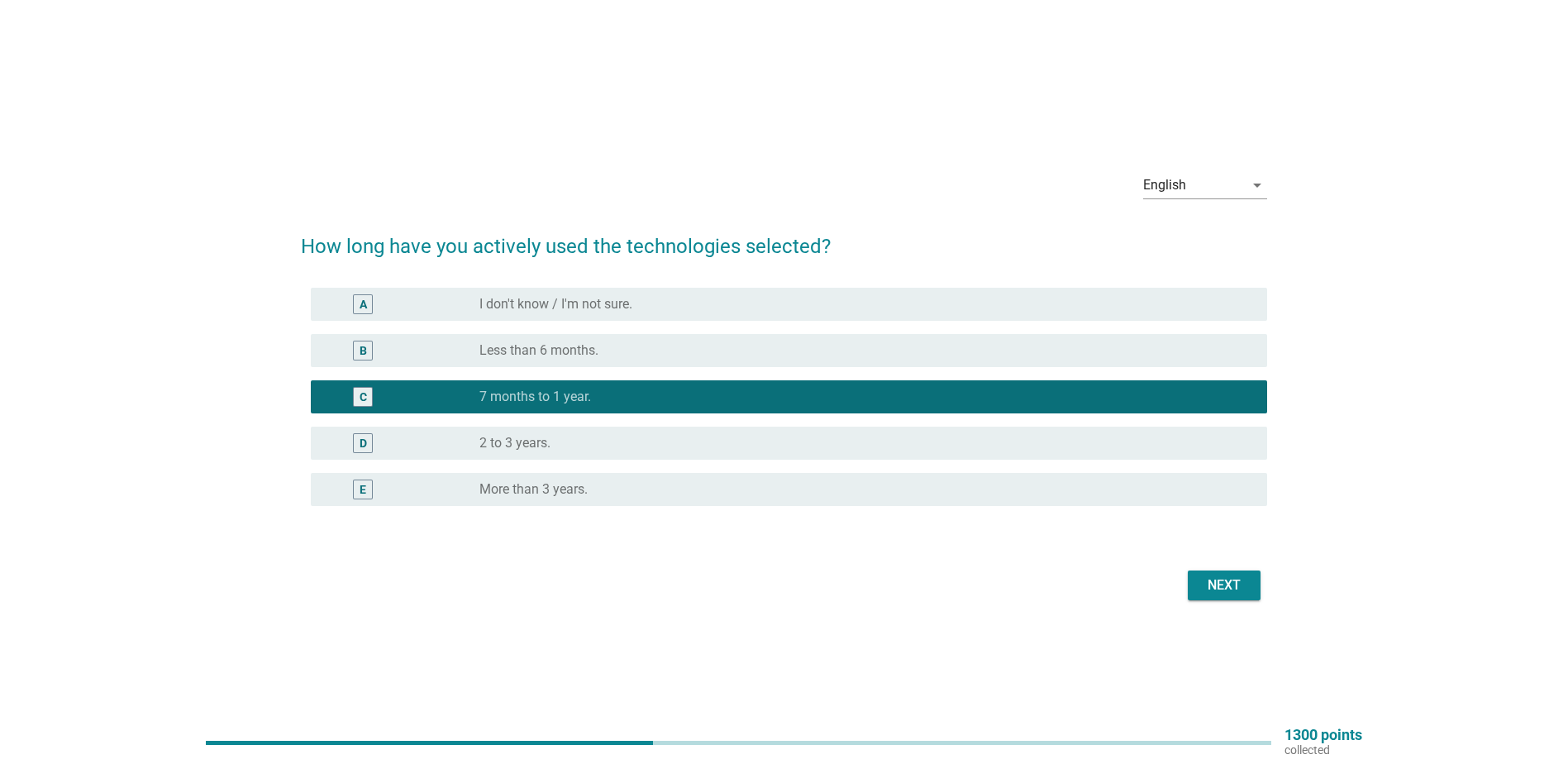
click at [1213, 594] on div "Next" at bounding box center [1225, 585] width 47 height 20
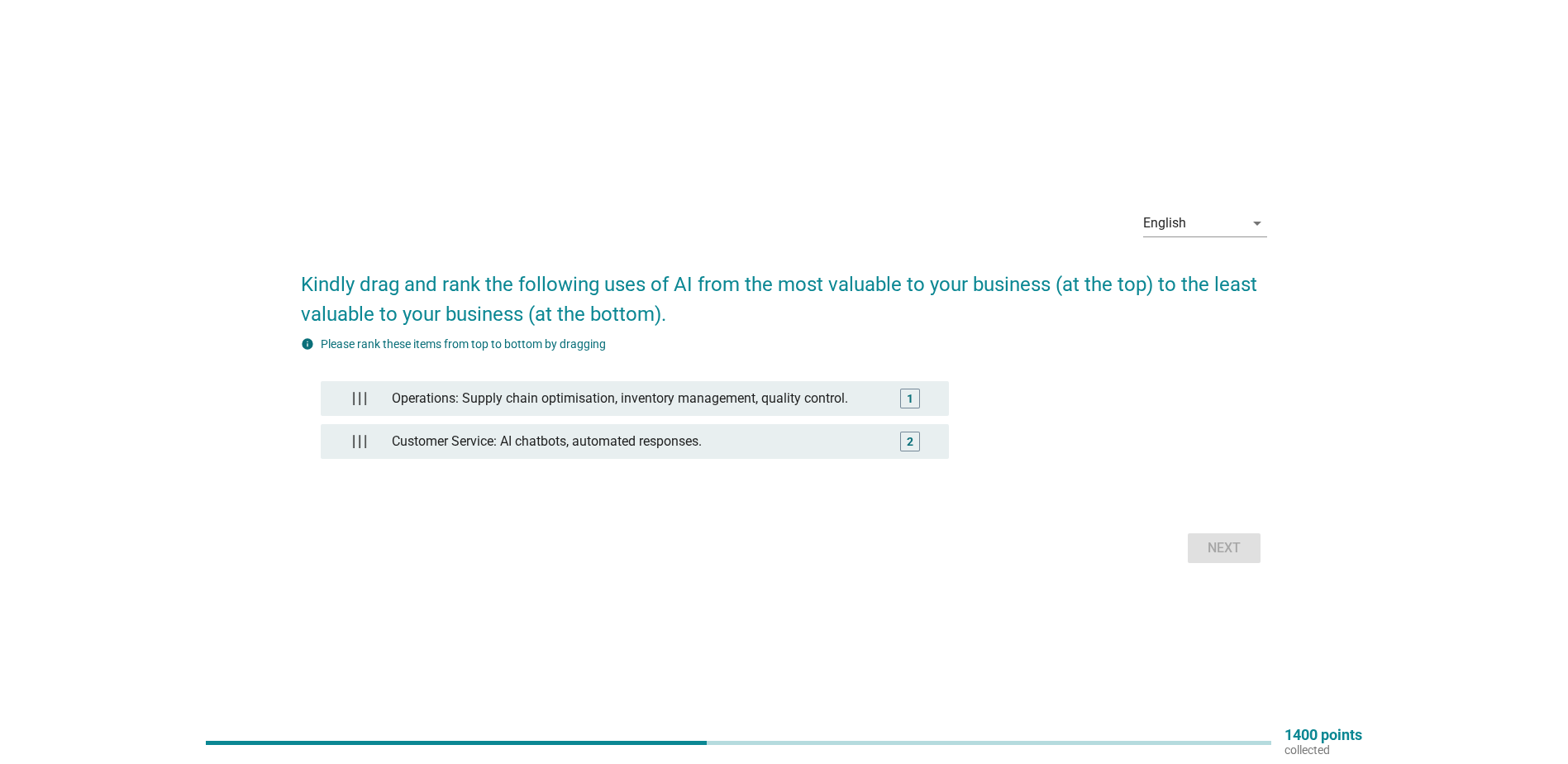
click at [1232, 547] on div "Next" at bounding box center [784, 549] width 966 height 40
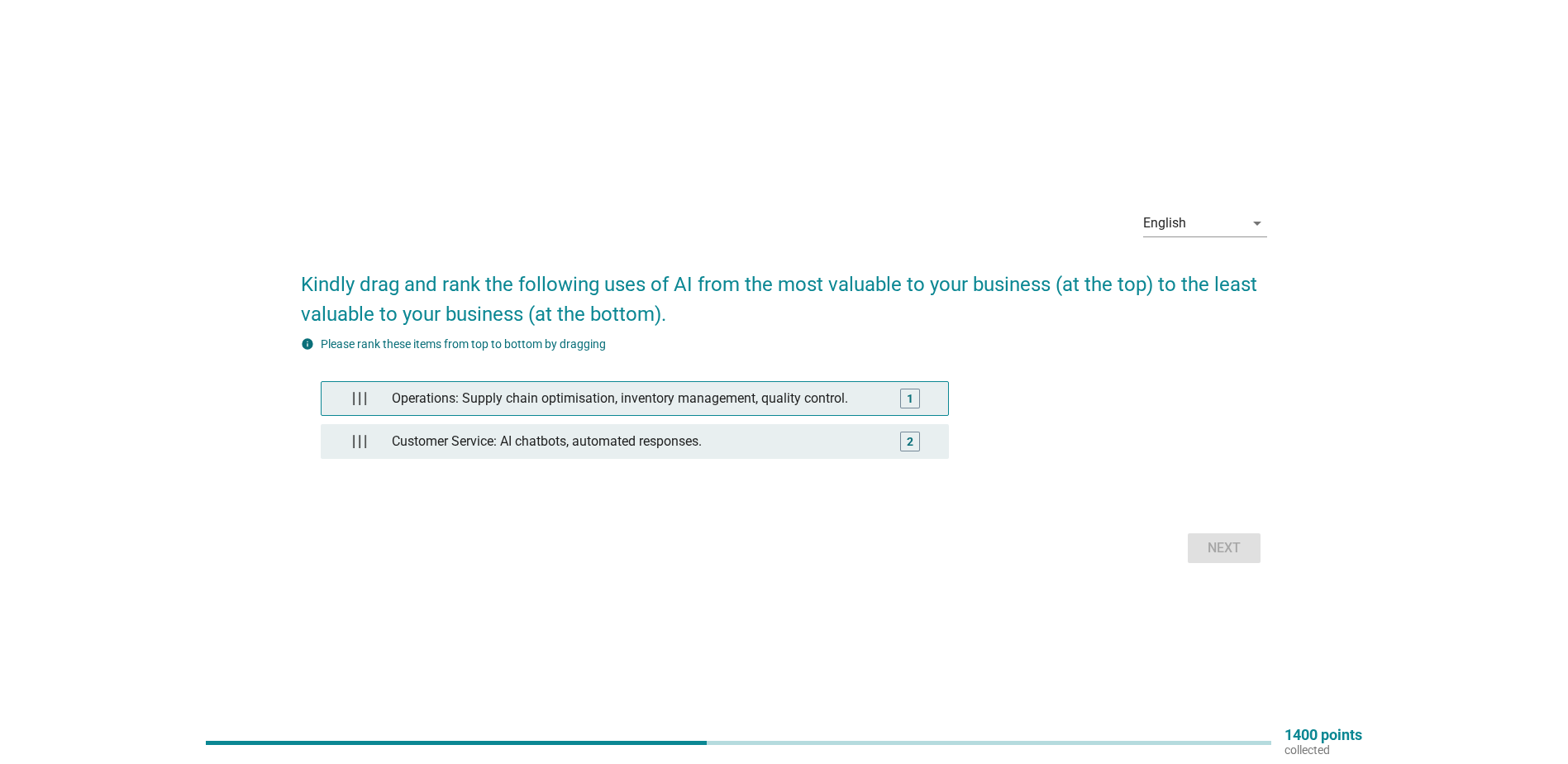
click at [347, 404] on div at bounding box center [360, 399] width 50 height 33
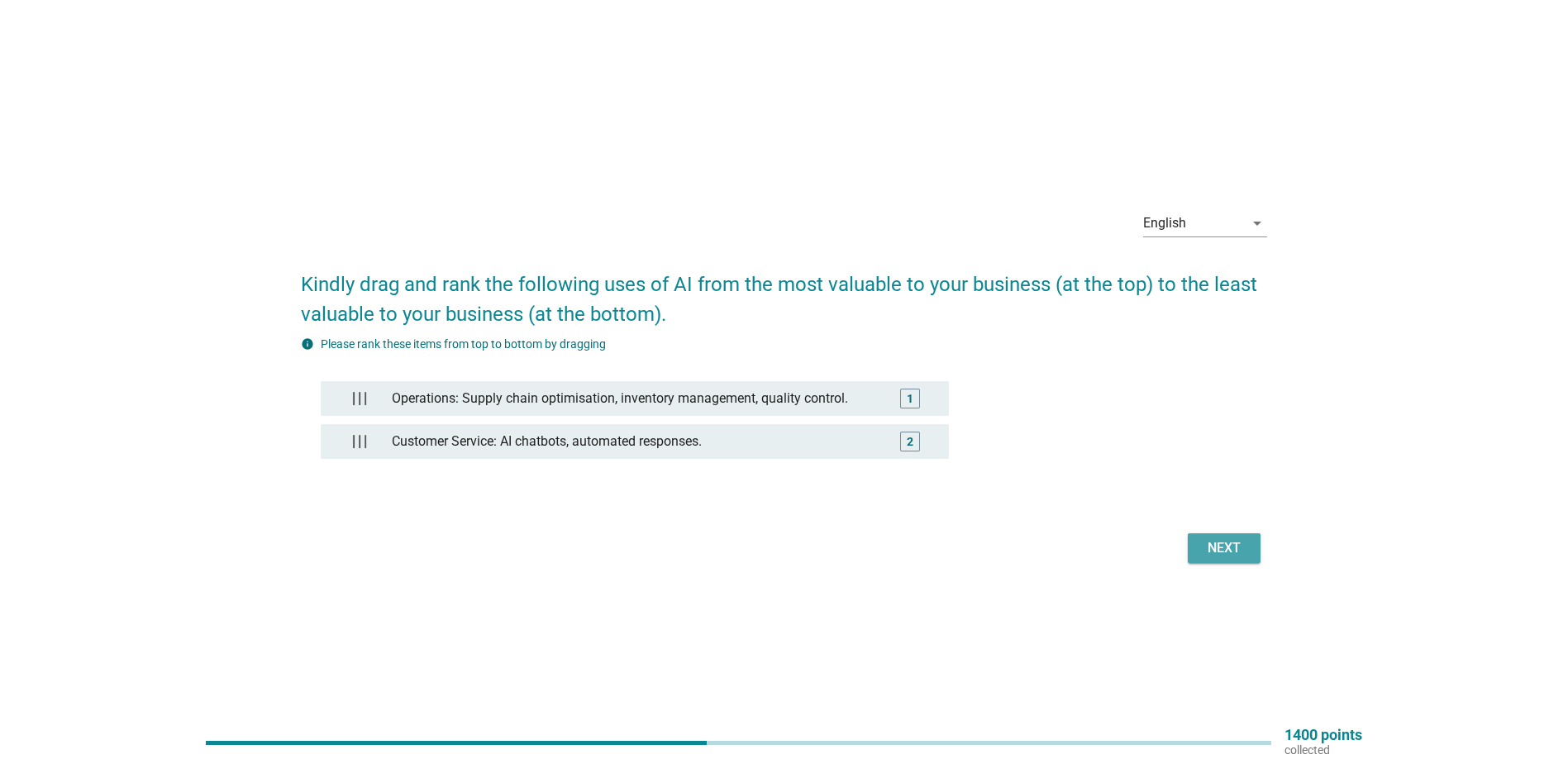
click at [1231, 555] on div "Next" at bounding box center [1225, 549] width 47 height 20
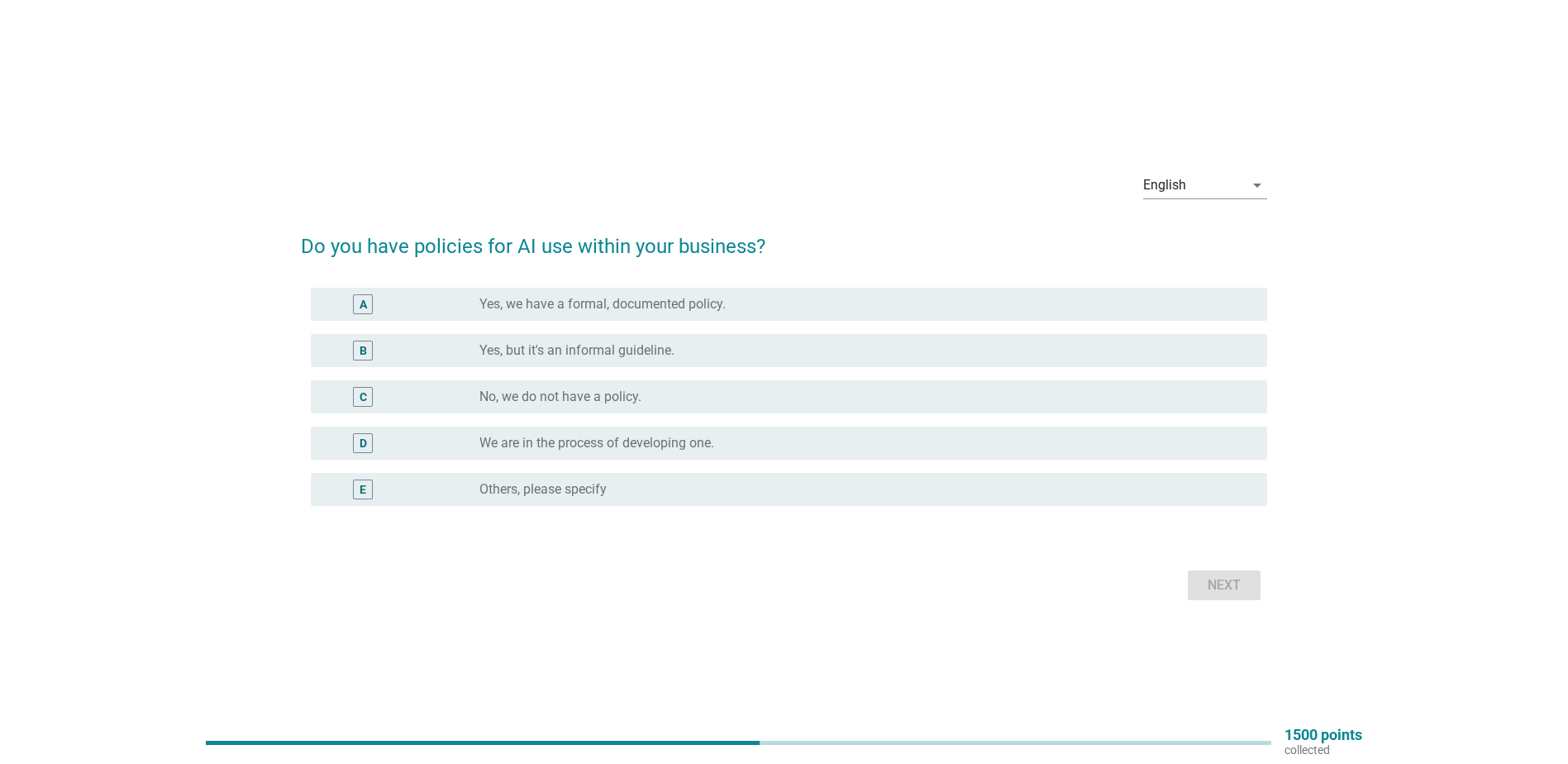
click at [494, 354] on label "Yes, but it's an informal guideline." at bounding box center [577, 351] width 195 height 17
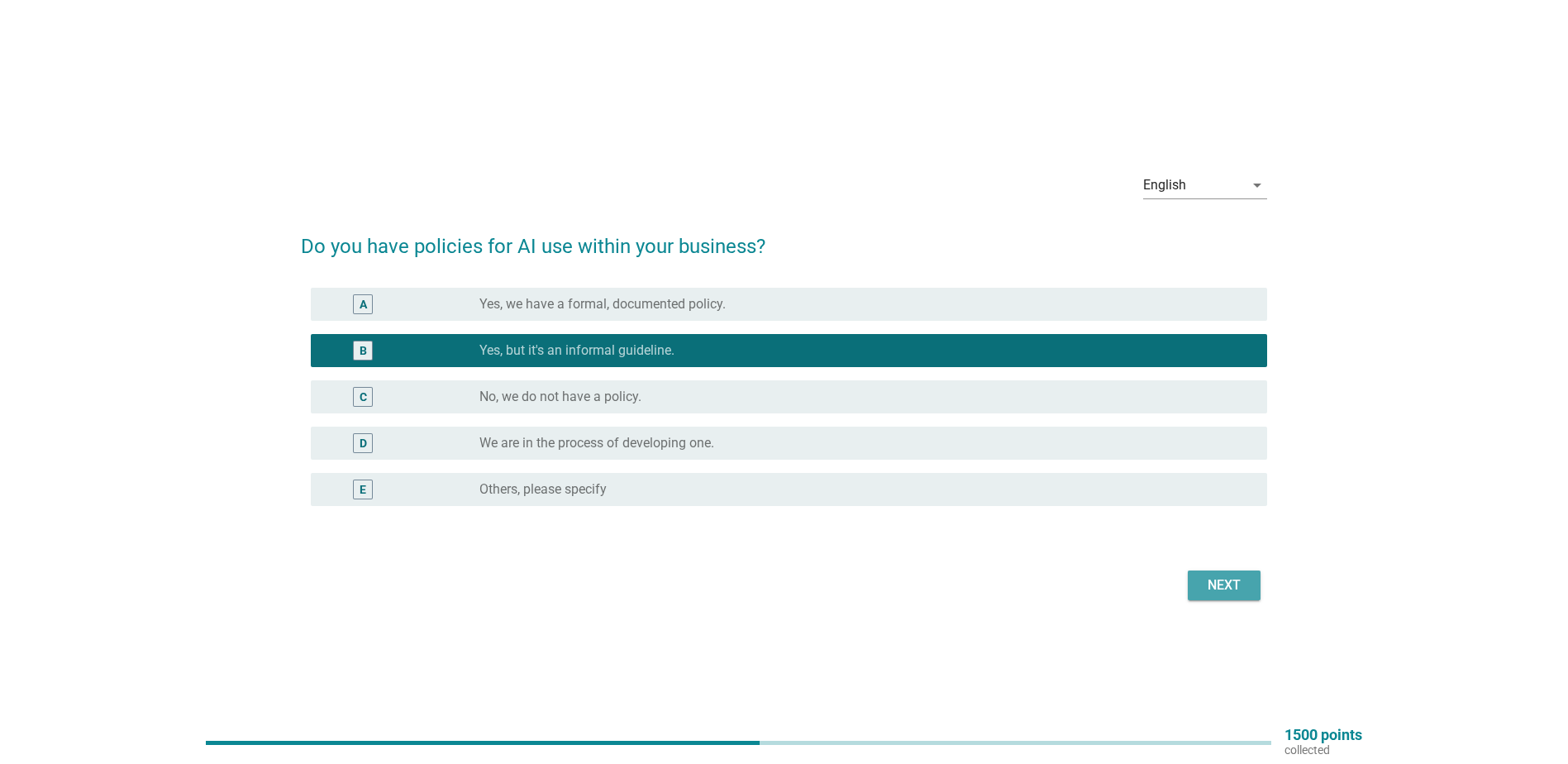
click at [1258, 597] on button "Next" at bounding box center [1225, 585] width 73 height 30
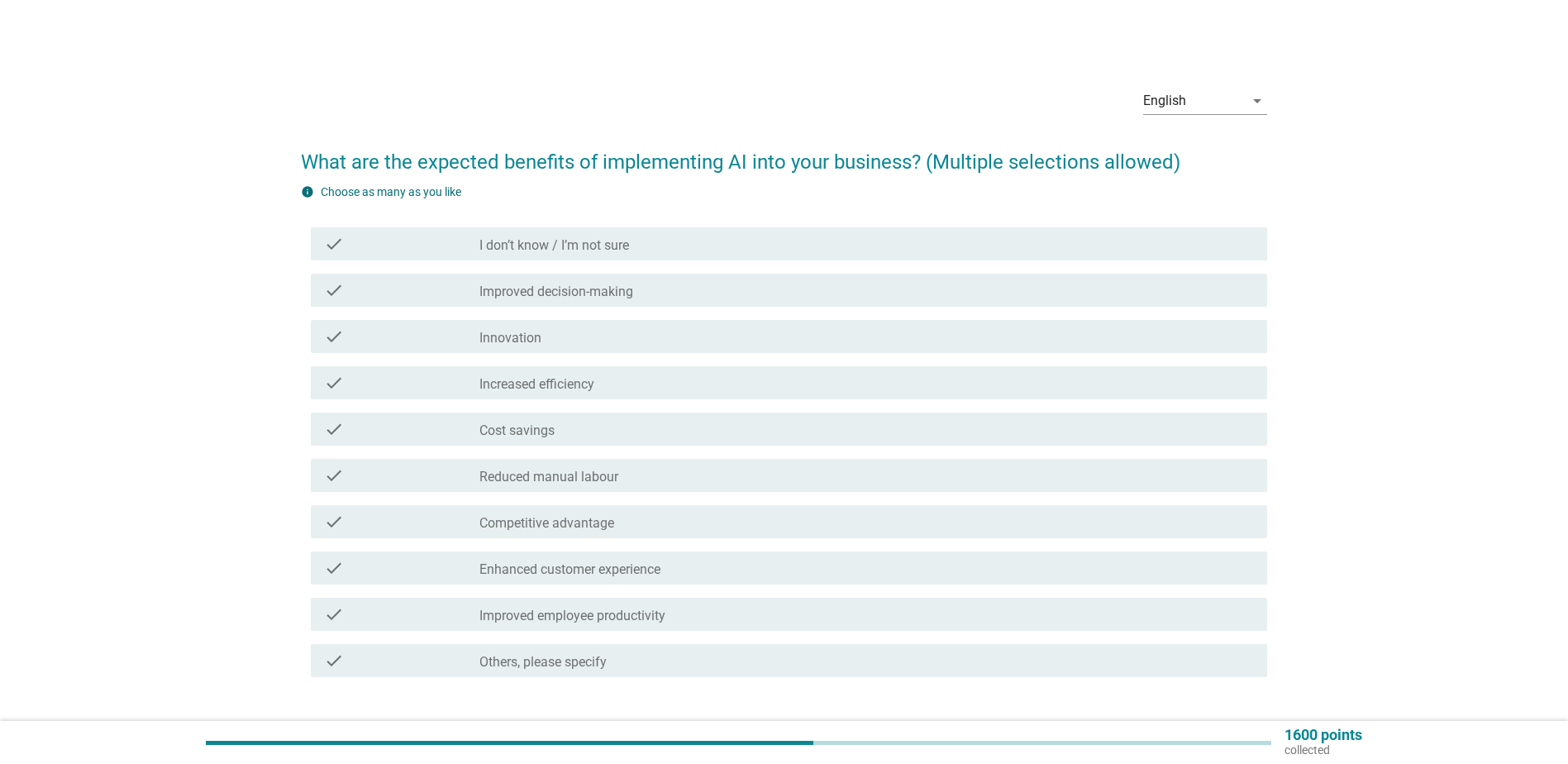
scroll to position [82, 0]
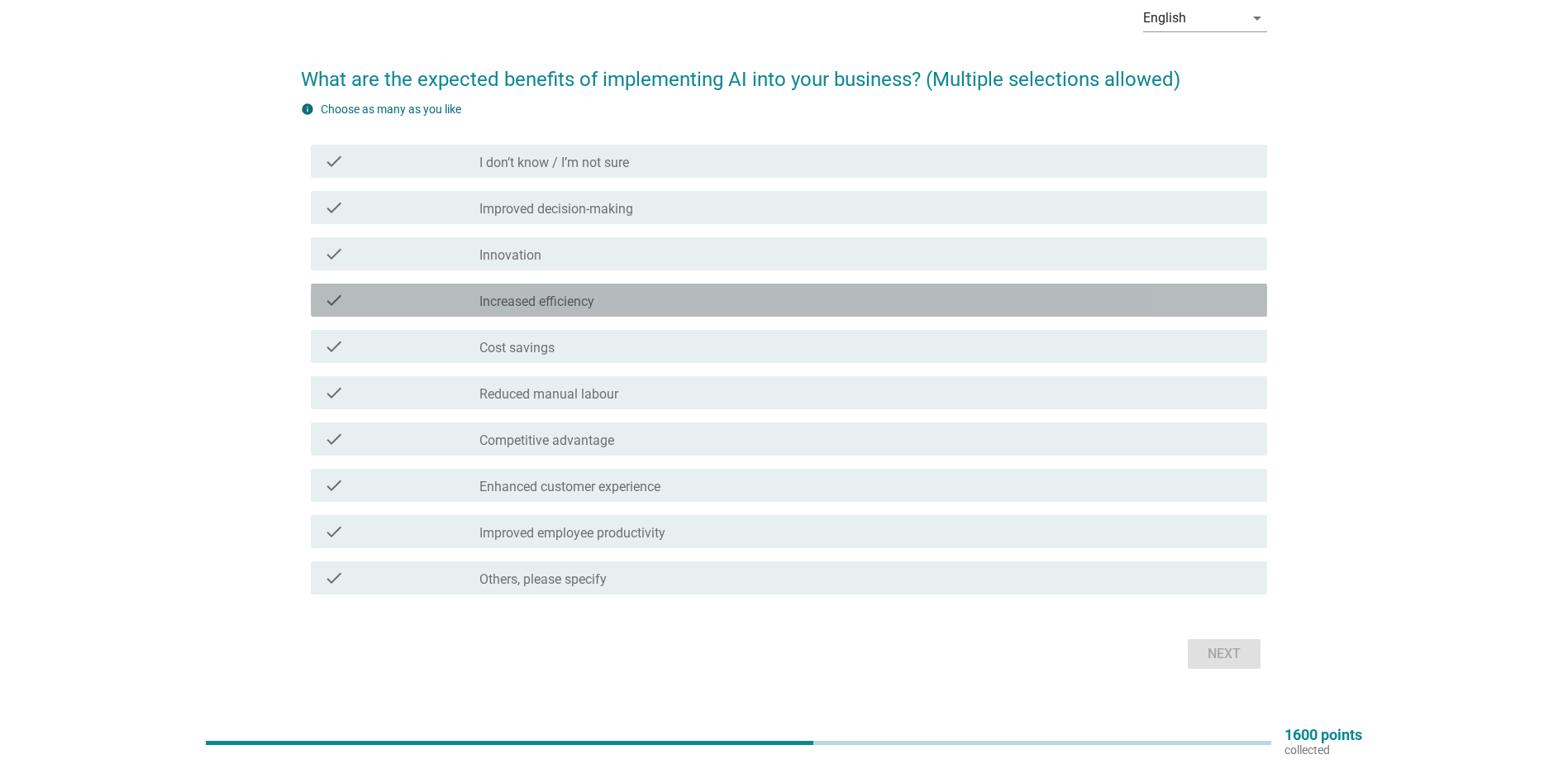
click at [561, 299] on label "Increased efficiency" at bounding box center [537, 302] width 115 height 17
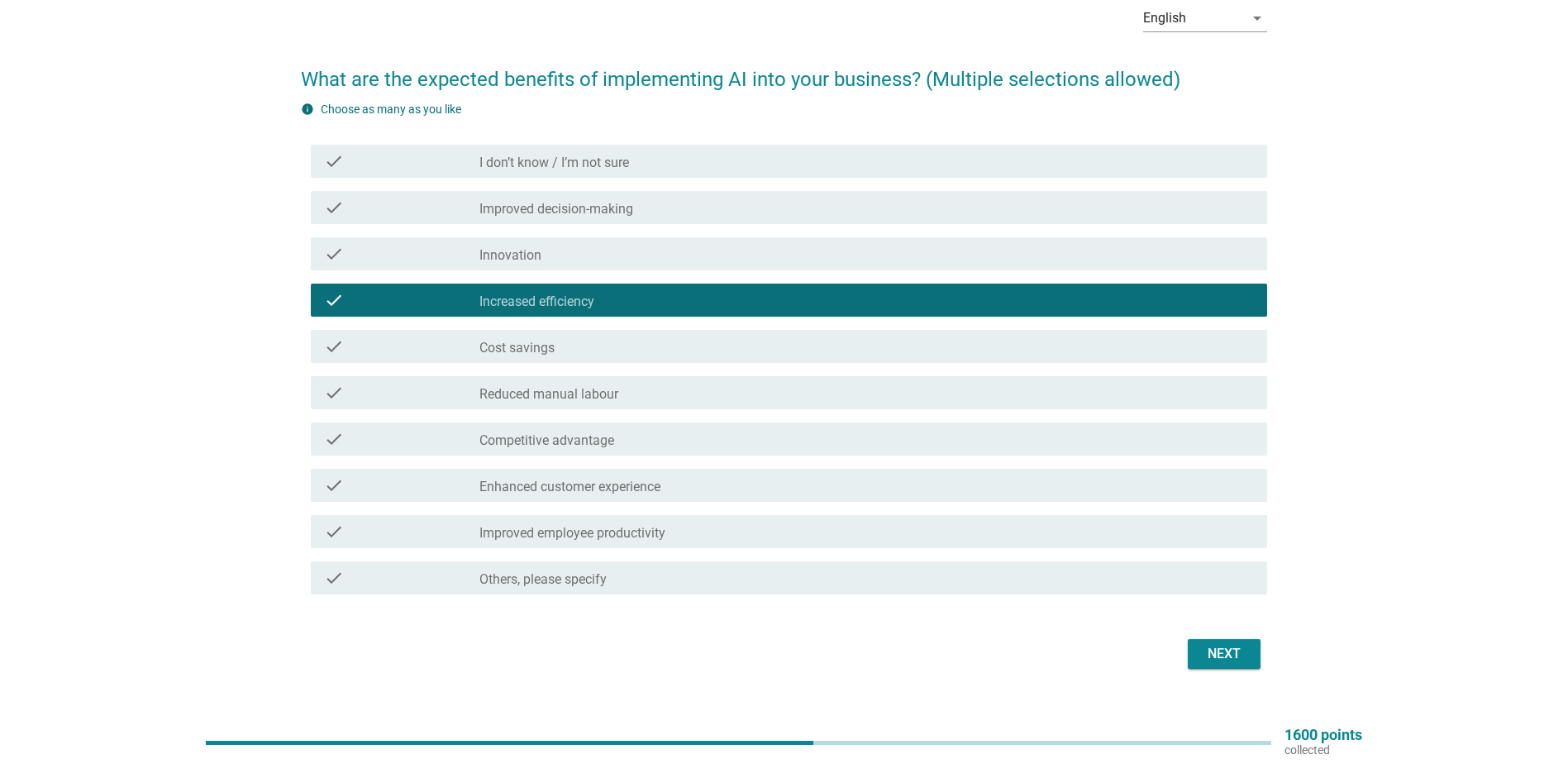
click at [601, 393] on label "Reduced manual labour" at bounding box center [548, 395] width 139 height 17
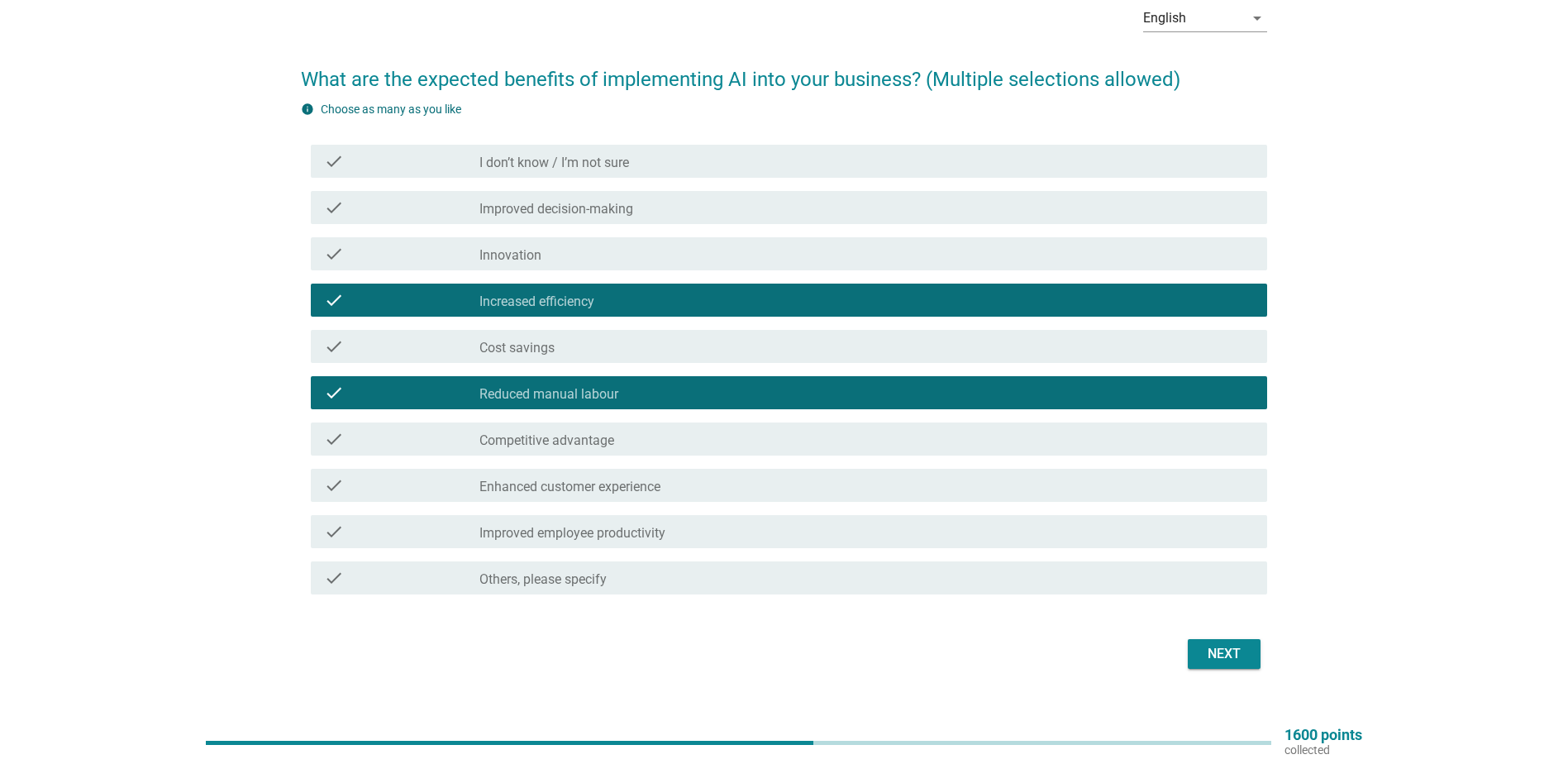
click at [1010, 513] on div "check check_box_outline_blank Improved employee productivity" at bounding box center [784, 532] width 966 height 47
click at [1006, 527] on div "check_box_outline_blank Improved employee productivity" at bounding box center [867, 532] width 774 height 20
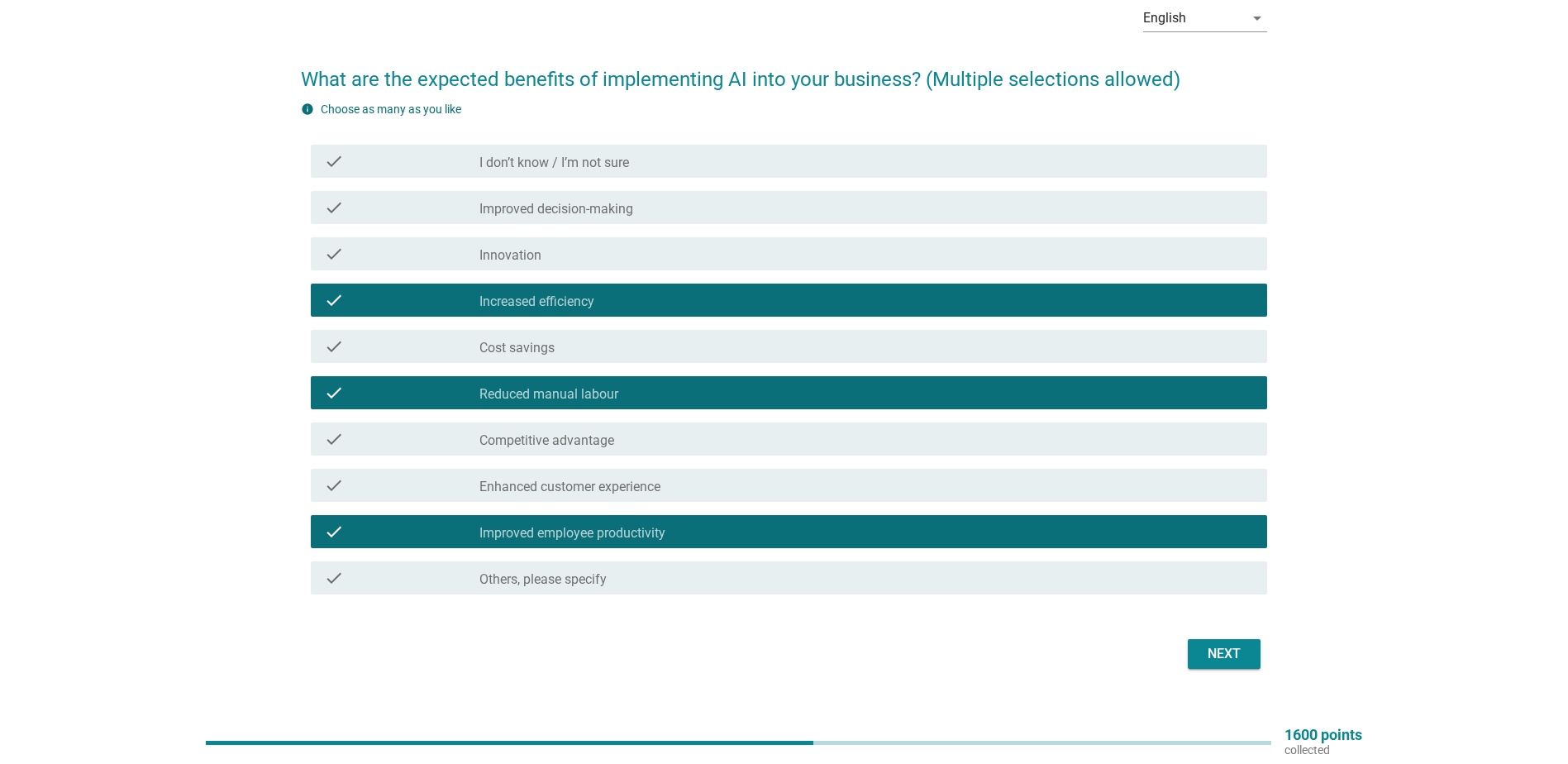
click at [1196, 652] on button "Next" at bounding box center [1225, 654] width 73 height 30
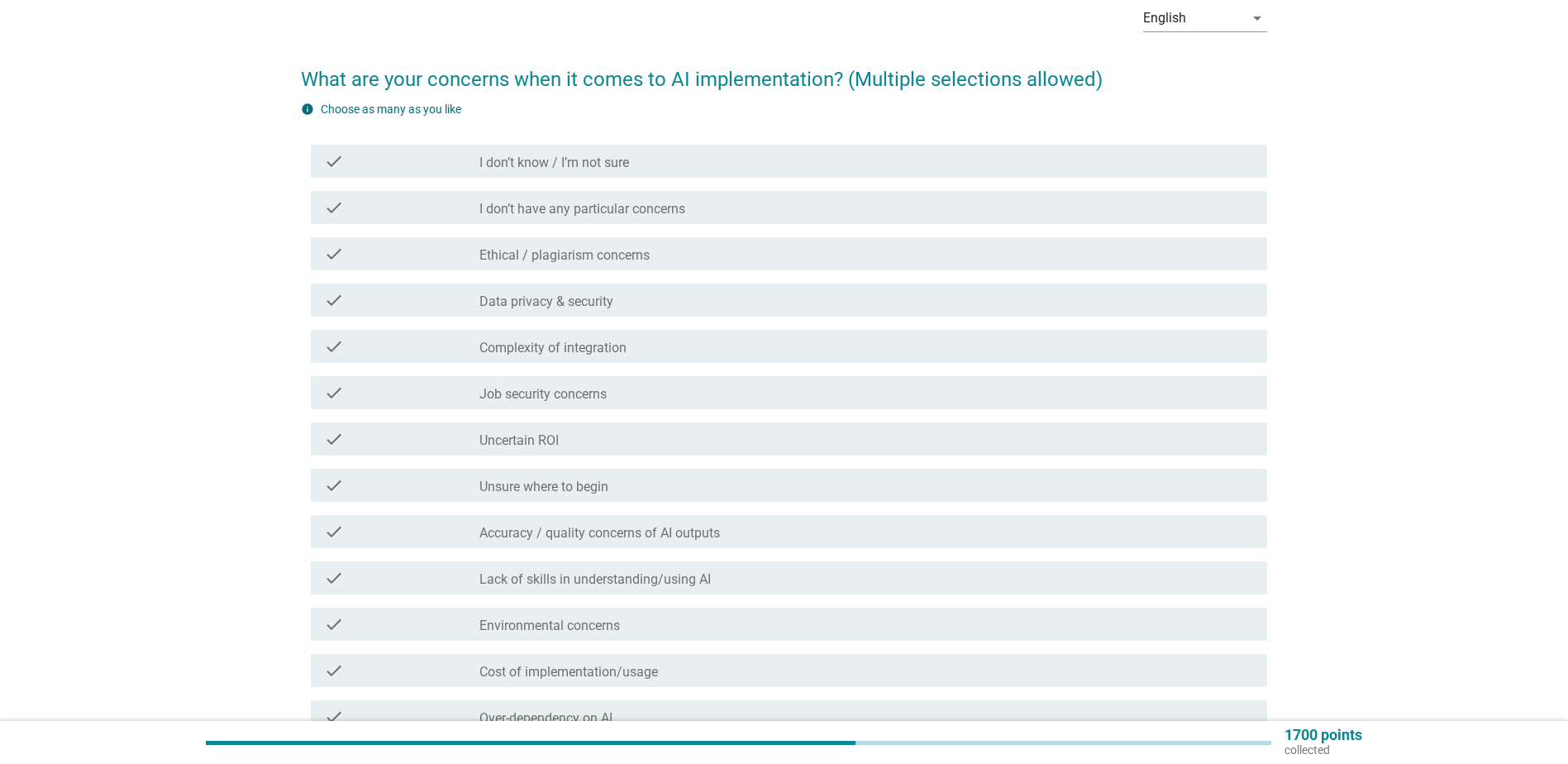
click at [594, 254] on label "Ethical / plagiarism concerns" at bounding box center [564, 255] width 170 height 17
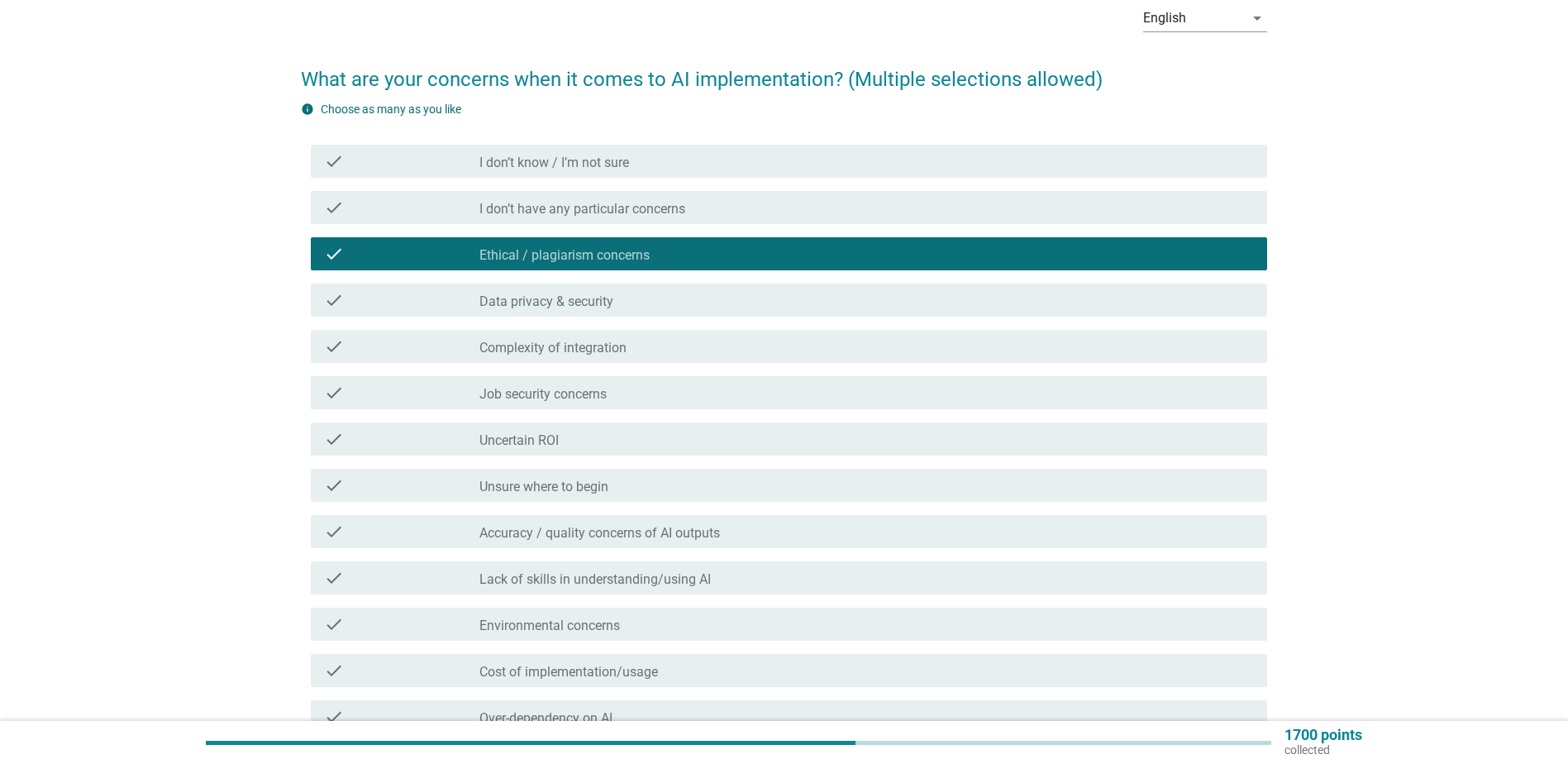
click at [571, 292] on div "check_box_outline_blank Data privacy & security" at bounding box center [867, 300] width 774 height 20
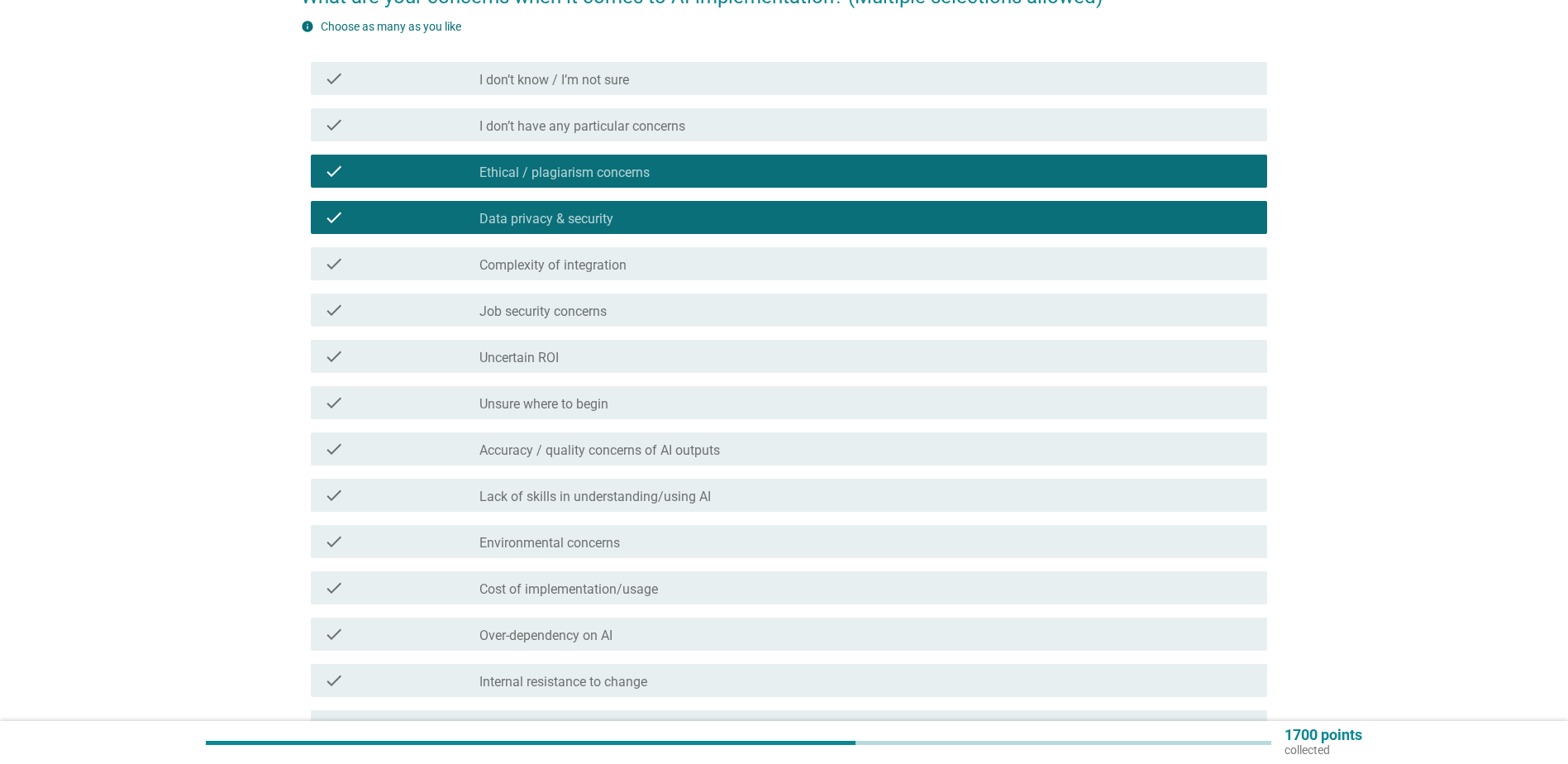
scroll to position [248, 0]
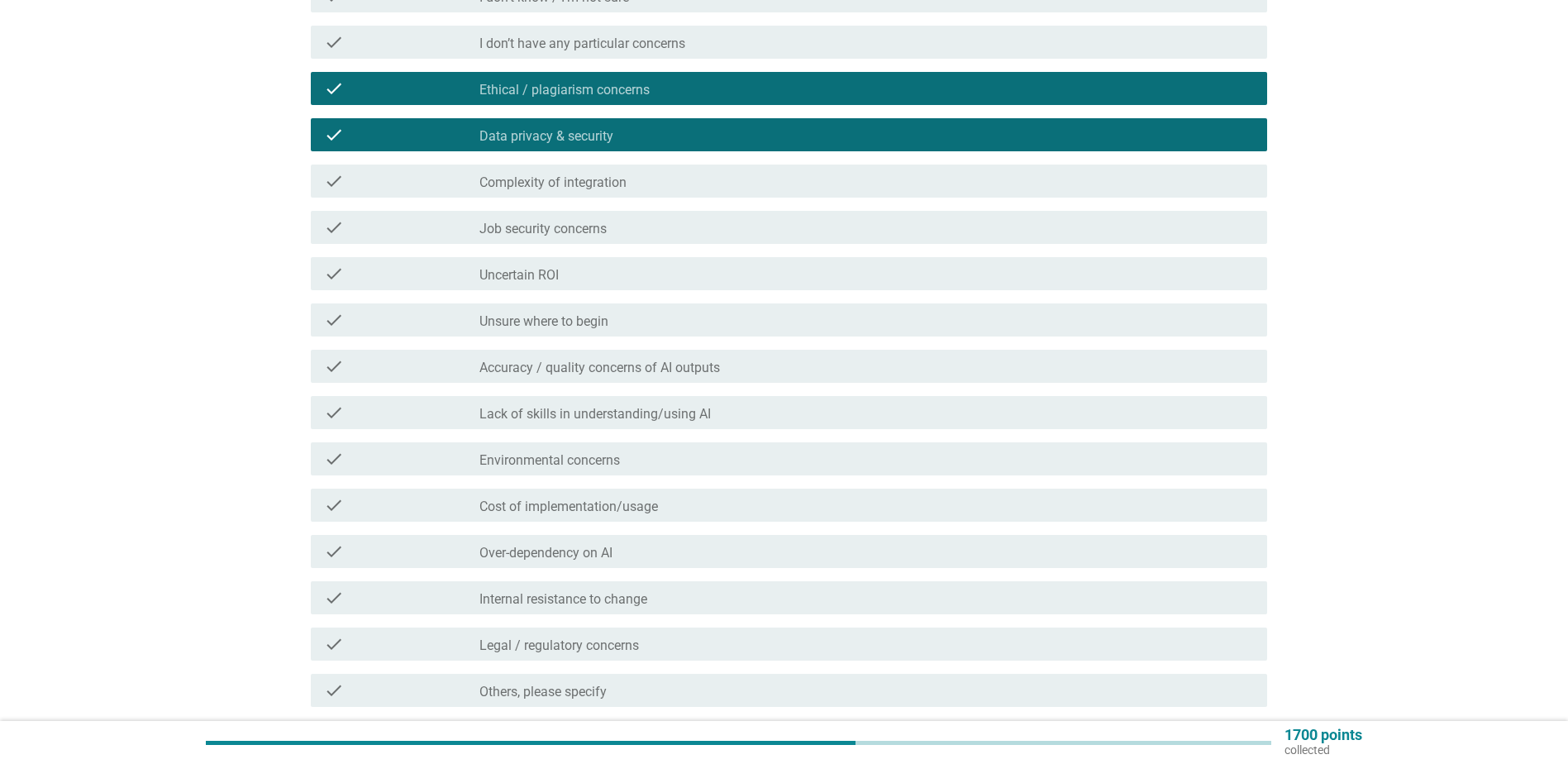
click at [682, 368] on label "Accuracy / quality concerns of AI outputs" at bounding box center [600, 368] width 241 height 17
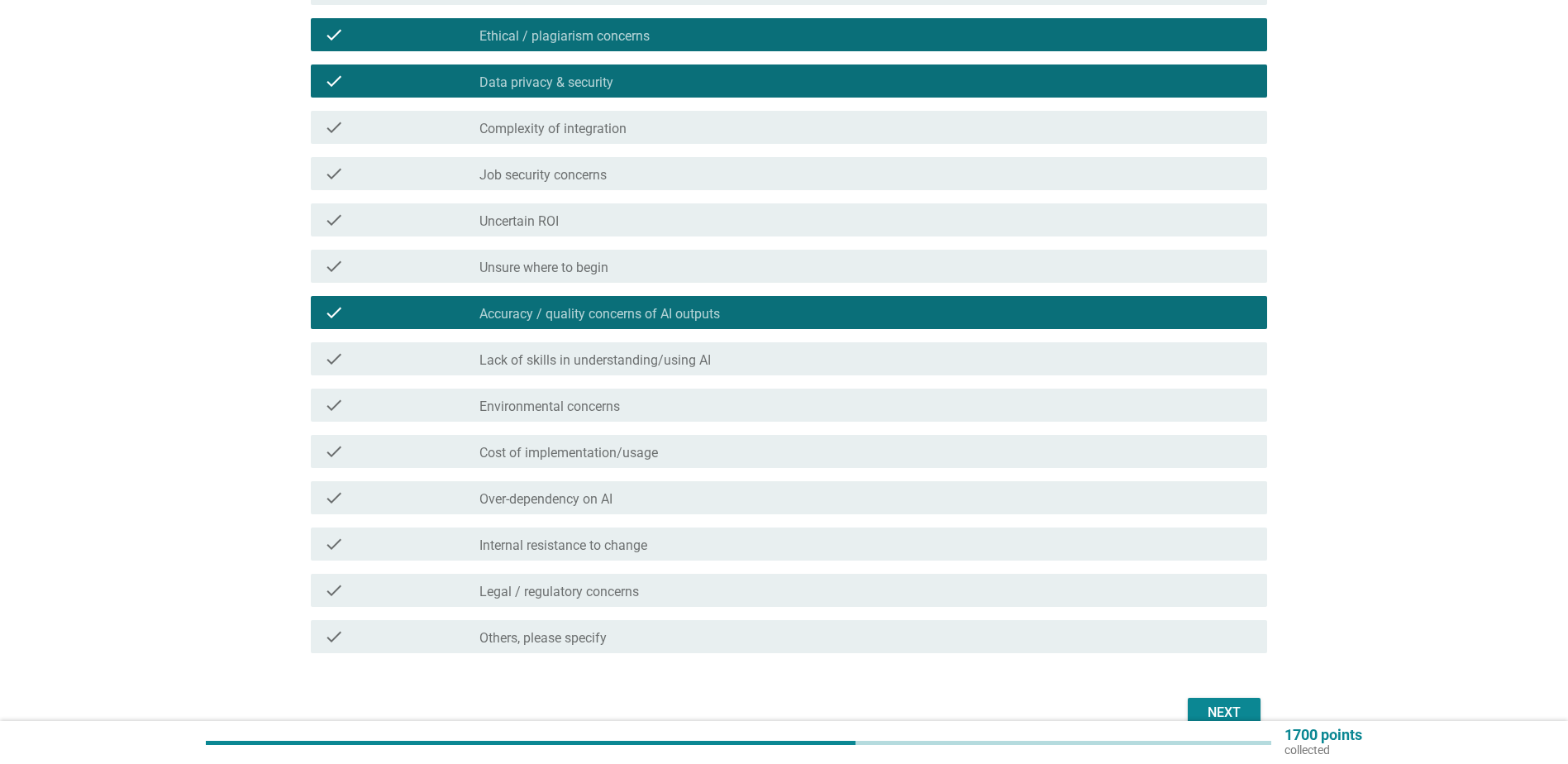
scroll to position [331, 0]
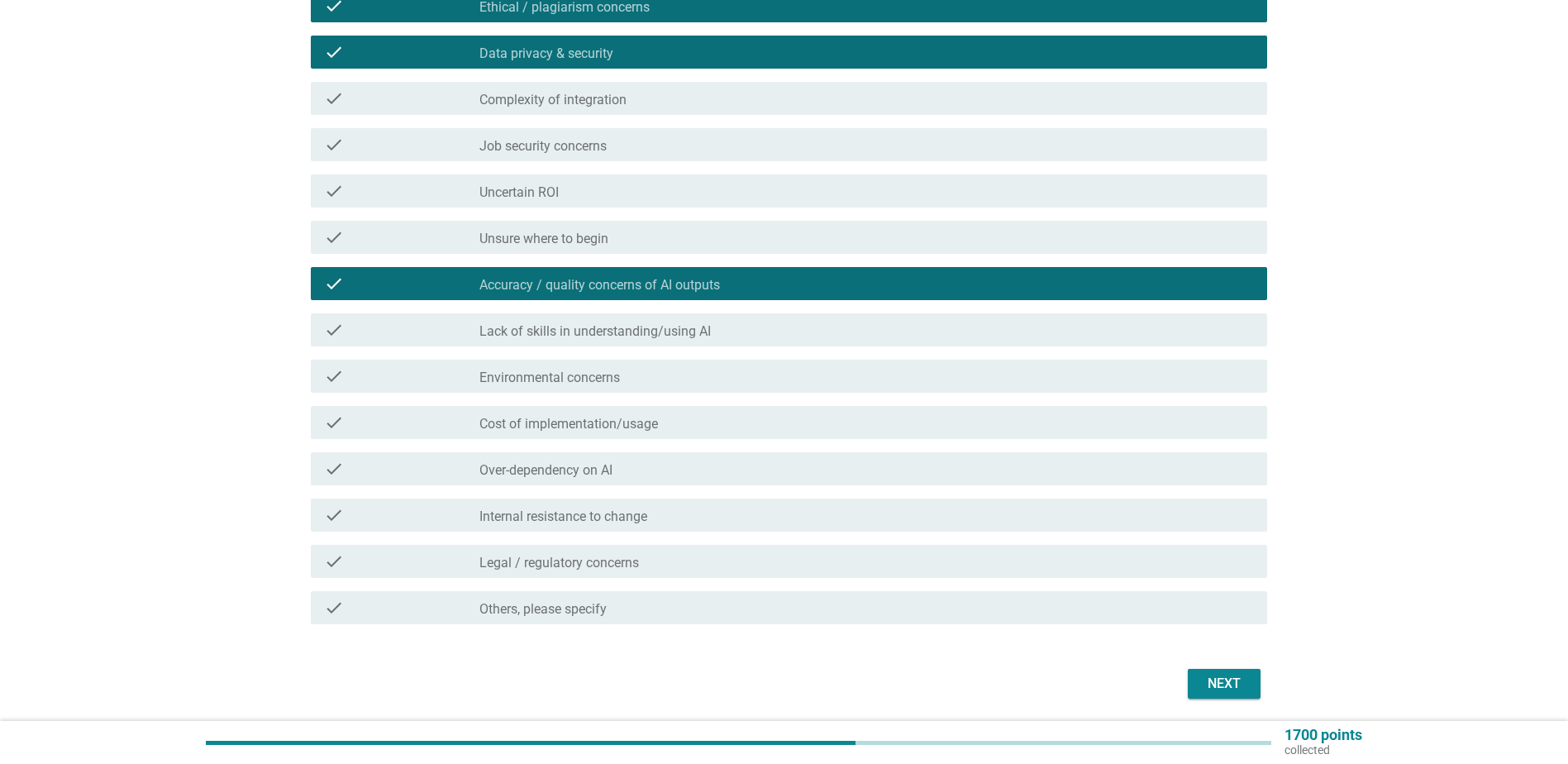
click at [1199, 681] on button "Next" at bounding box center [1225, 684] width 73 height 30
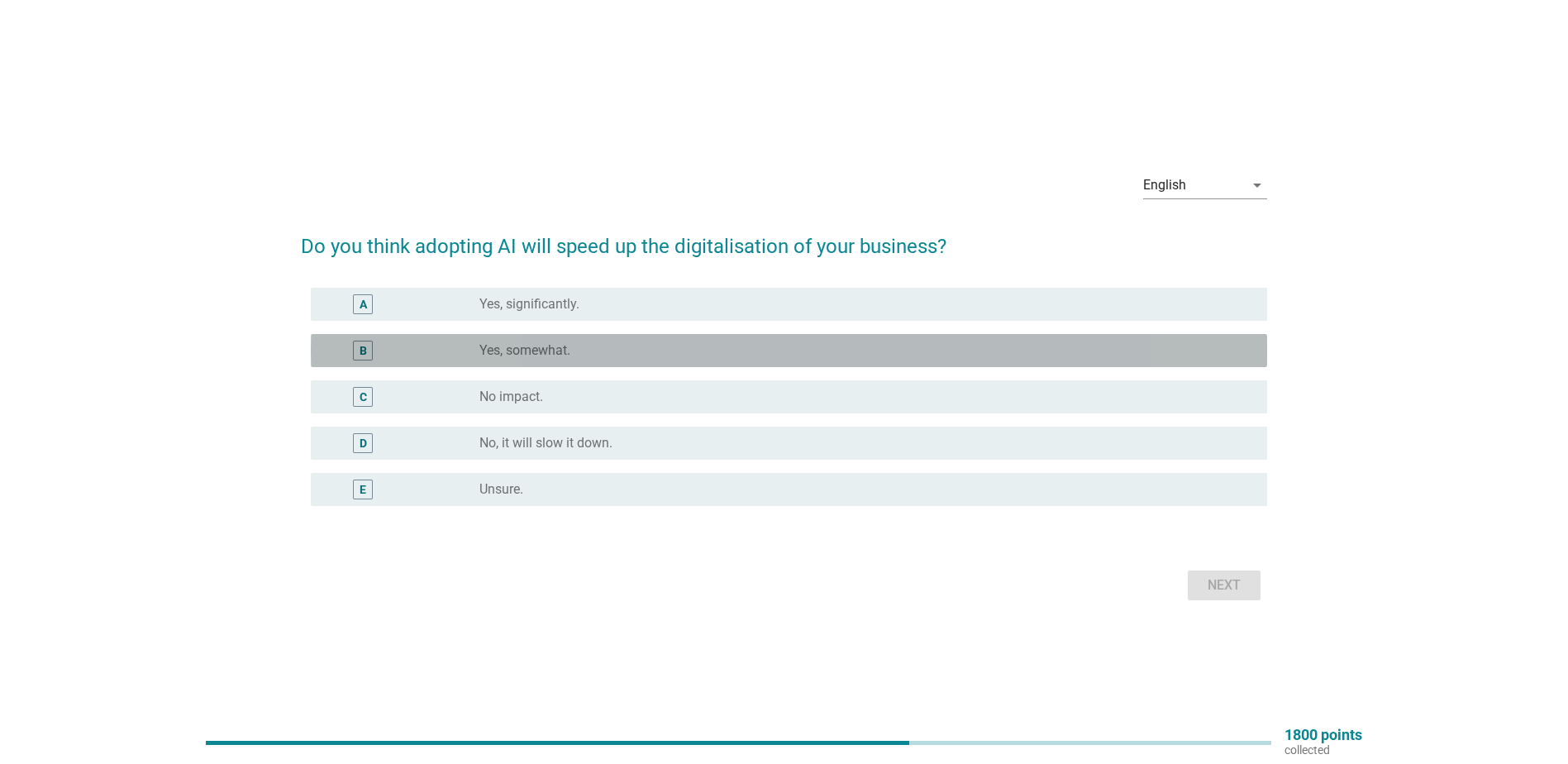
click at [603, 348] on div "radio_button_unchecked Yes, somewhat." at bounding box center [860, 351] width 761 height 17
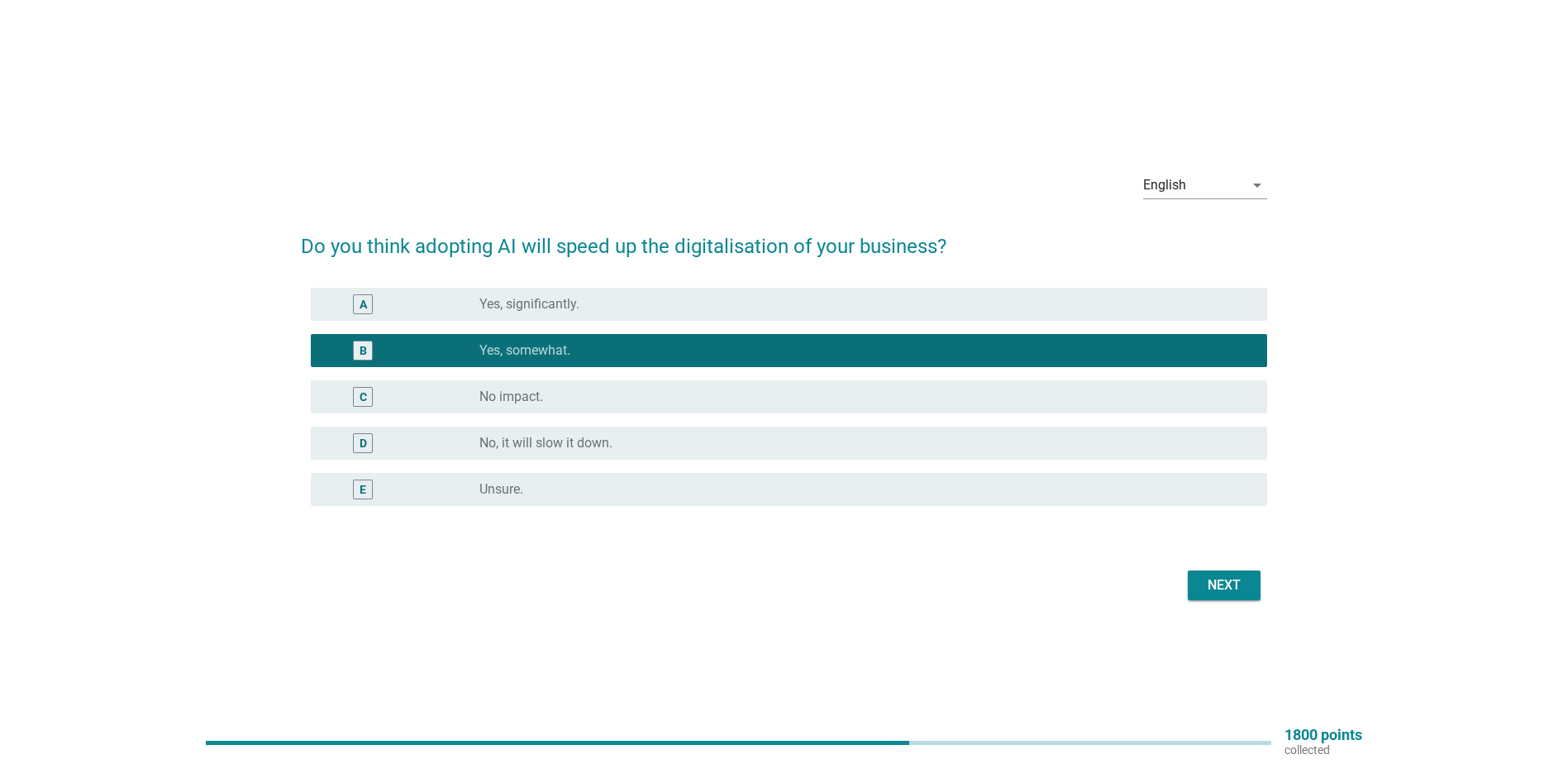
click at [1217, 601] on div "Next" at bounding box center [784, 586] width 966 height 40
click at [1231, 592] on div "Next" at bounding box center [1225, 585] width 47 height 20
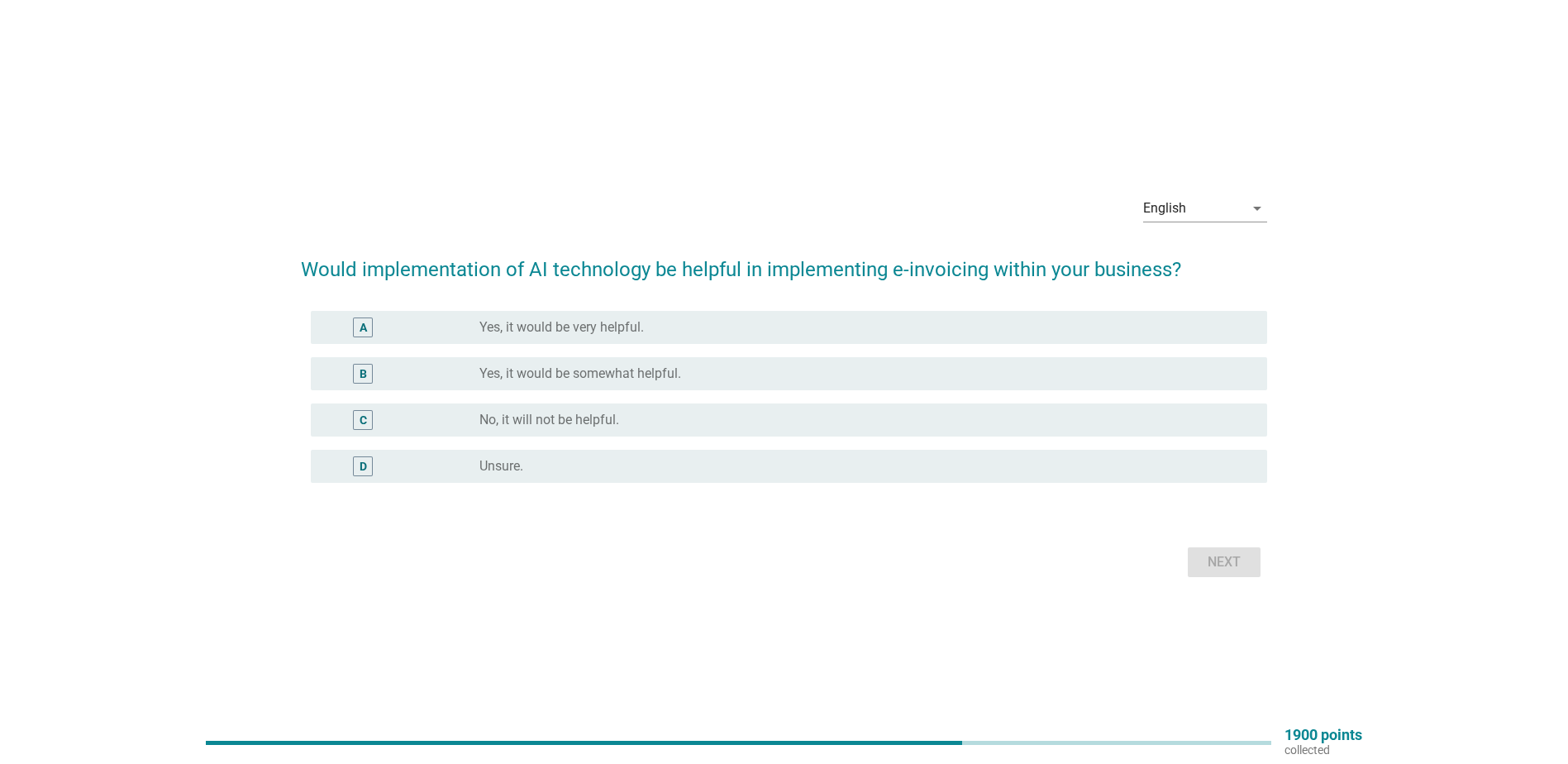
click at [595, 387] on div "B radio_button_unchecked Yes, it would be somewhat helpful." at bounding box center [789, 374] width 956 height 33
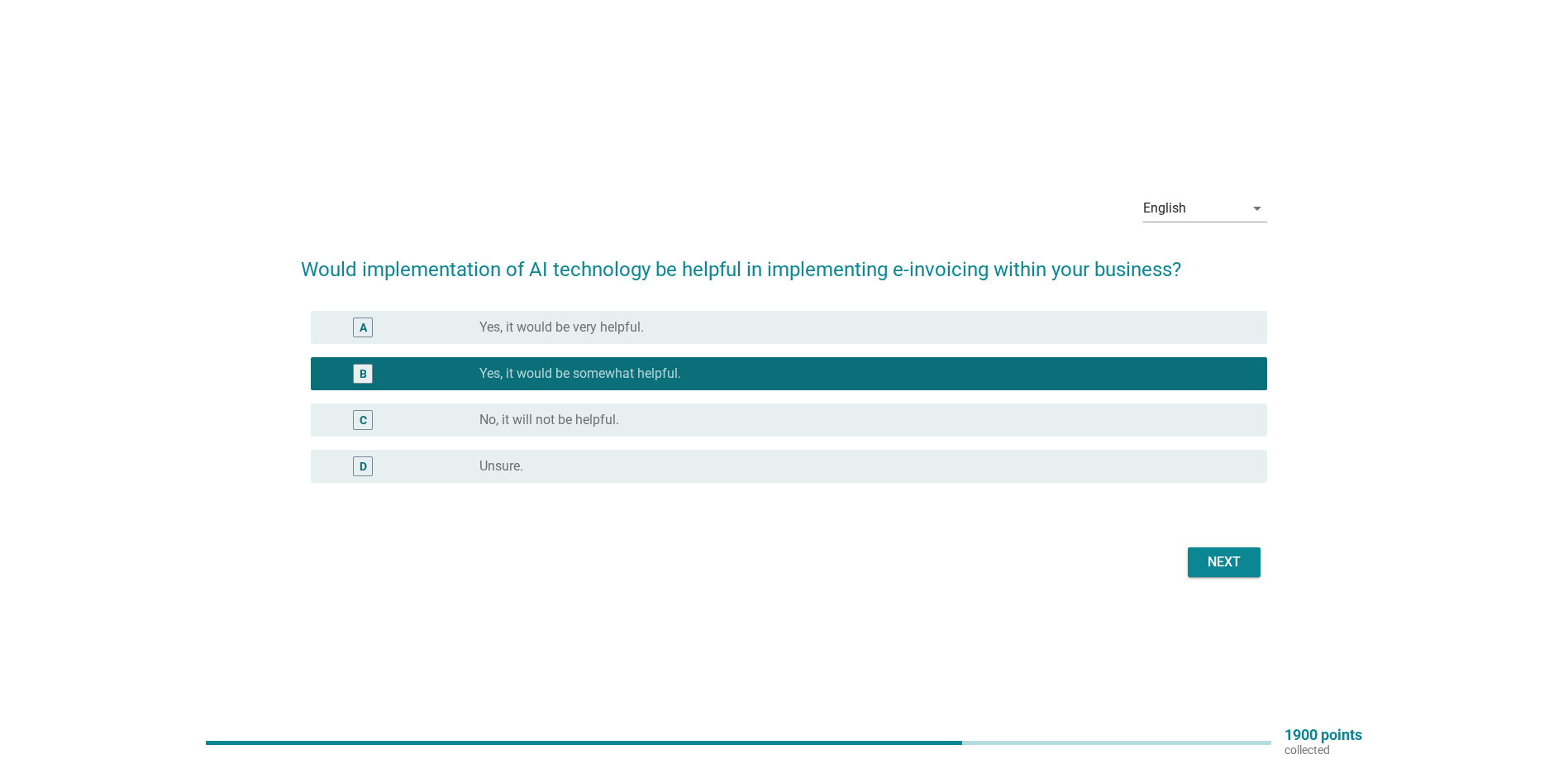
drag, startPoint x: 1259, startPoint y: 583, endPoint x: 1249, endPoint y: 569, distance: 17.2
click at [1255, 579] on div "English arrow_drop_down Would implementation of AI technology be helpful in imp…" at bounding box center [784, 382] width 993 height 426
click at [1248, 568] on button "Next" at bounding box center [1225, 563] width 73 height 30
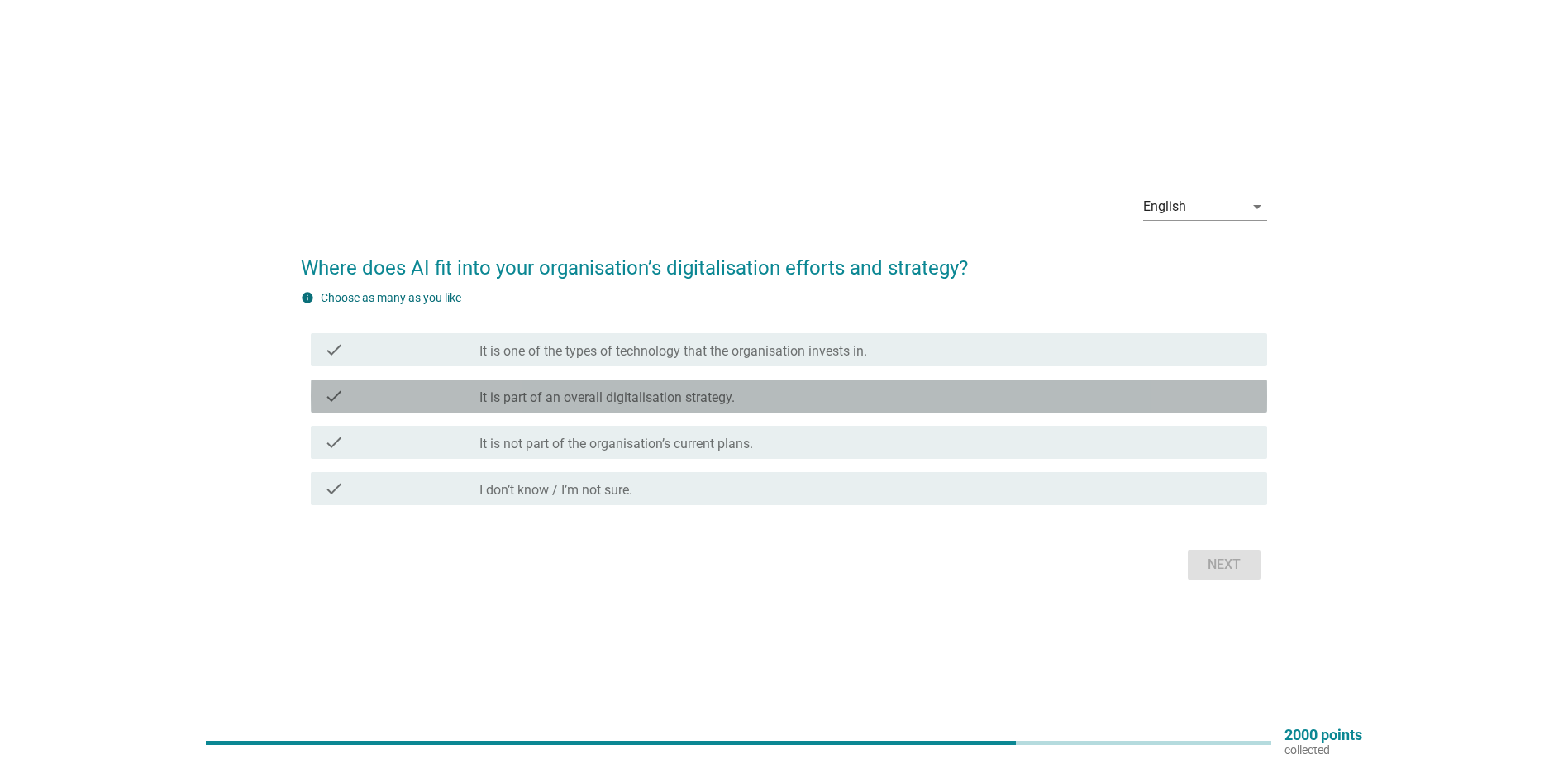
click at [709, 395] on label "It is part of an overall digitalisation strategy." at bounding box center [607, 398] width 255 height 17
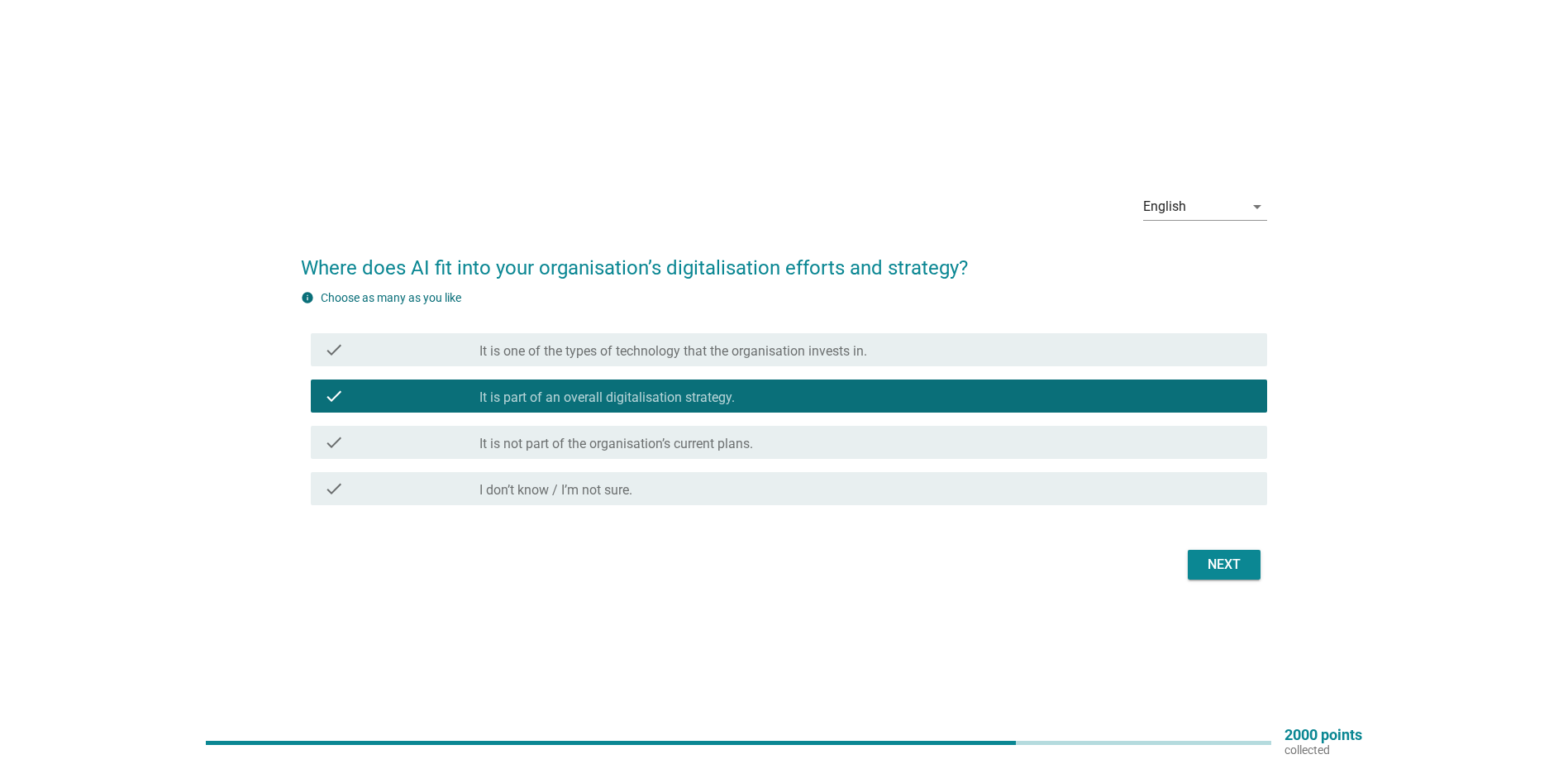
click at [1214, 562] on div "Next" at bounding box center [1225, 565] width 47 height 20
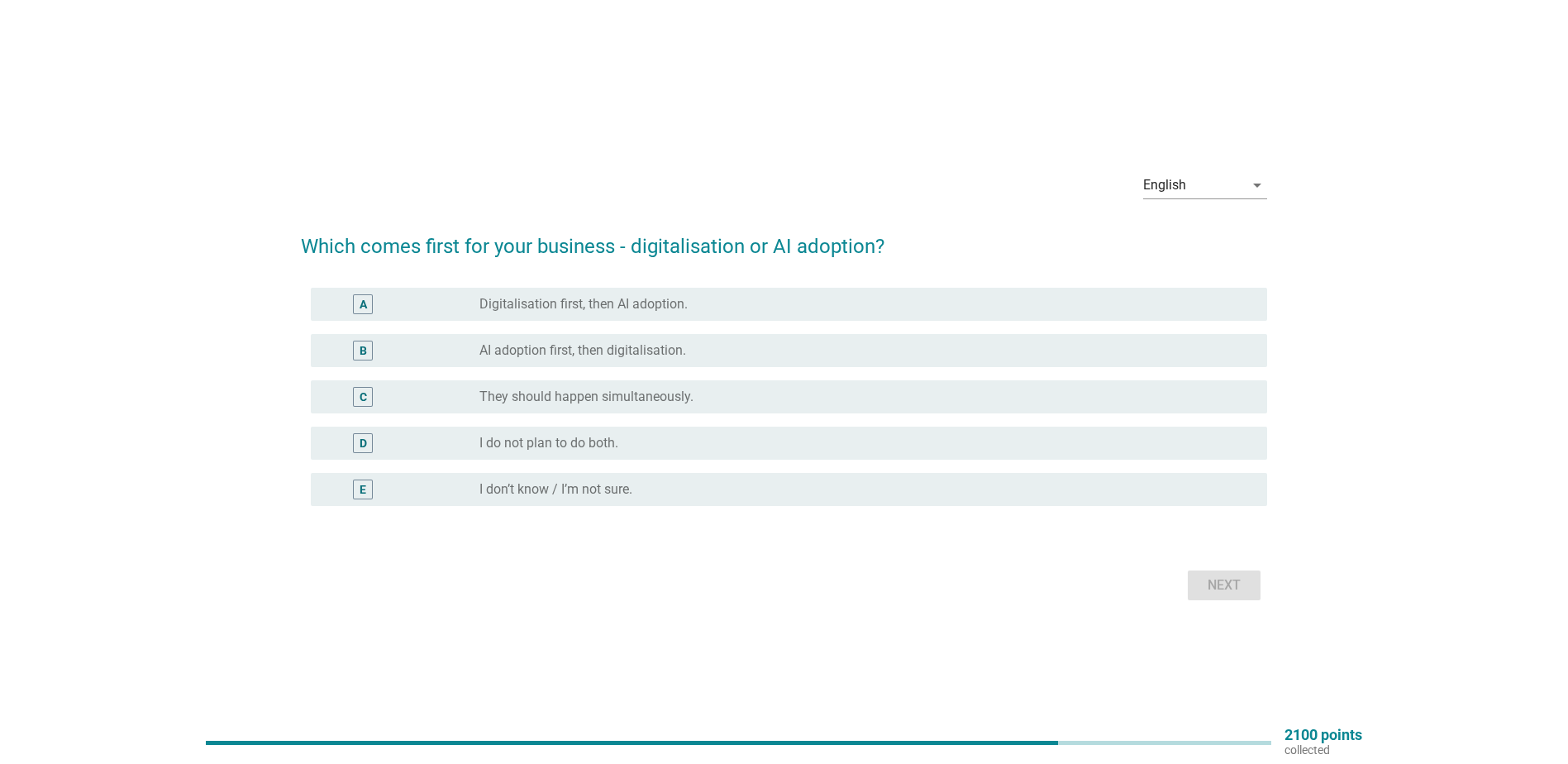
click at [686, 311] on label "Digitalisation first, then AI adoption." at bounding box center [583, 304] width 209 height 17
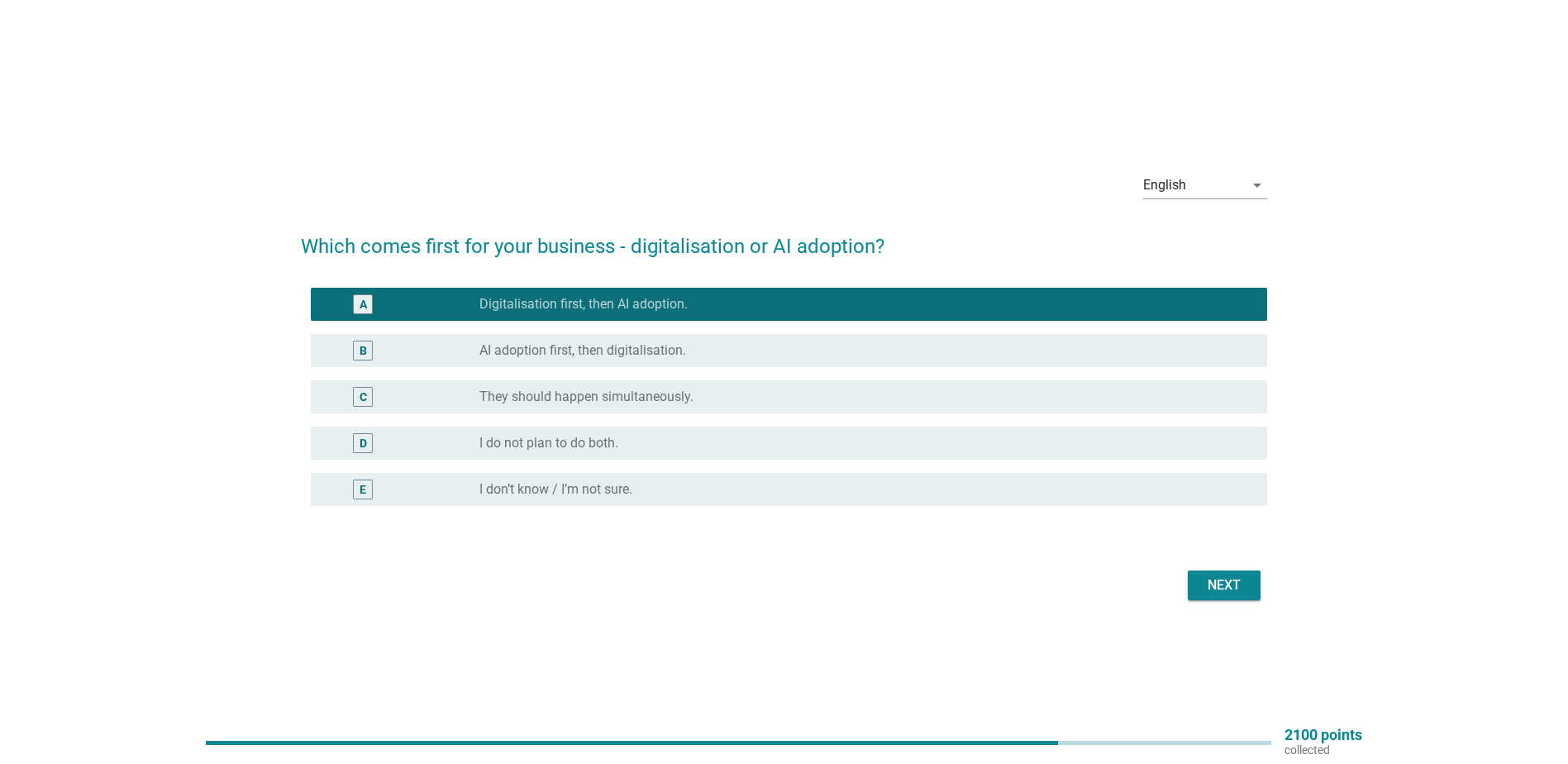
click at [1231, 594] on div "Next" at bounding box center [1225, 585] width 47 height 20
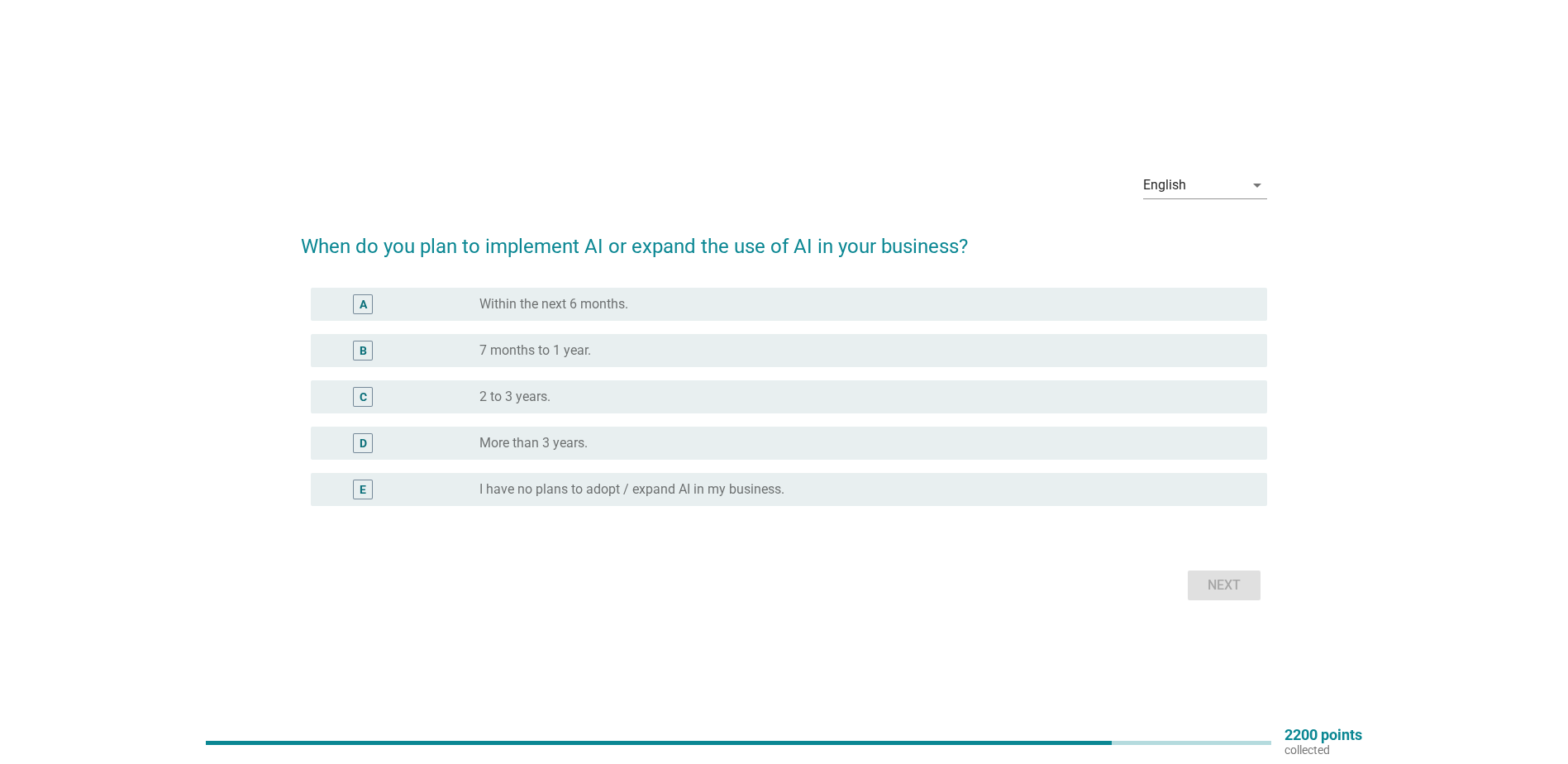
click at [621, 302] on label "Within the next 6 months." at bounding box center [553, 304] width 149 height 17
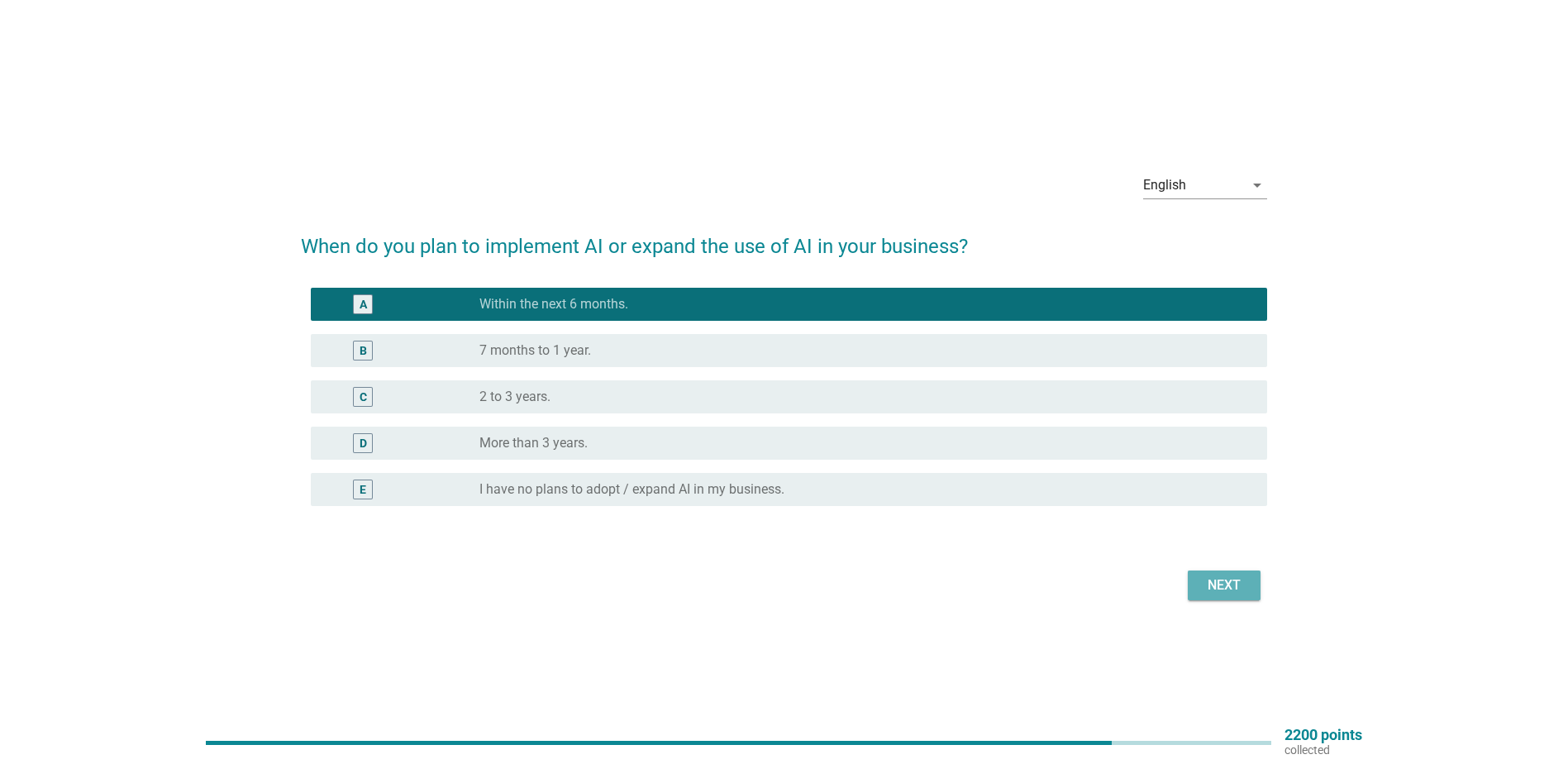
click at [1216, 574] on button "Next" at bounding box center [1225, 585] width 73 height 30
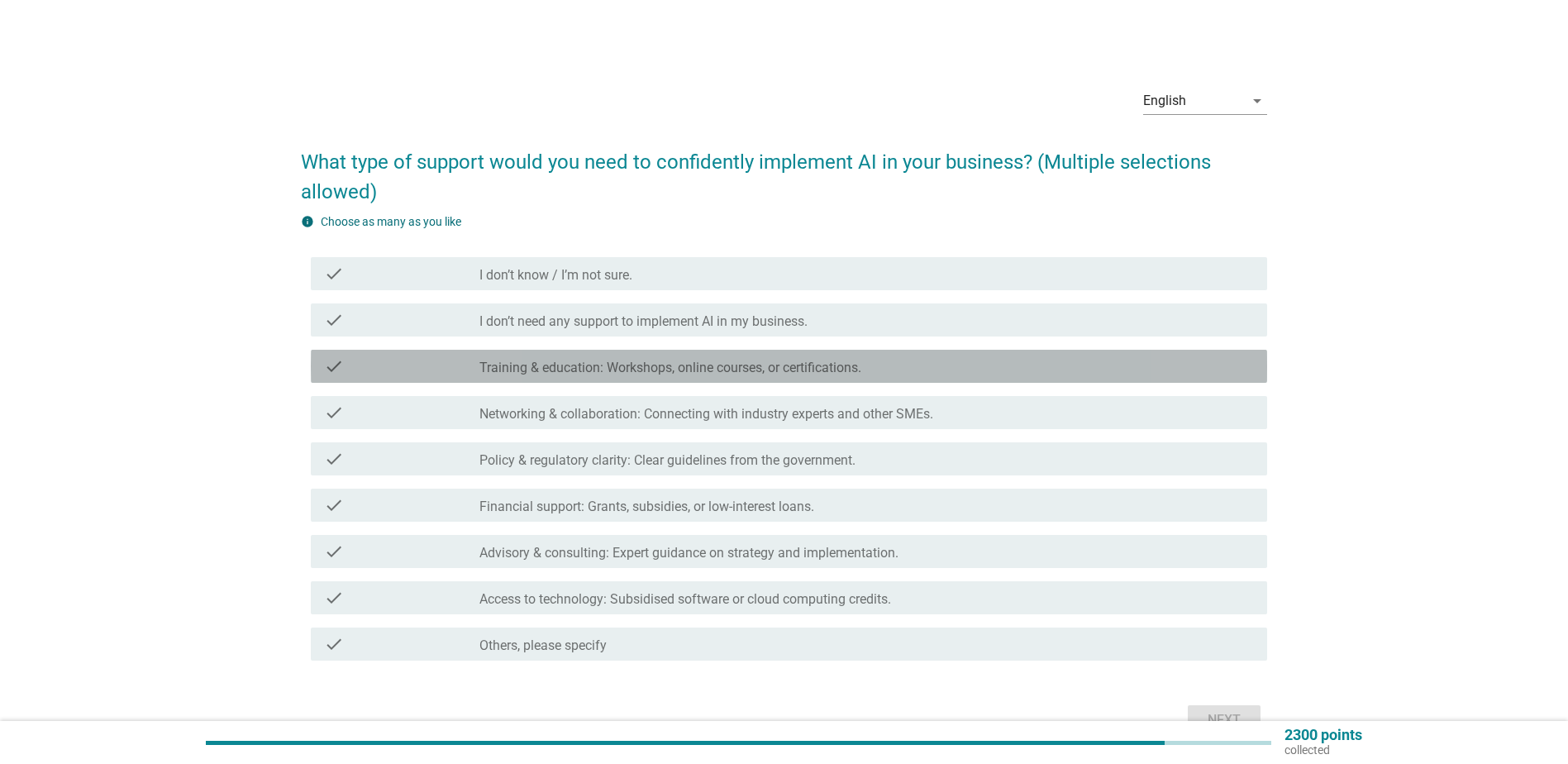
click at [620, 368] on label "Training & education: Workshops, online courses, or certifications." at bounding box center [671, 368] width 382 height 17
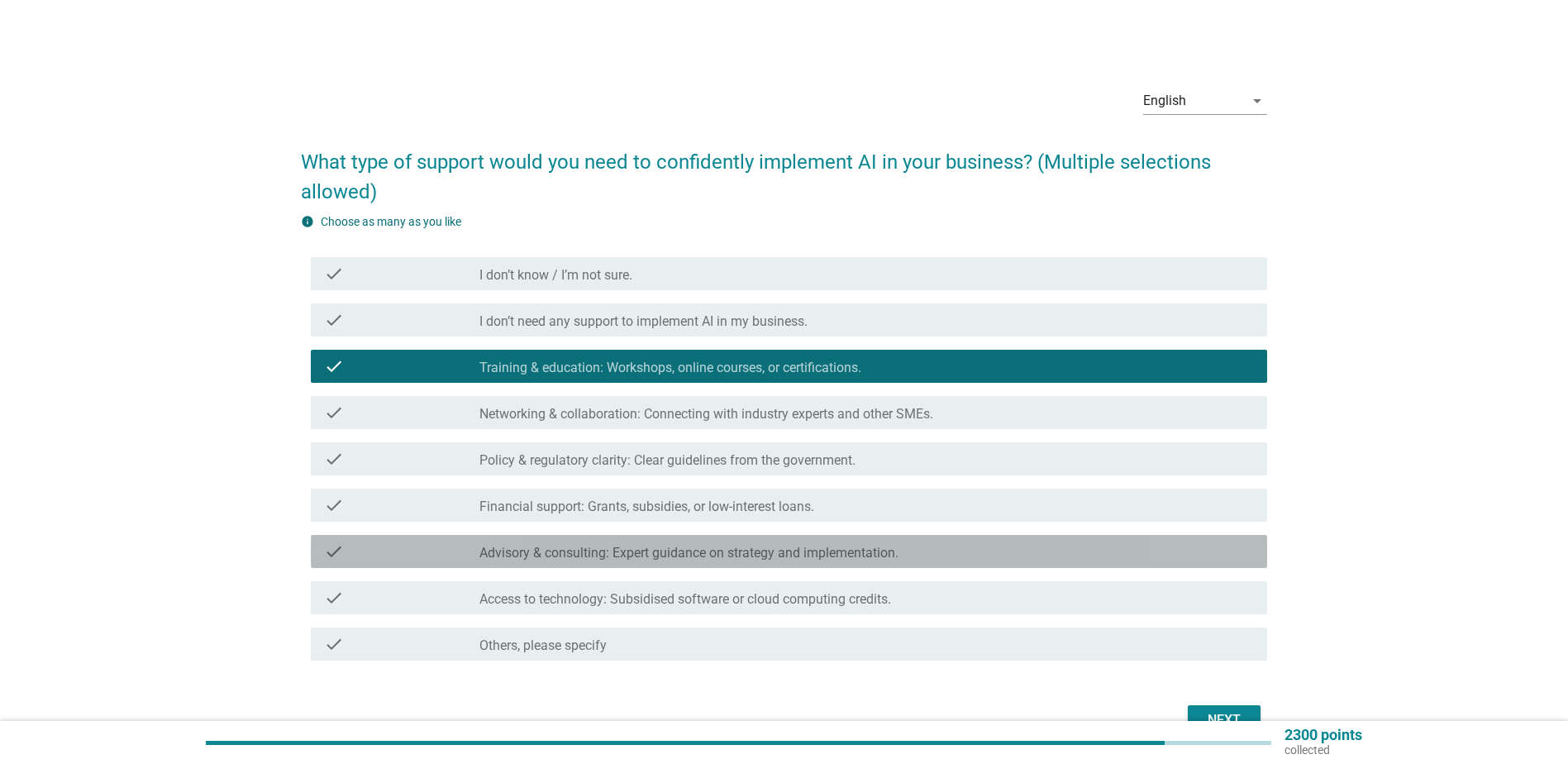
click at [612, 559] on label "Advisory & consulting: Expert guidance on strategy and implementation." at bounding box center [689, 554] width 419 height 17
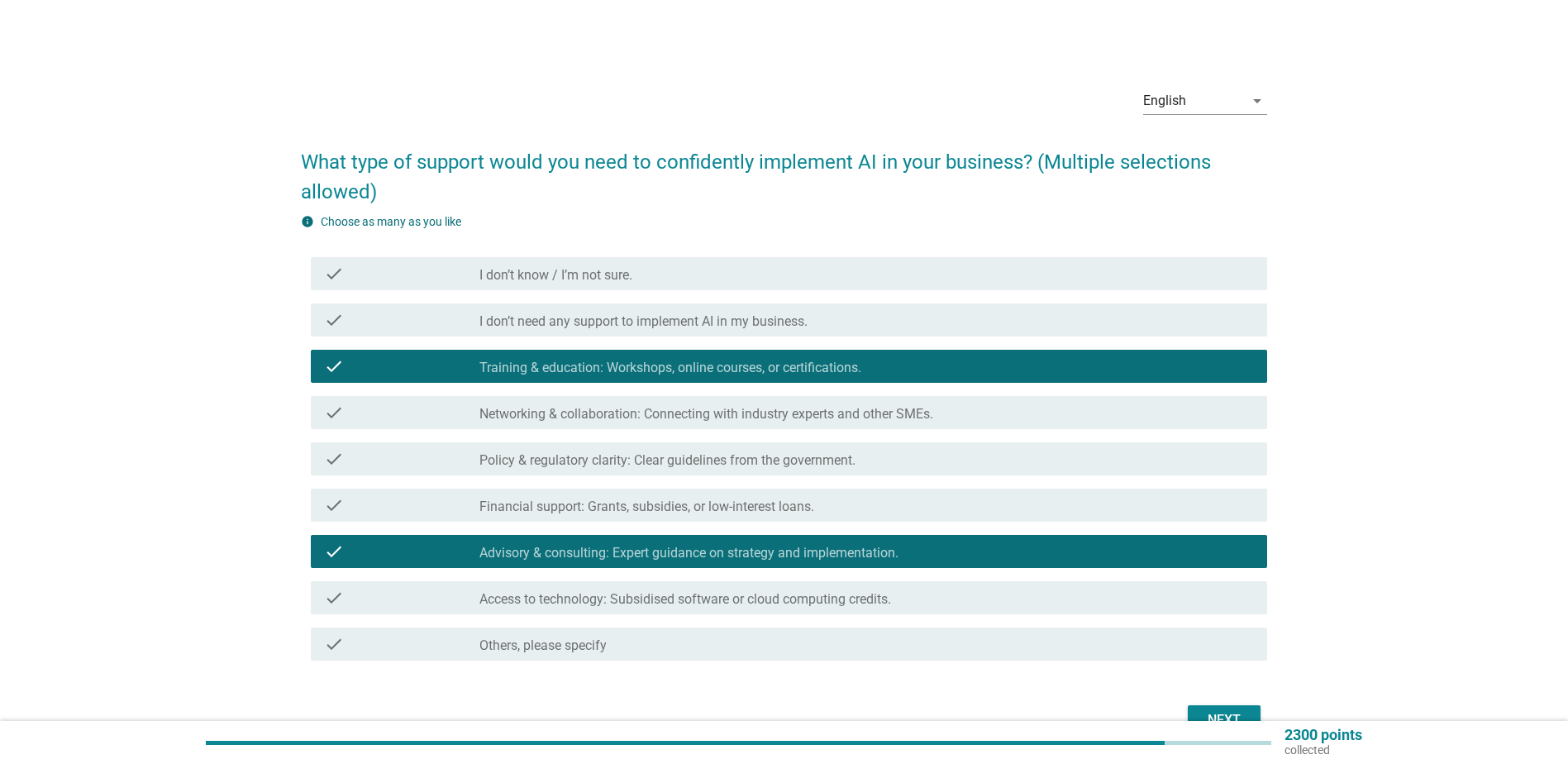
click at [612, 597] on label "Access to technology: Subsidised software or cloud computing credits." at bounding box center [685, 599] width 411 height 17
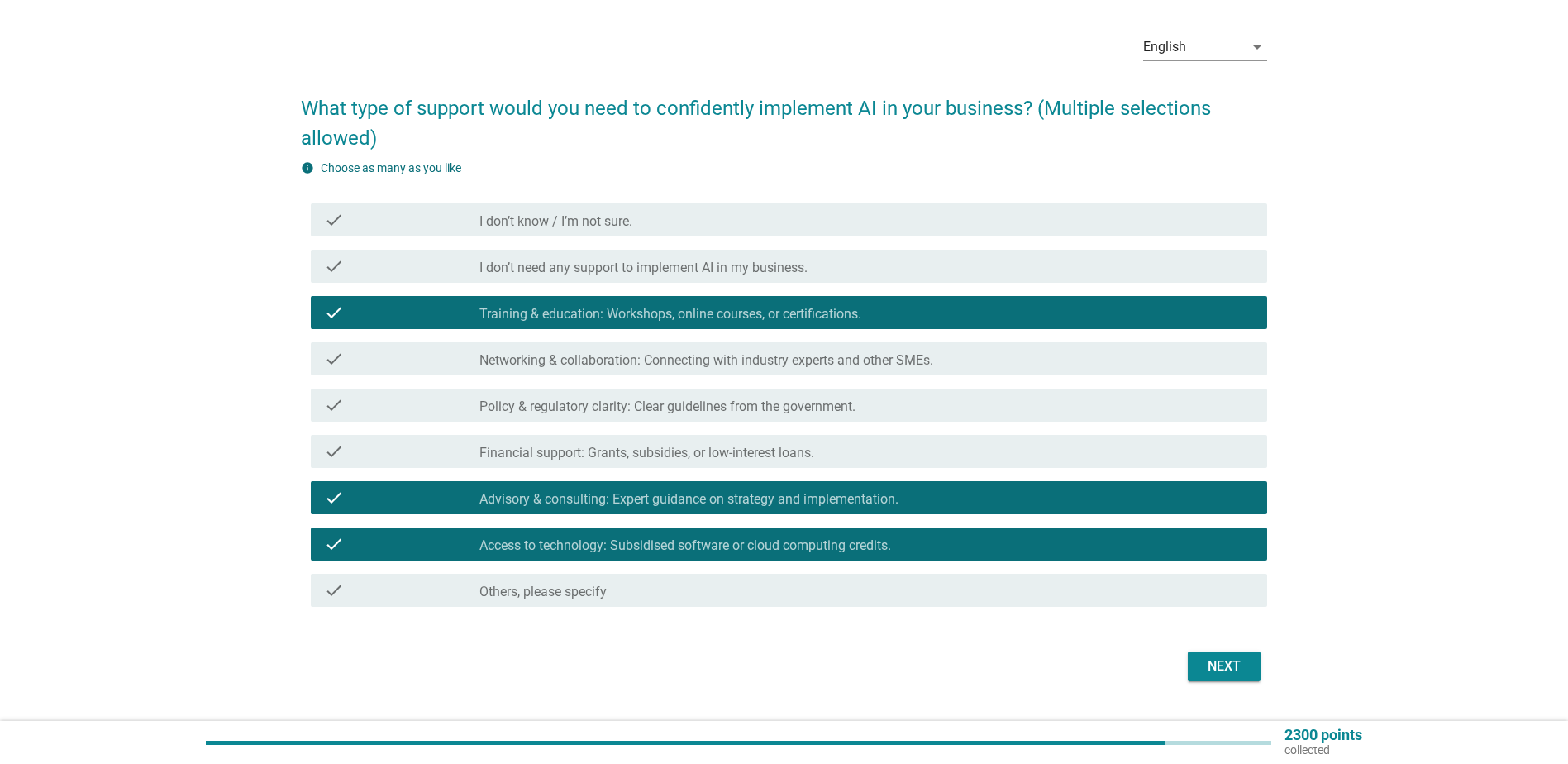
scroll to position [82, 0]
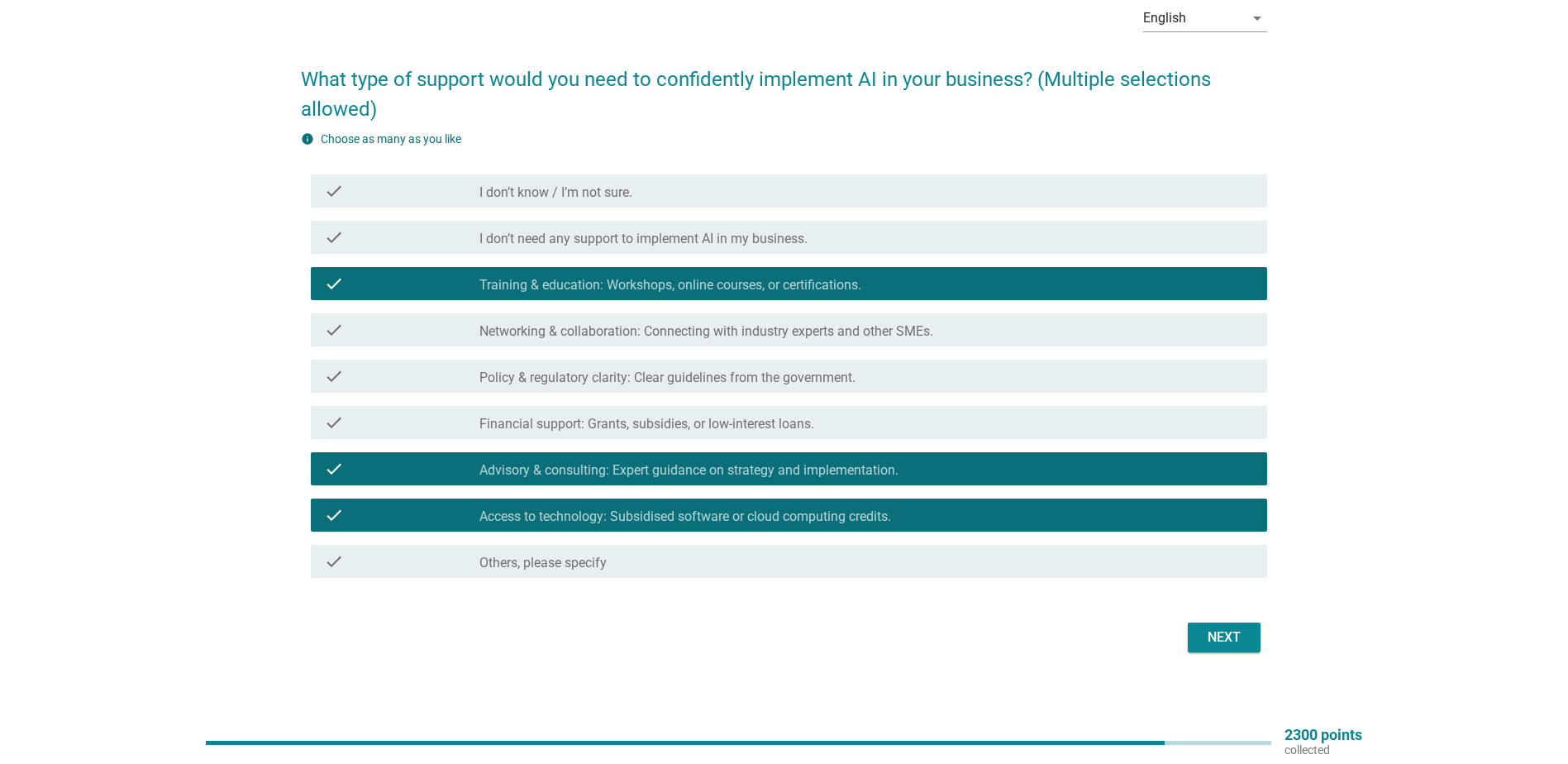
click at [1220, 628] on div "Next" at bounding box center [1225, 638] width 47 height 20
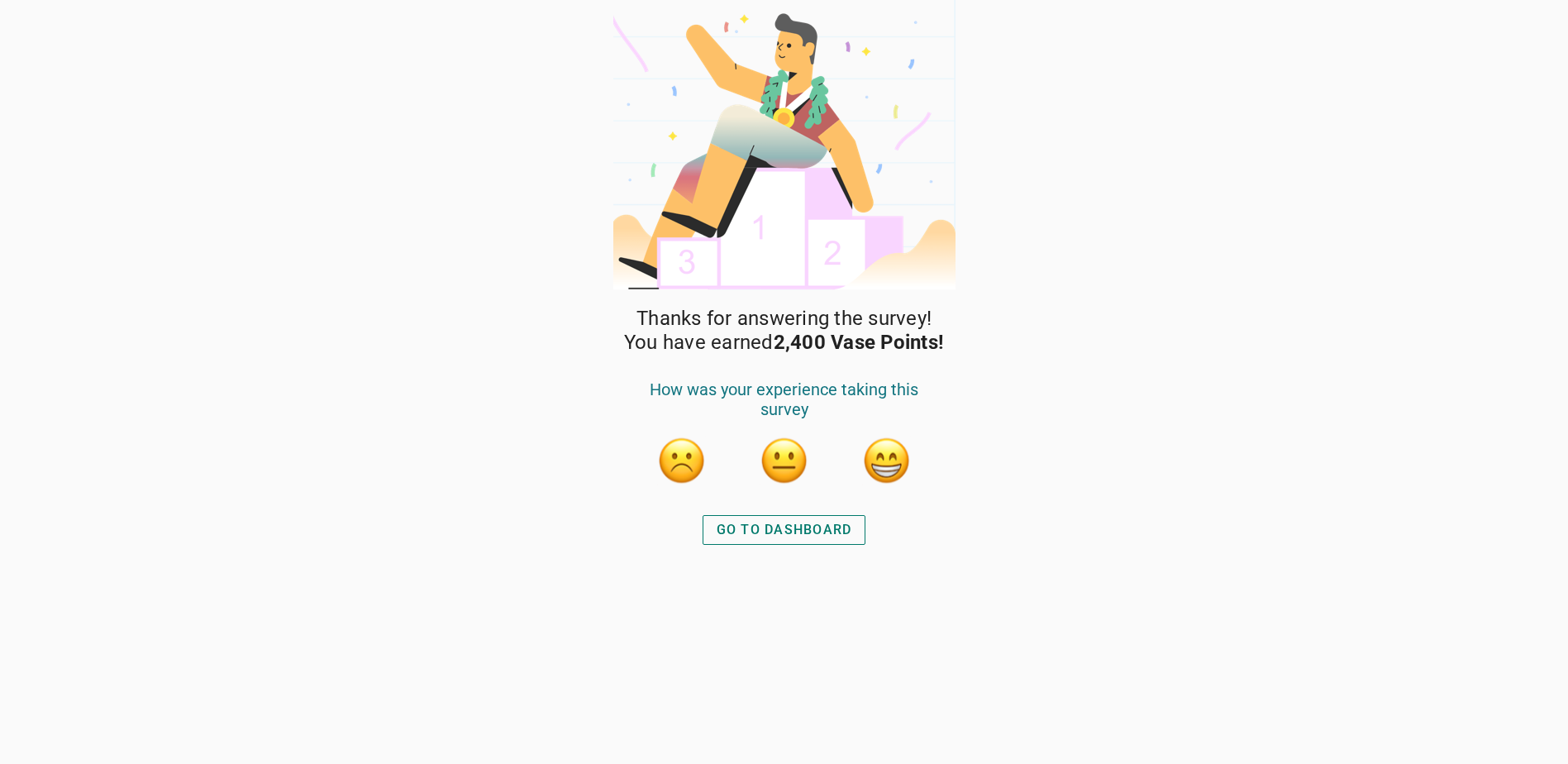
click at [764, 515] on button "GO TO DASHBOARD" at bounding box center [784, 530] width 164 height 30
